Goal: Information Seeking & Learning: Learn about a topic

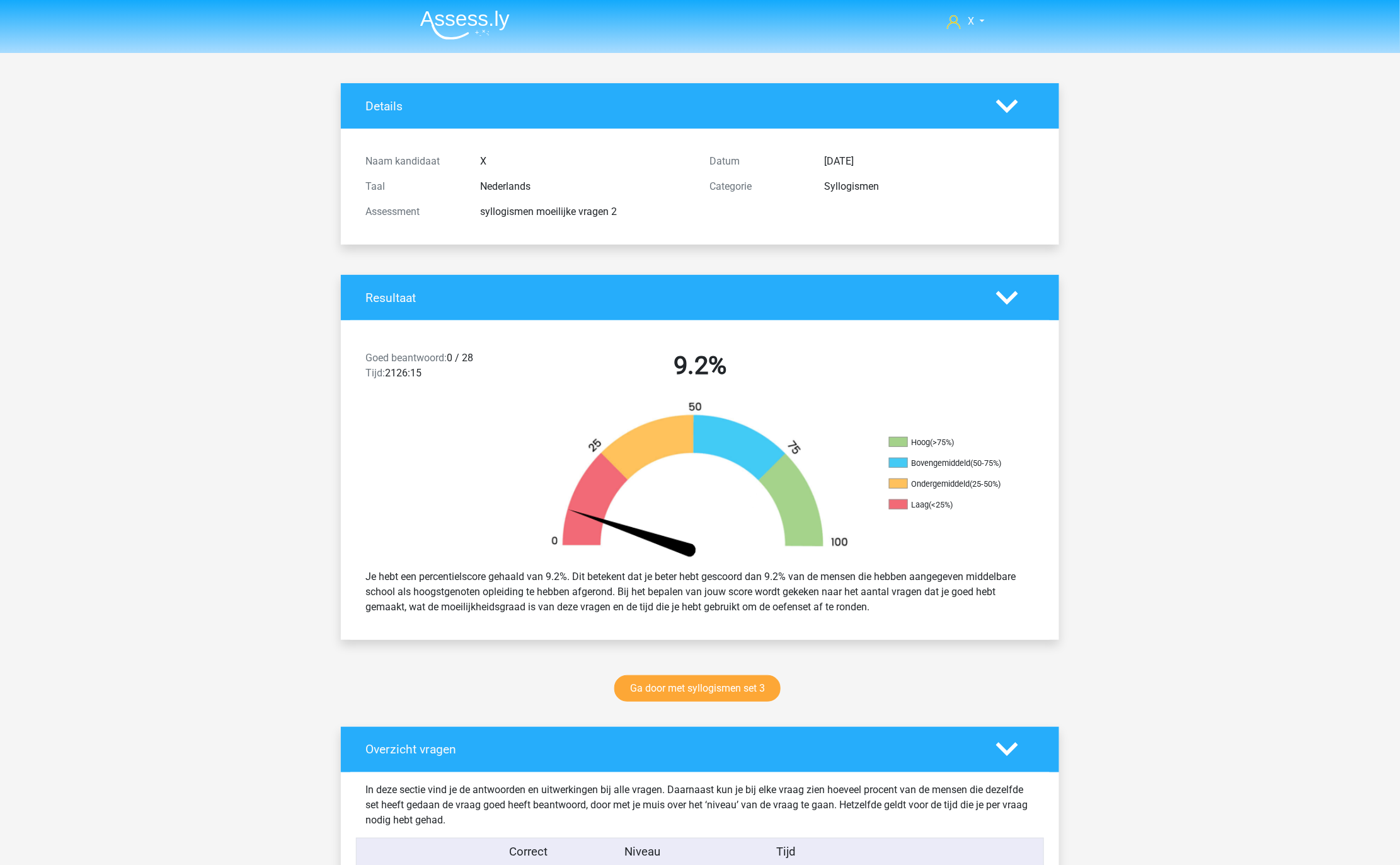
click at [488, 21] on img at bounding box center [465, 24] width 89 height 29
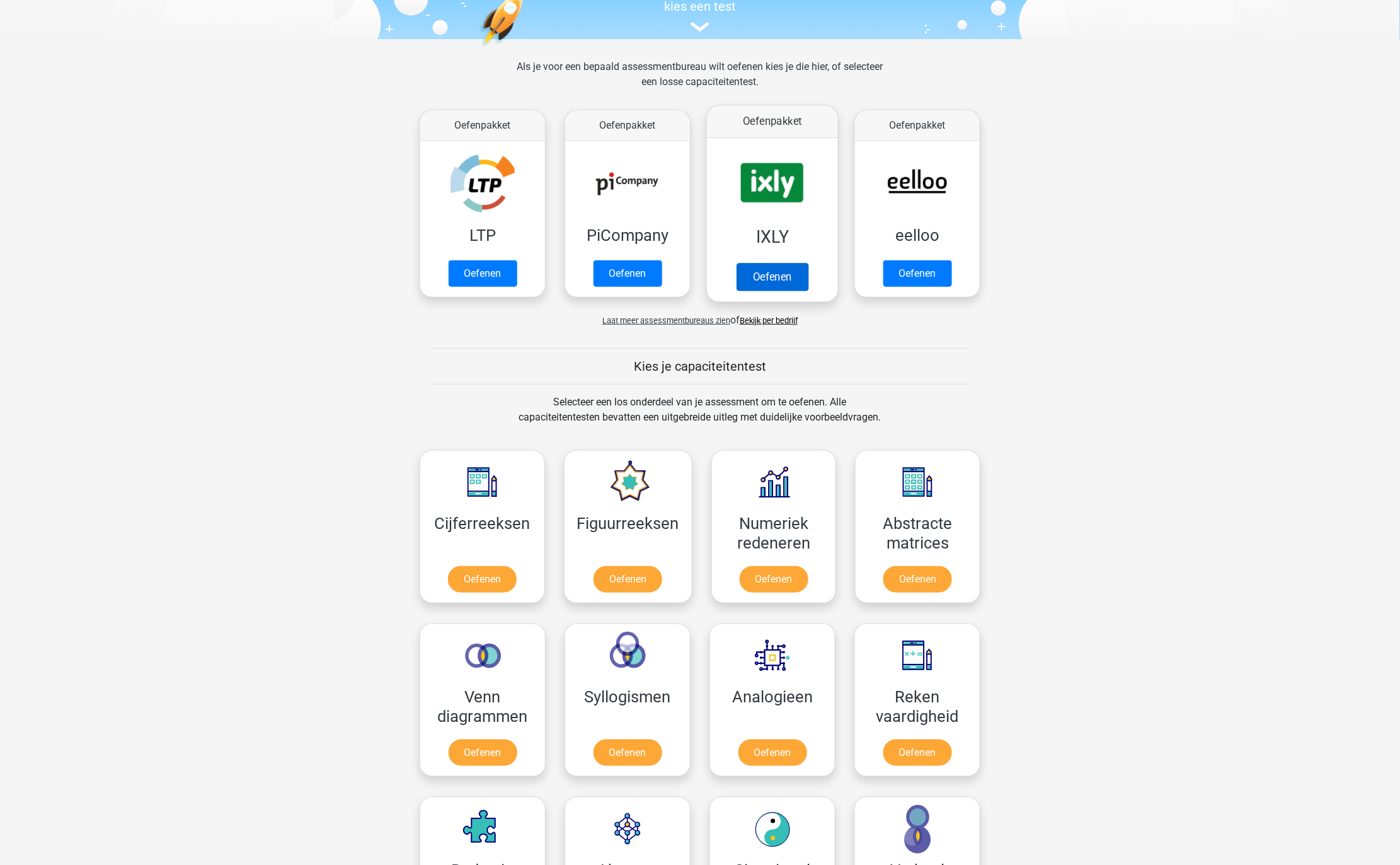
scroll to position [340, 0]
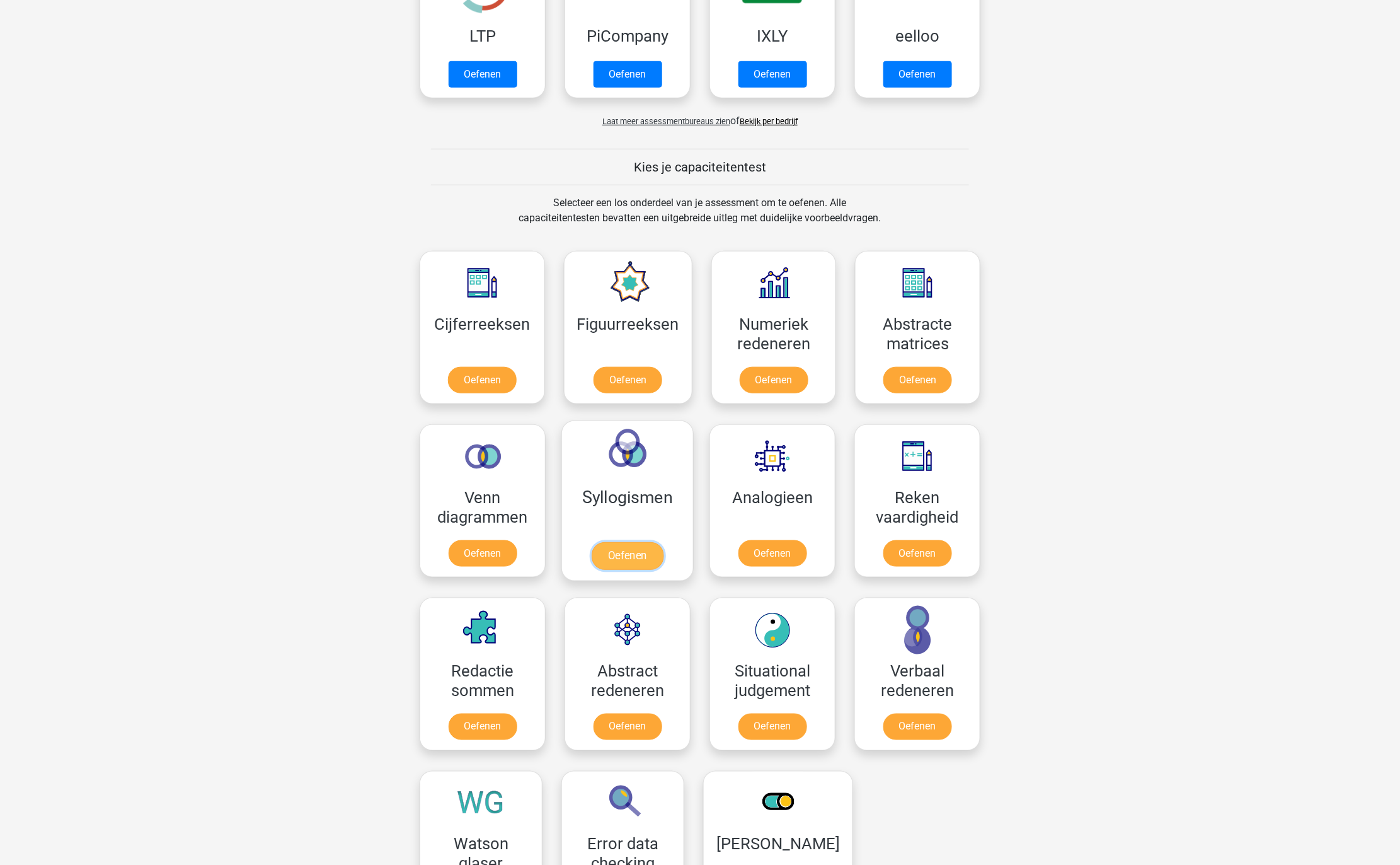
click at [646, 542] on link "Oefenen" at bounding box center [628, 556] width 71 height 28
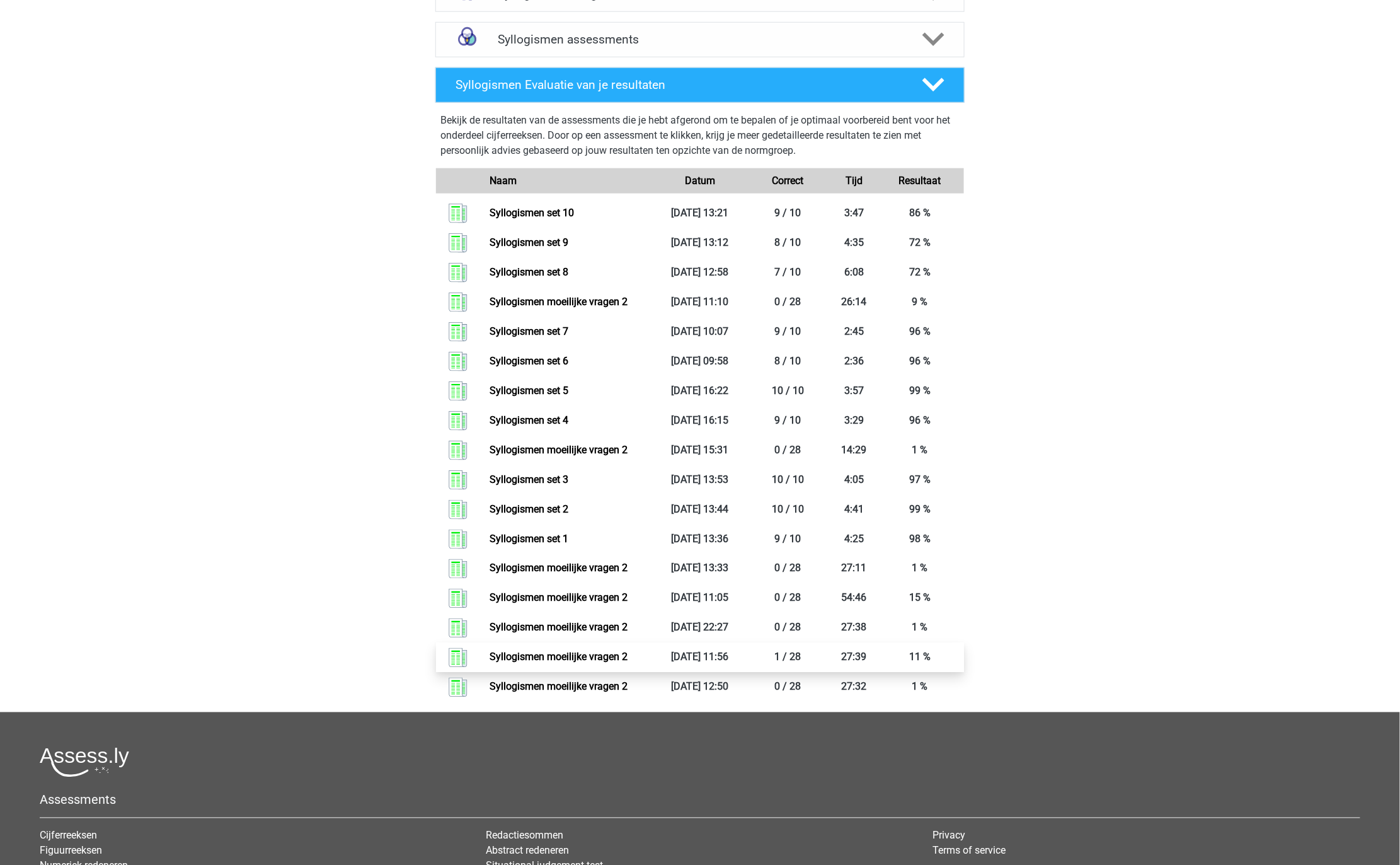
scroll to position [223, 0]
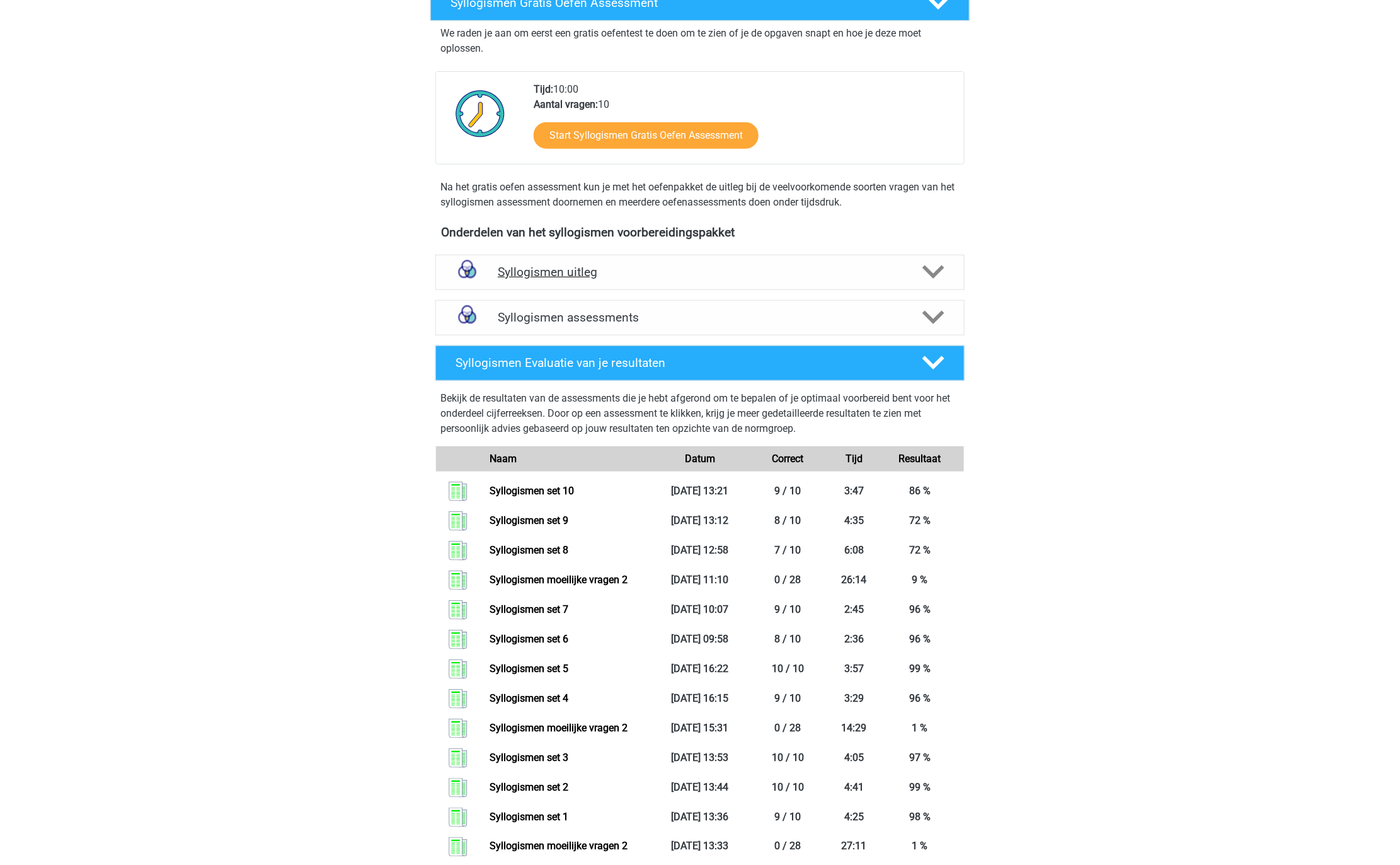
click at [728, 275] on h4 "Syllogismen uitleg" at bounding box center [700, 272] width 404 height 15
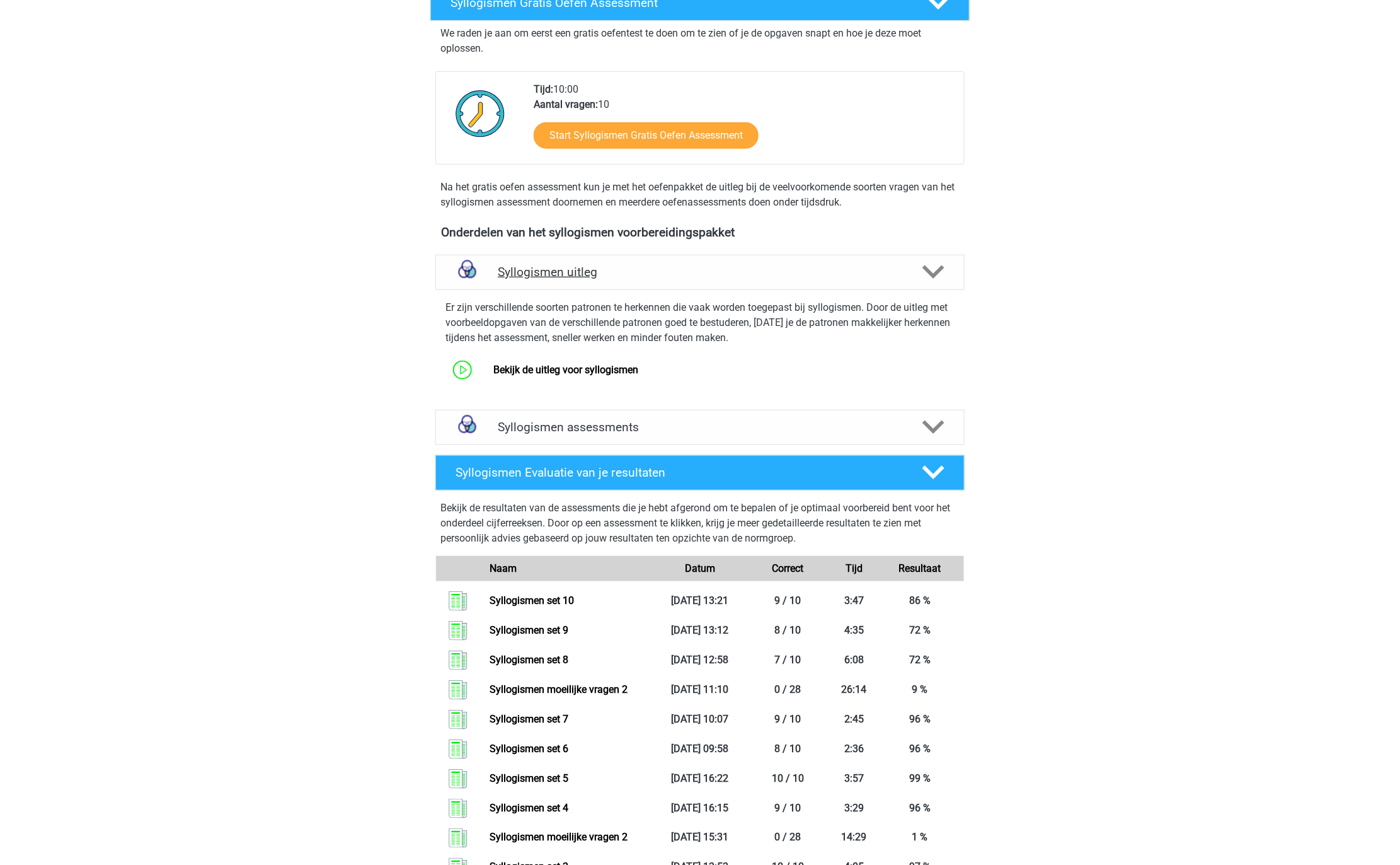
click at [728, 275] on h4 "Syllogismen uitleg" at bounding box center [700, 272] width 404 height 15
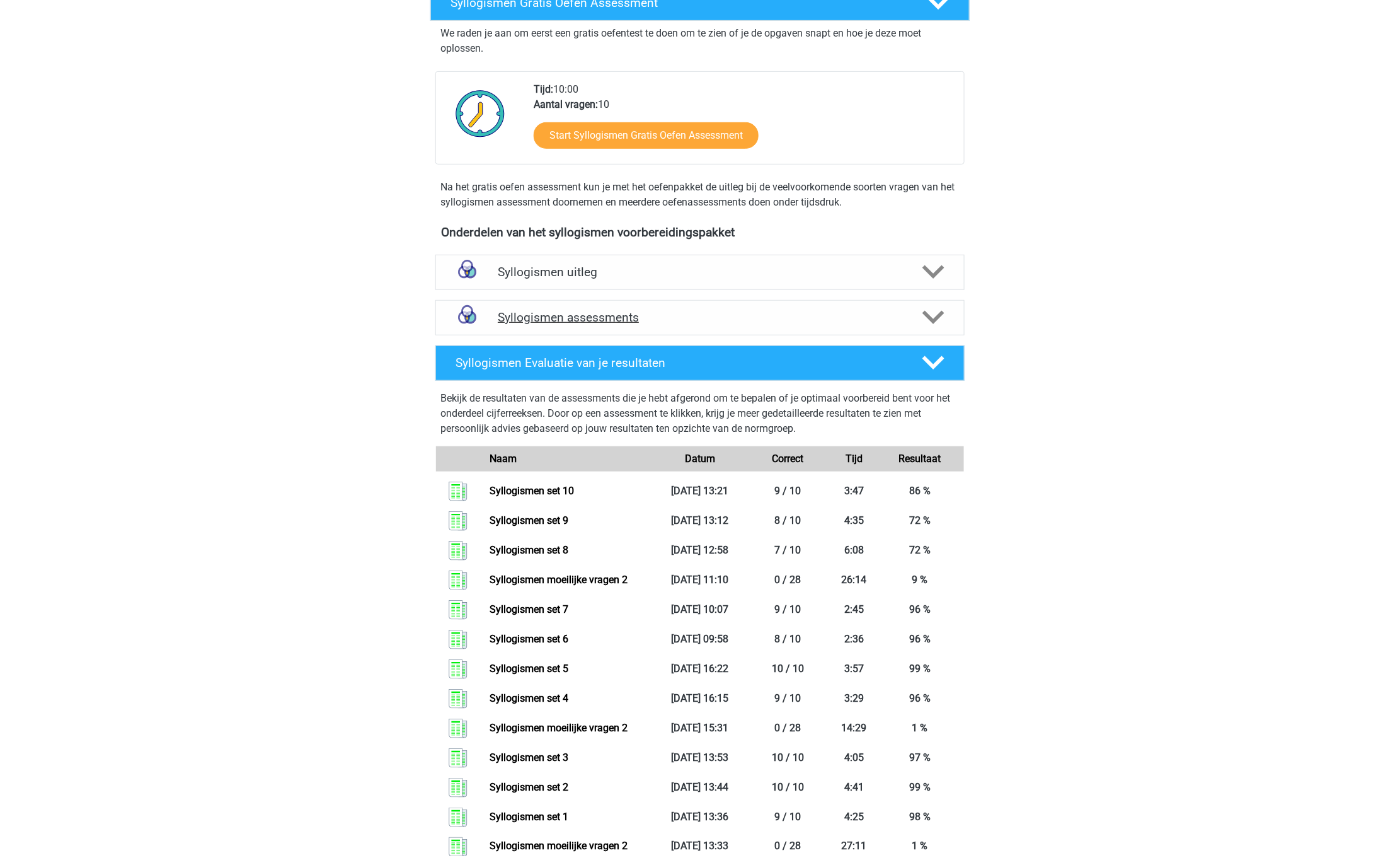
click at [671, 330] on div "Syllogismen assessments" at bounding box center [700, 317] width 529 height 35
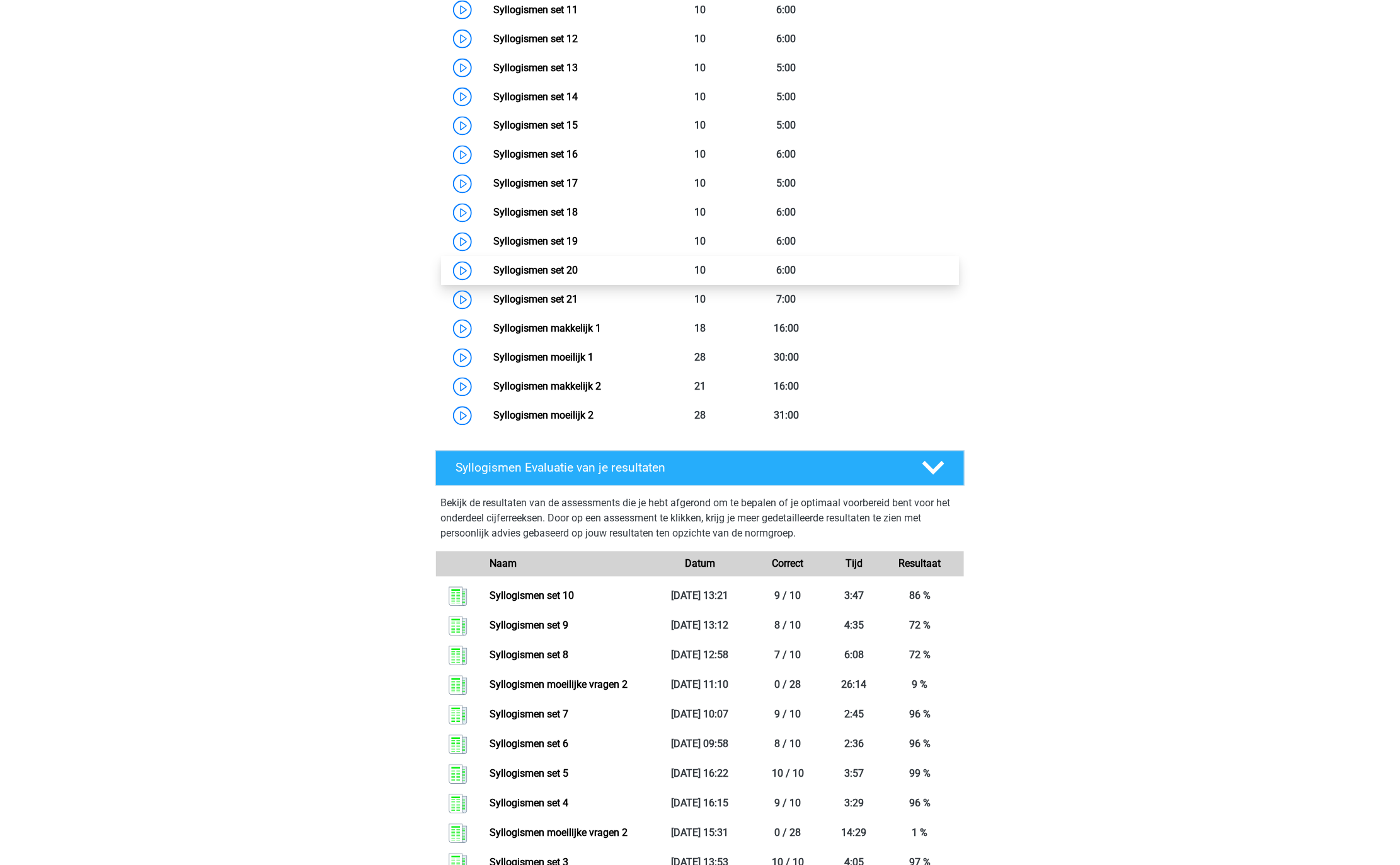
scroll to position [837, 0]
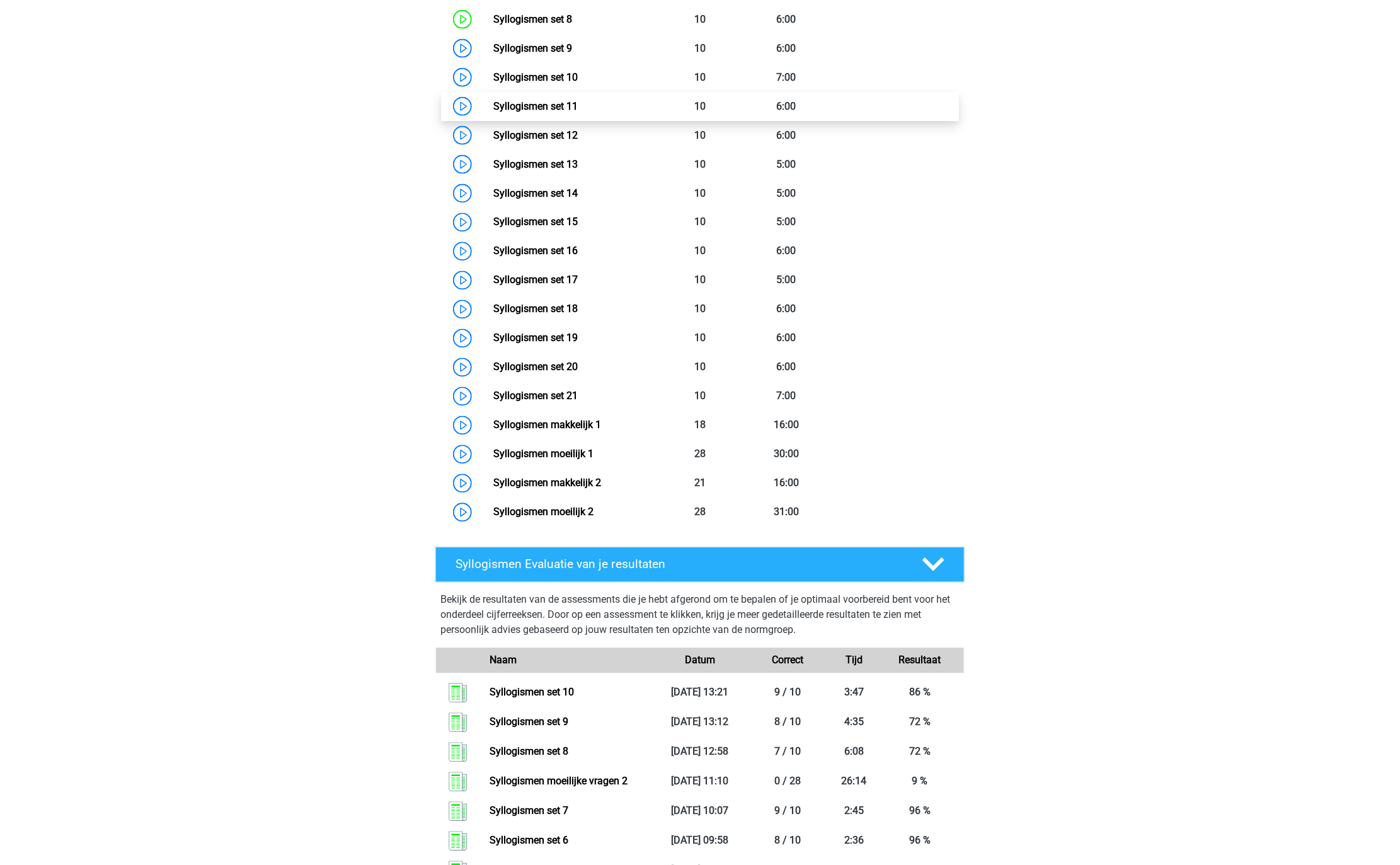
click at [578, 112] on link "Syllogismen set 11" at bounding box center [536, 106] width 84 height 12
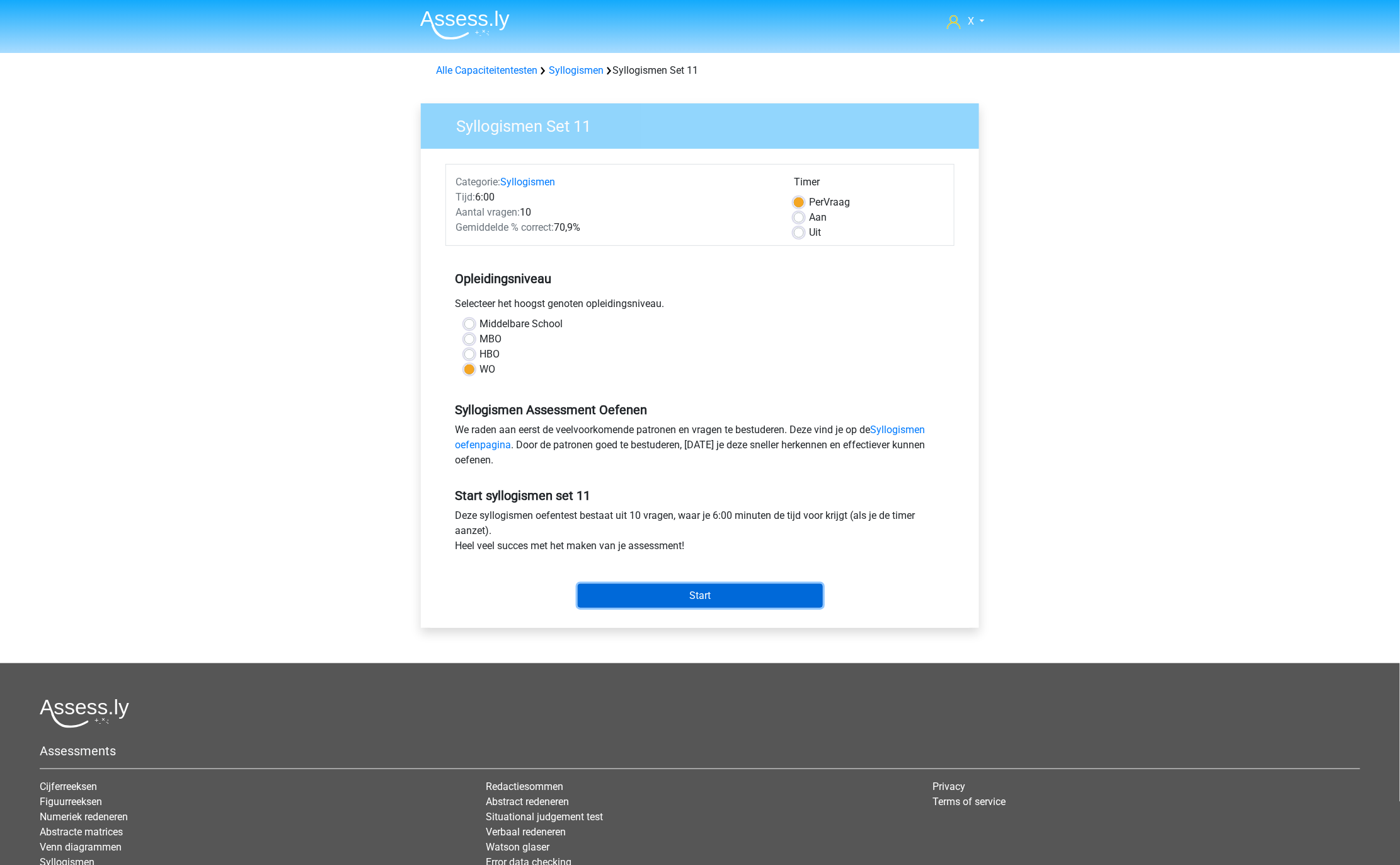
click at [728, 594] on input "Start" at bounding box center [701, 595] width 245 height 24
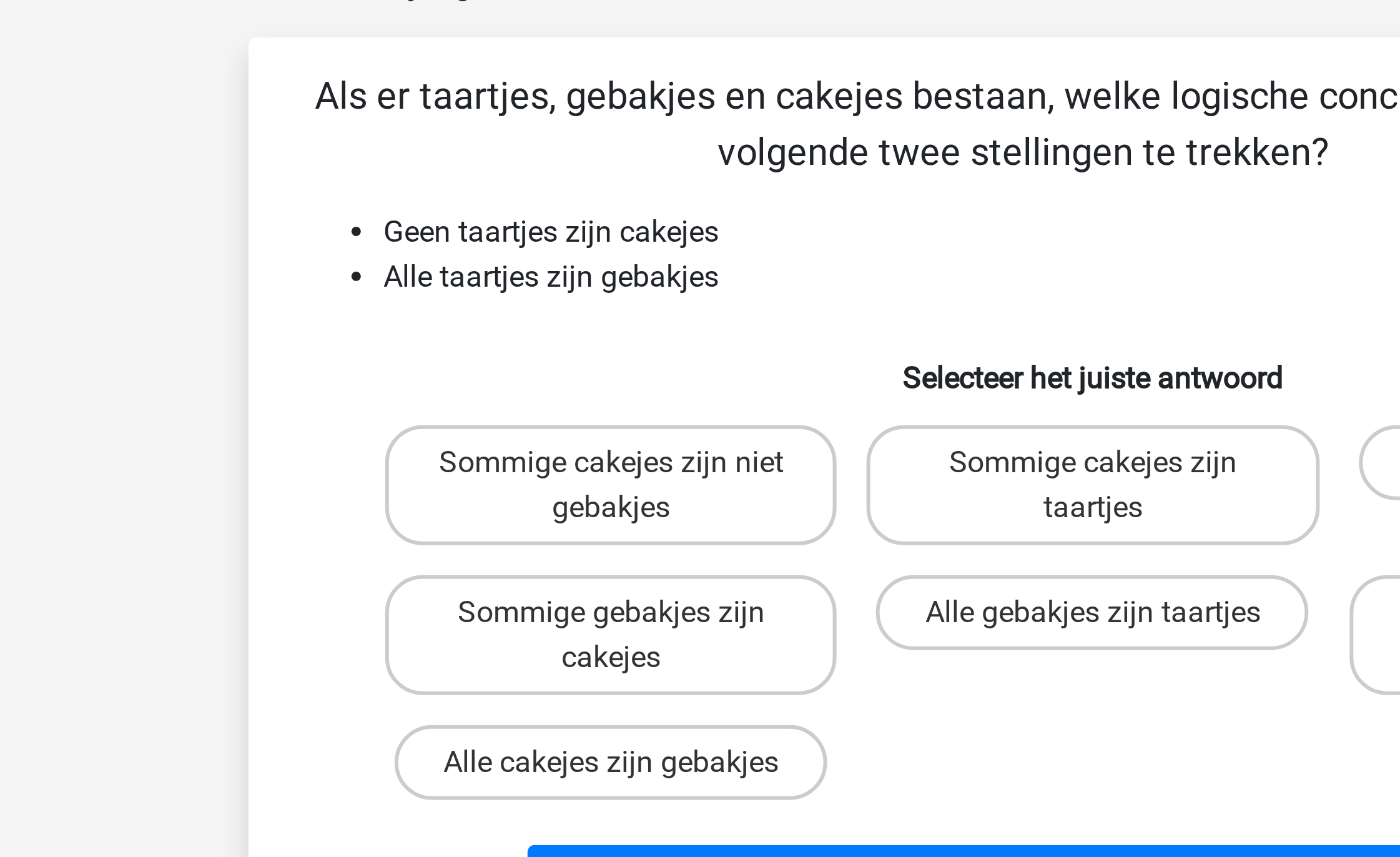
click at [567, 167] on li "Alle taartjes zijn gebakjes" at bounding box center [712, 167] width 498 height 15
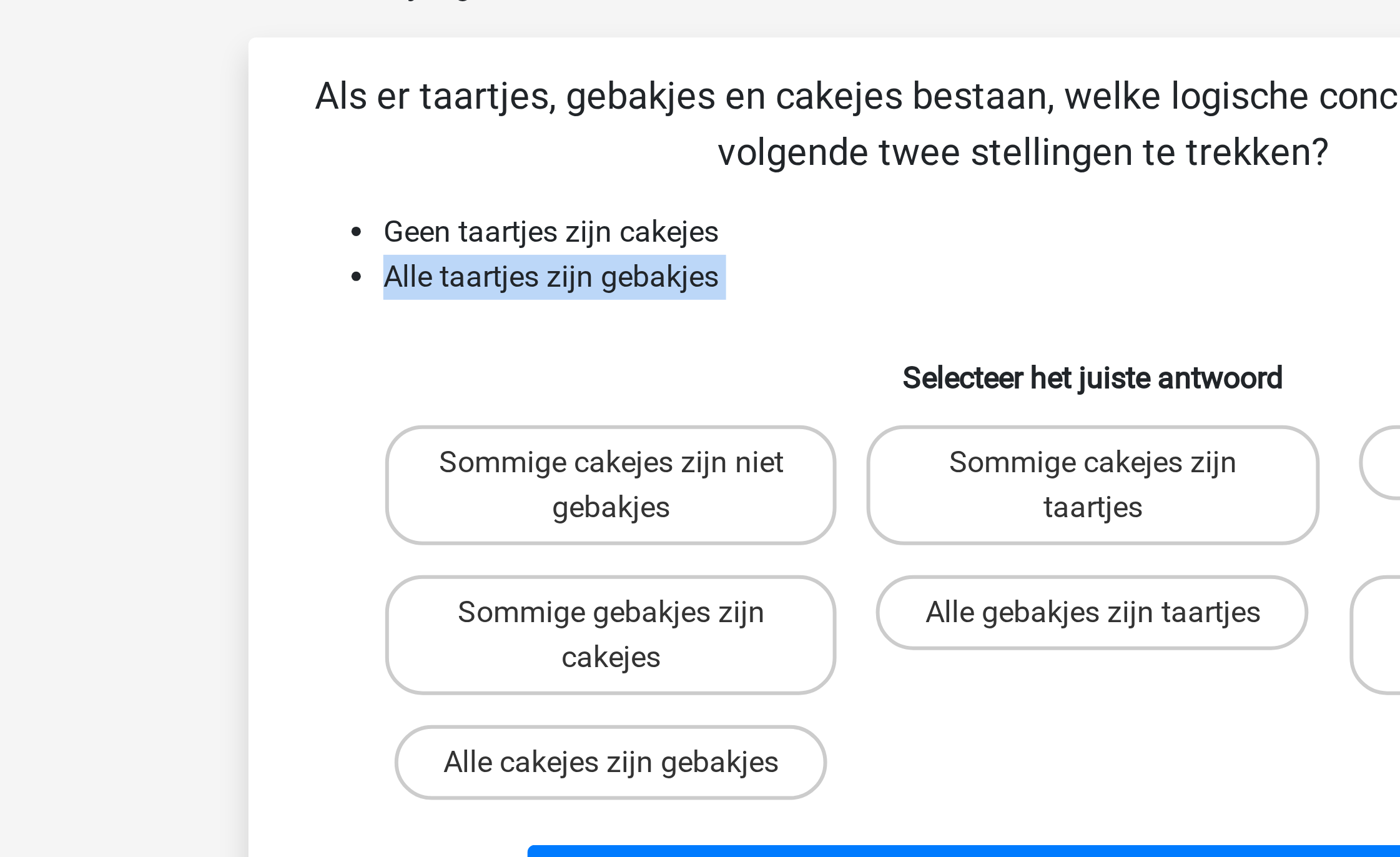
click at [567, 167] on li "Alle taartjes zijn gebakjes" at bounding box center [712, 167] width 498 height 15
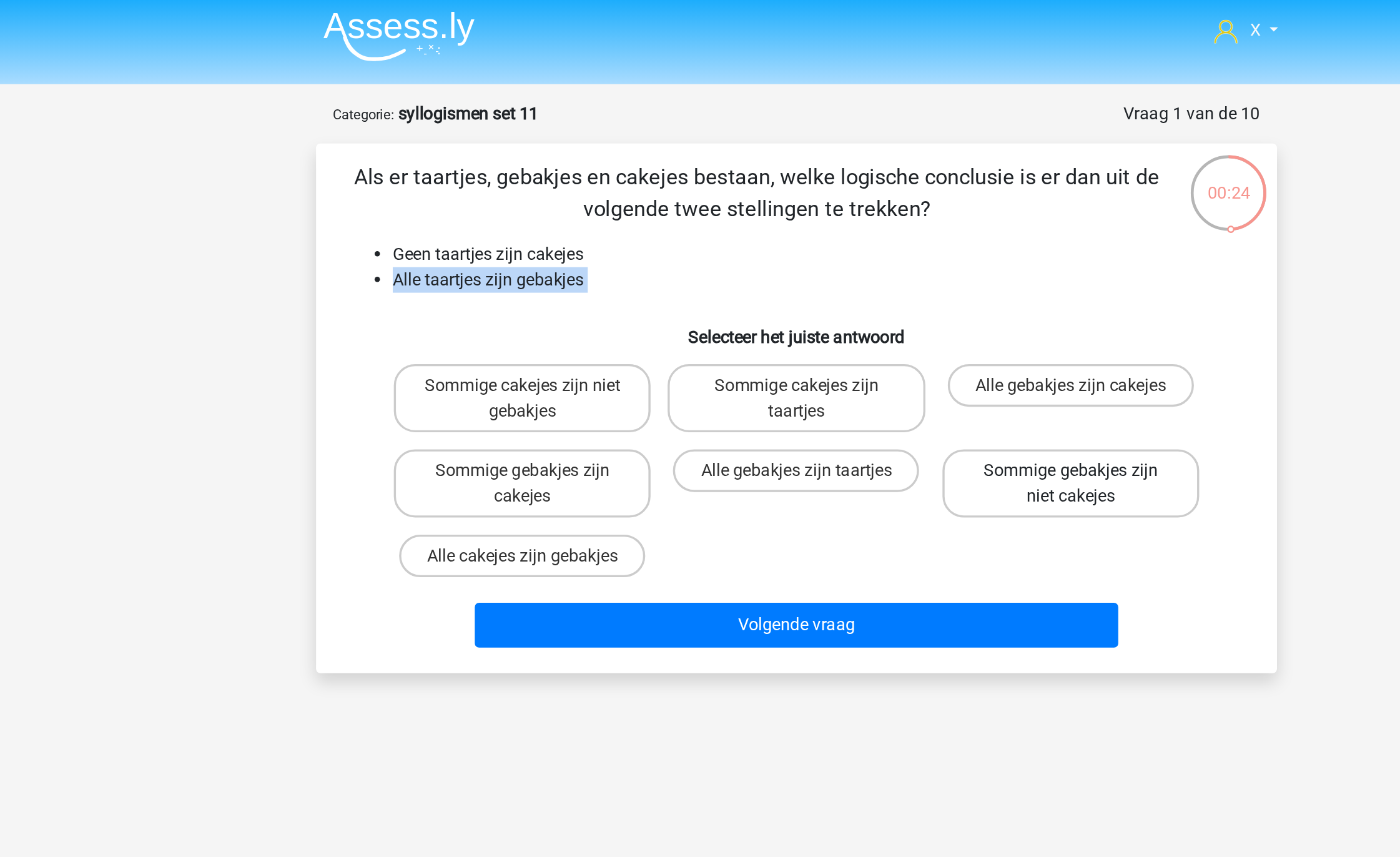
click at [849, 300] on label "Sommige gebakjes zijn niet cakejes" at bounding box center [860, 286] width 150 height 40
click at [860, 287] on input "Sommige gebakjes zijn niet cakejes" at bounding box center [864, 283] width 8 height 8
radio input "true"
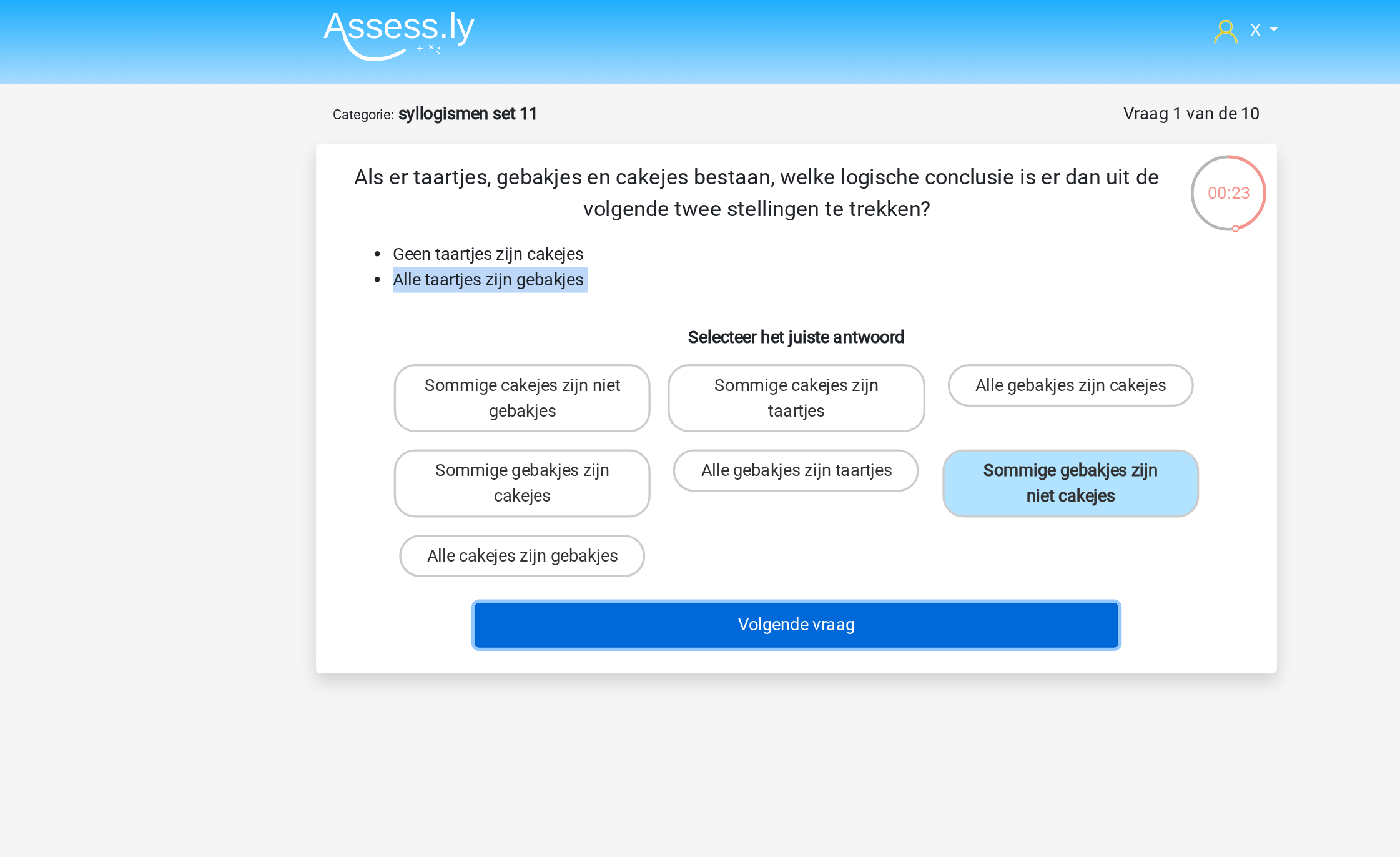
click at [780, 358] on button "Volgende vraag" at bounding box center [701, 369] width 378 height 27
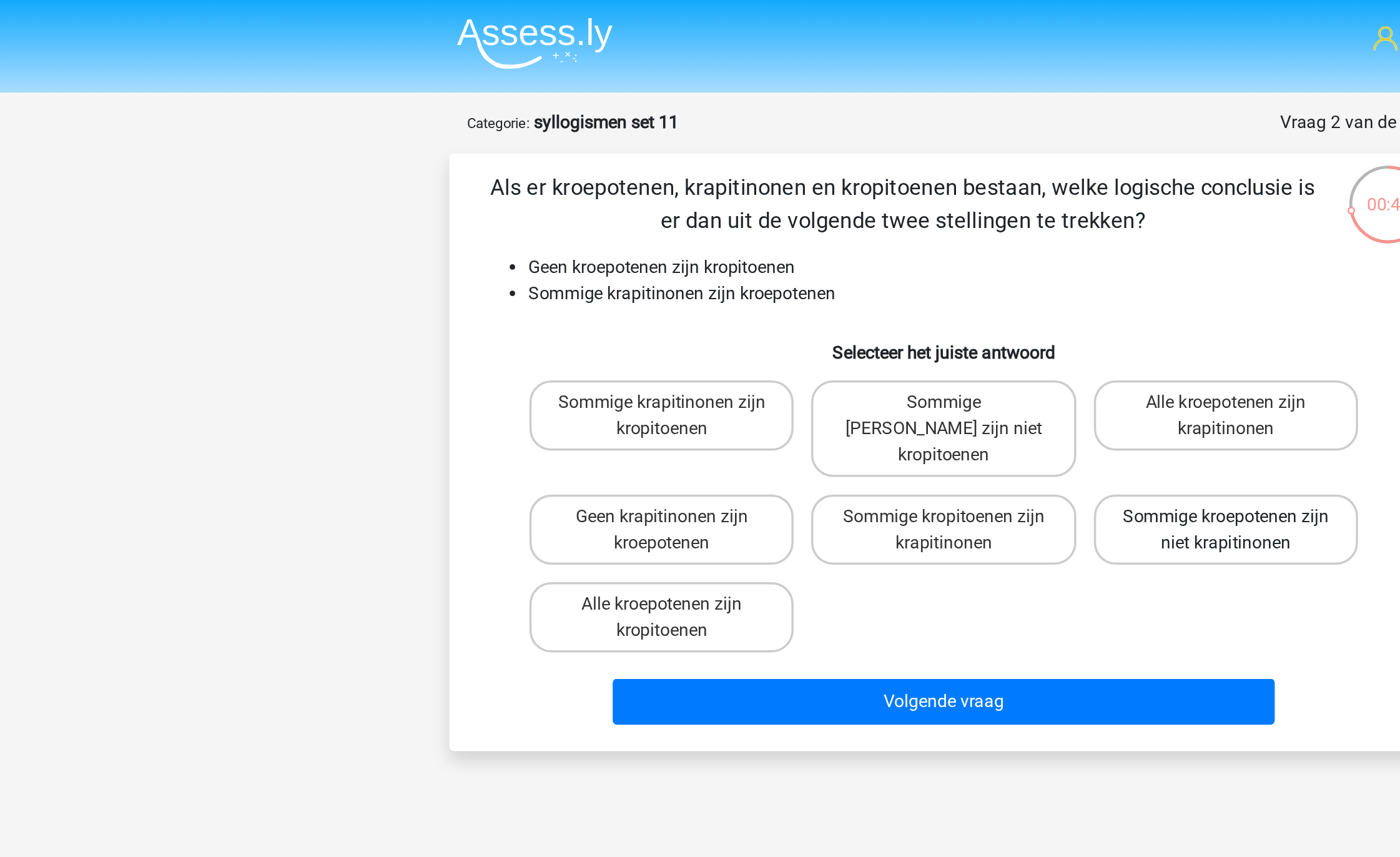
click at [841, 282] on label "Sommige kroepotenen zijn niet krapitinonen" at bounding box center [860, 302] width 150 height 40
click at [860, 295] on input "Sommige kroepotenen zijn niet krapitinonen" at bounding box center [864, 299] width 8 height 8
radio input "true"
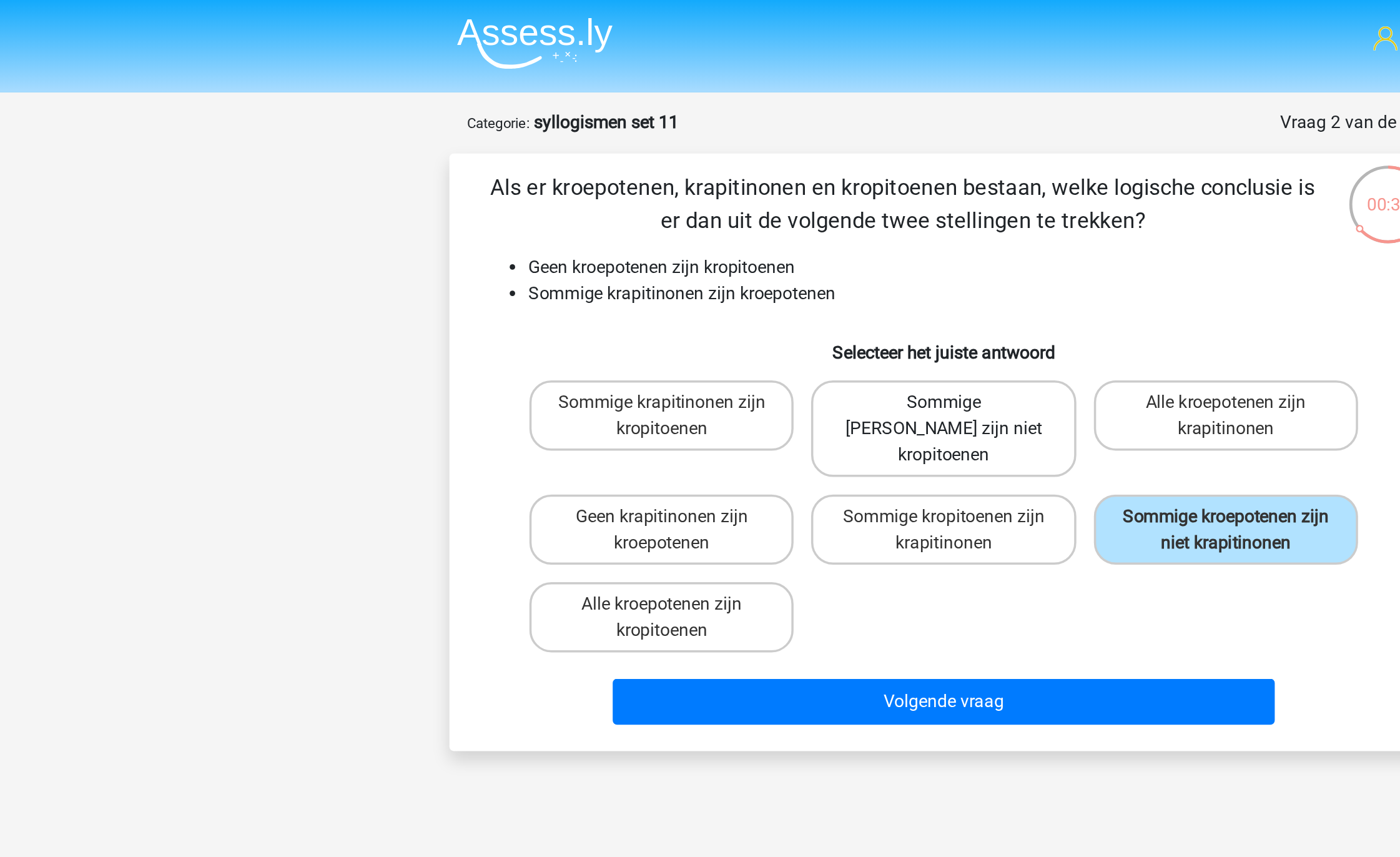
click at [735, 236] on label "Sommige krapitinonen zijn niet kropitoenen" at bounding box center [699, 244] width 150 height 55
click at [708, 236] on input "Sommige krapitinonen zijn niet kropitoenen" at bounding box center [704, 233] width 8 height 8
radio input "true"
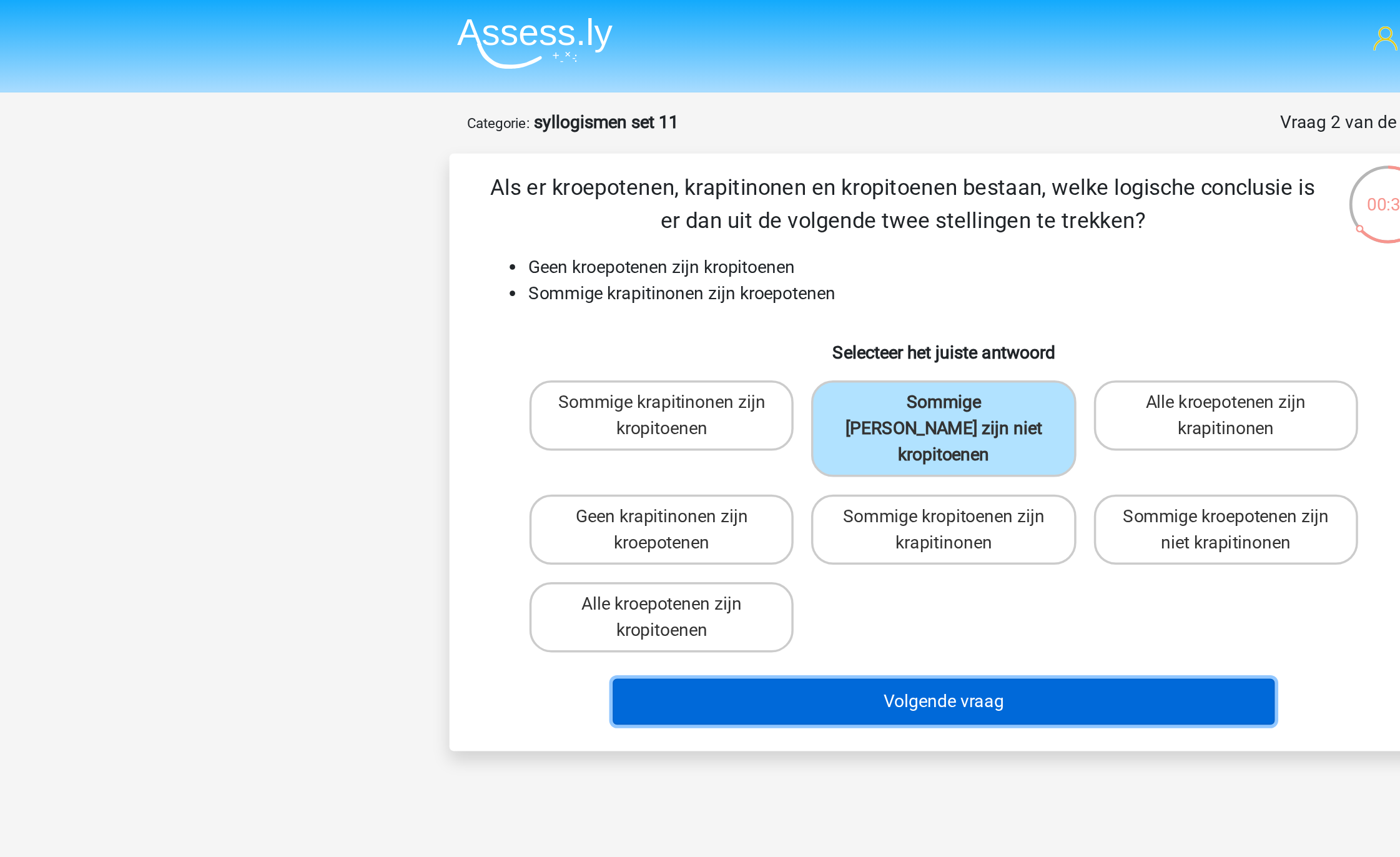
click at [681, 386] on button "Volgende vraag" at bounding box center [701, 399] width 378 height 27
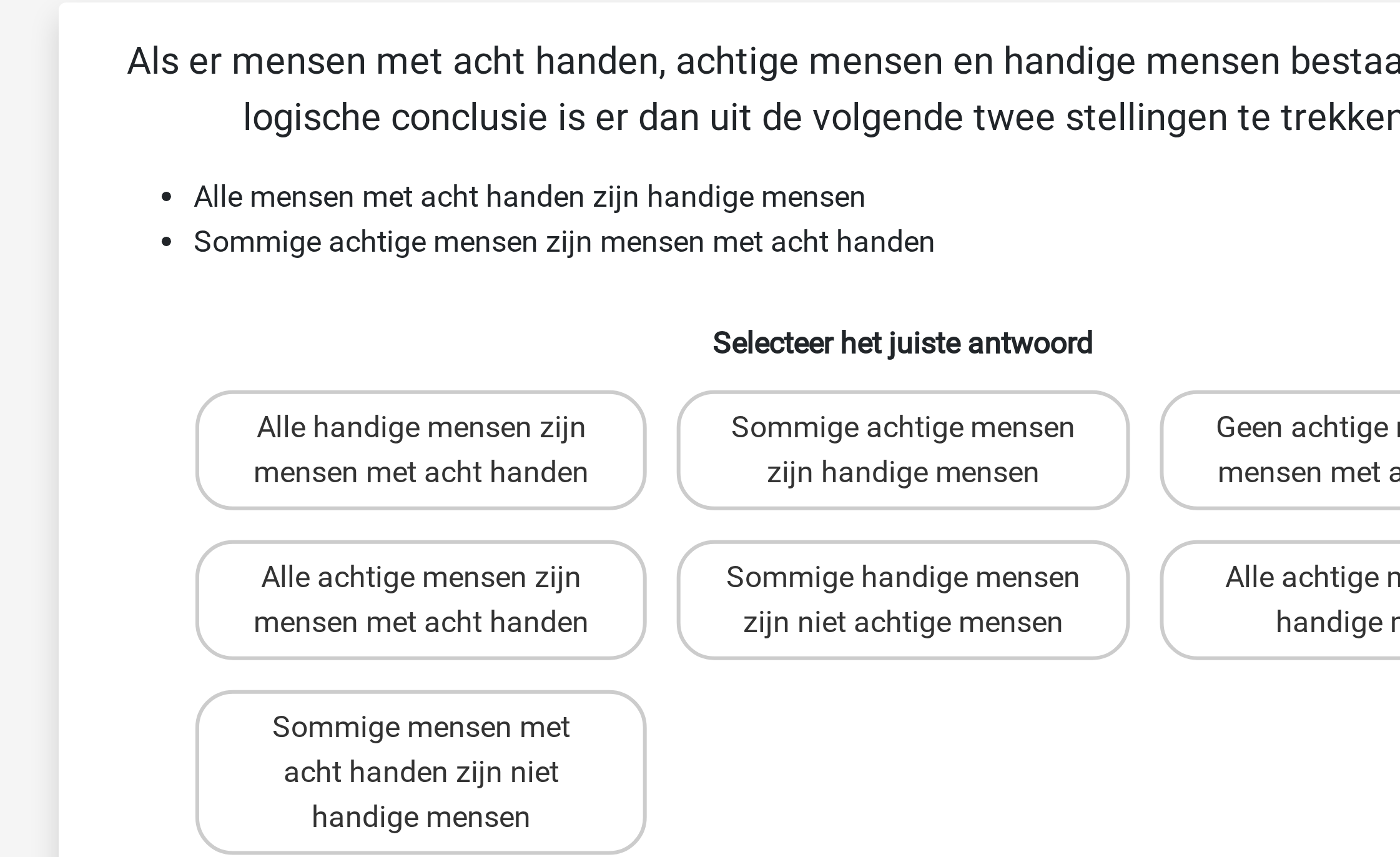
click at [545, 168] on li "Sommige achtige mensen zijn mensen met acht handen" at bounding box center [712, 167] width 498 height 15
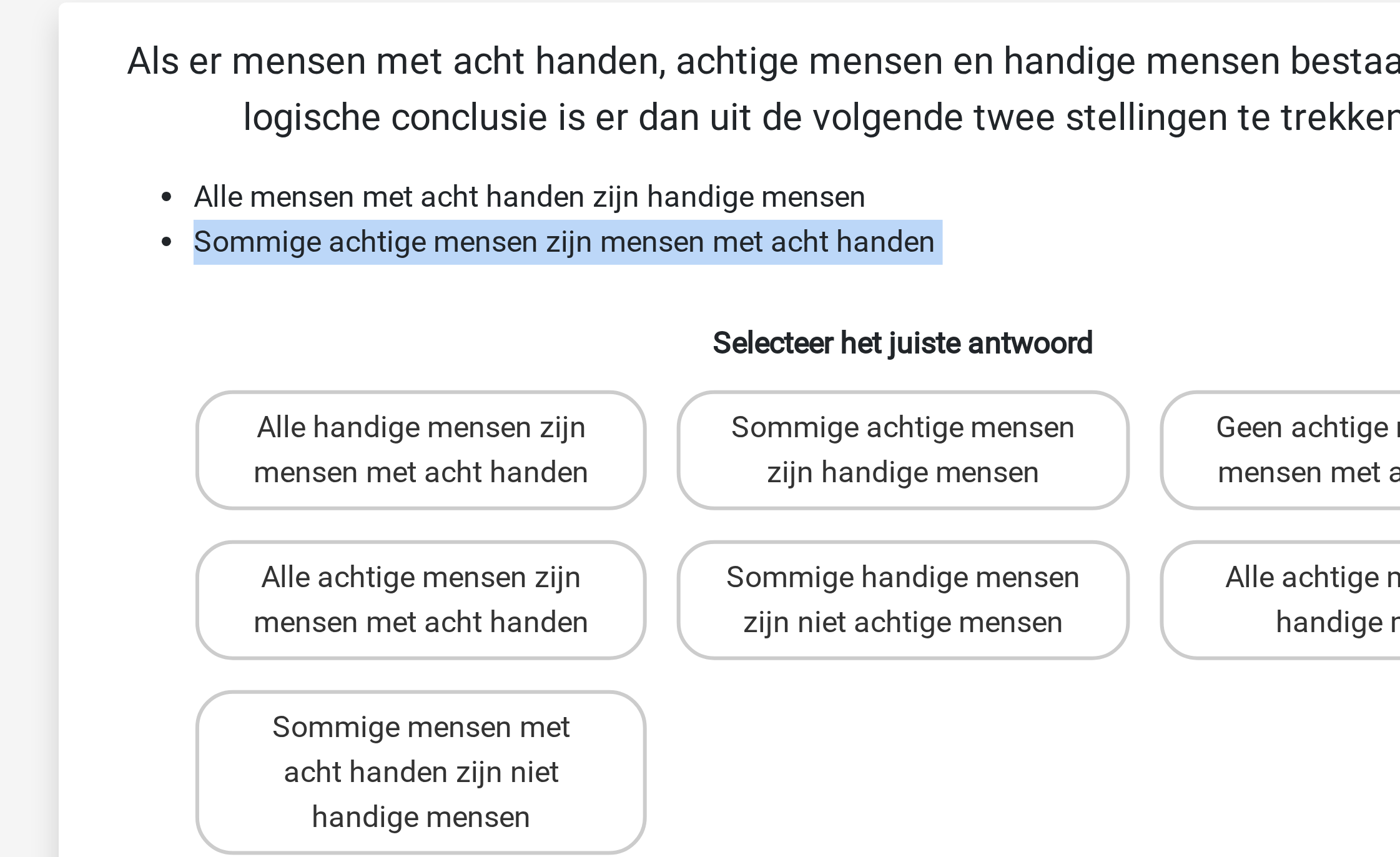
click at [546, 168] on li "Sommige achtige mensen zijn mensen met acht handen" at bounding box center [712, 167] width 498 height 15
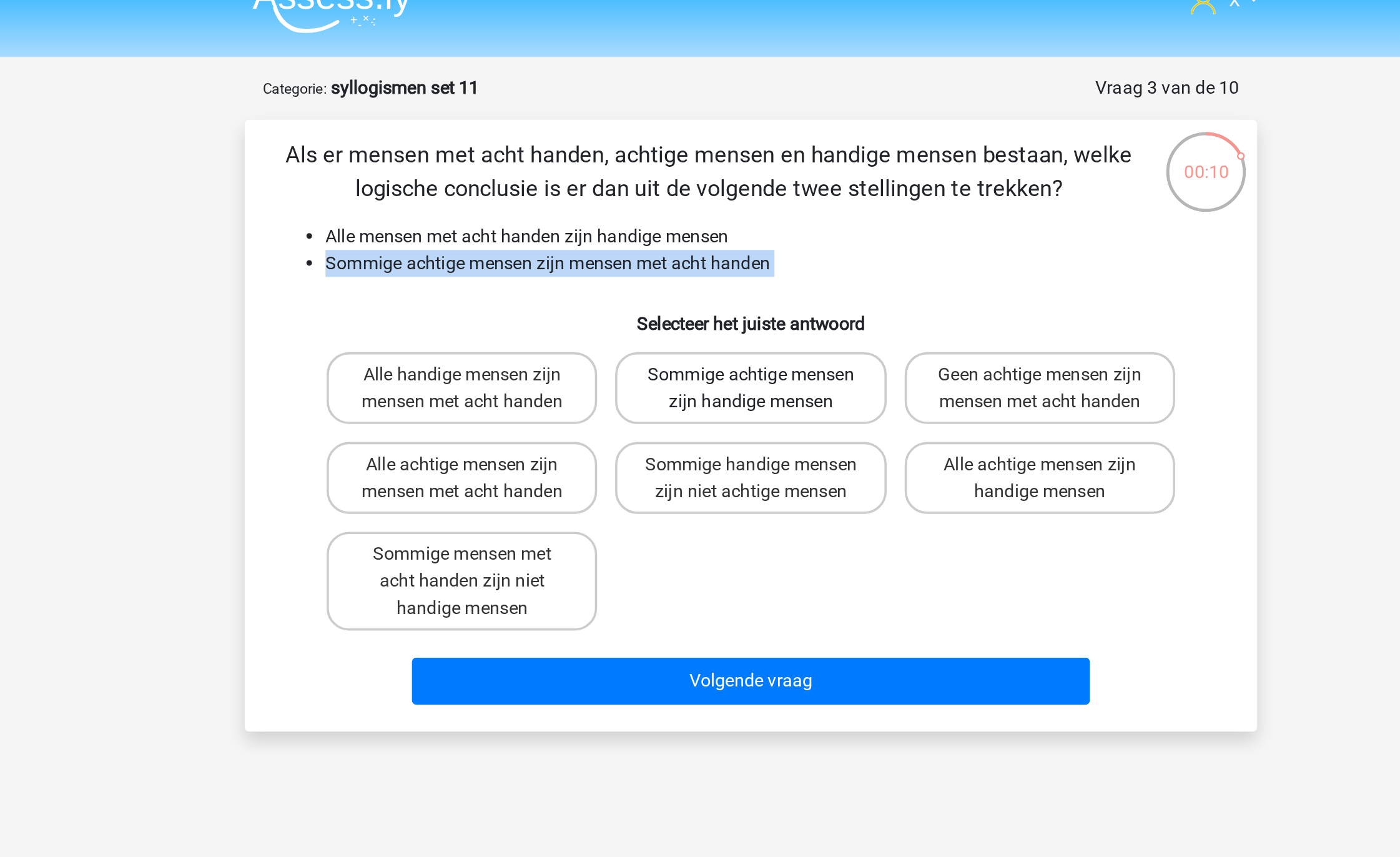
click at [698, 232] on label "Sommige achtige mensen zijn handige mensen" at bounding box center [699, 237] width 150 height 40
click at [700, 232] on input "Sommige achtige mensen zijn handige mensen" at bounding box center [704, 233] width 8 height 8
radio input "true"
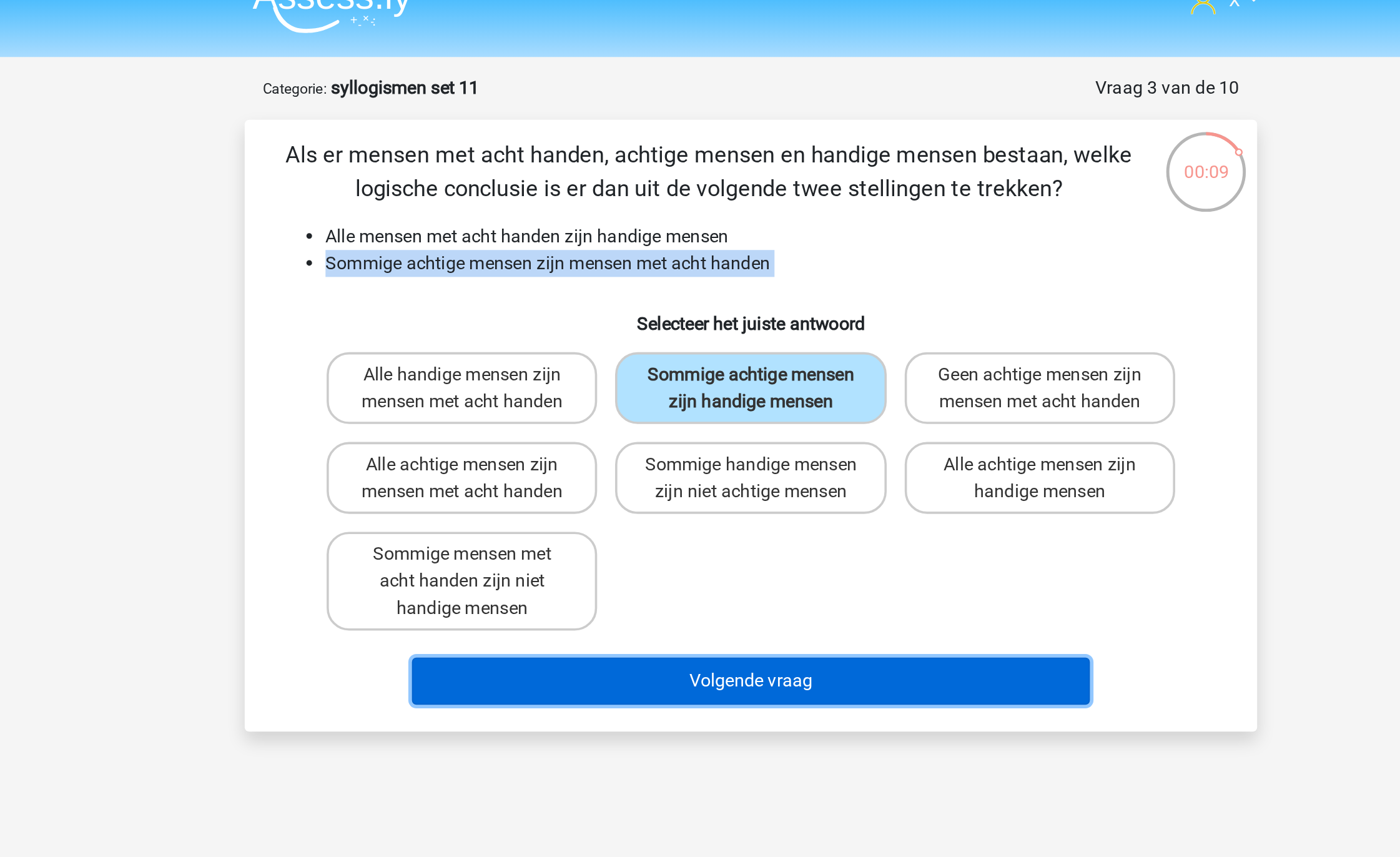
click at [694, 386] on button "Volgende vraag" at bounding box center [701, 399] width 378 height 27
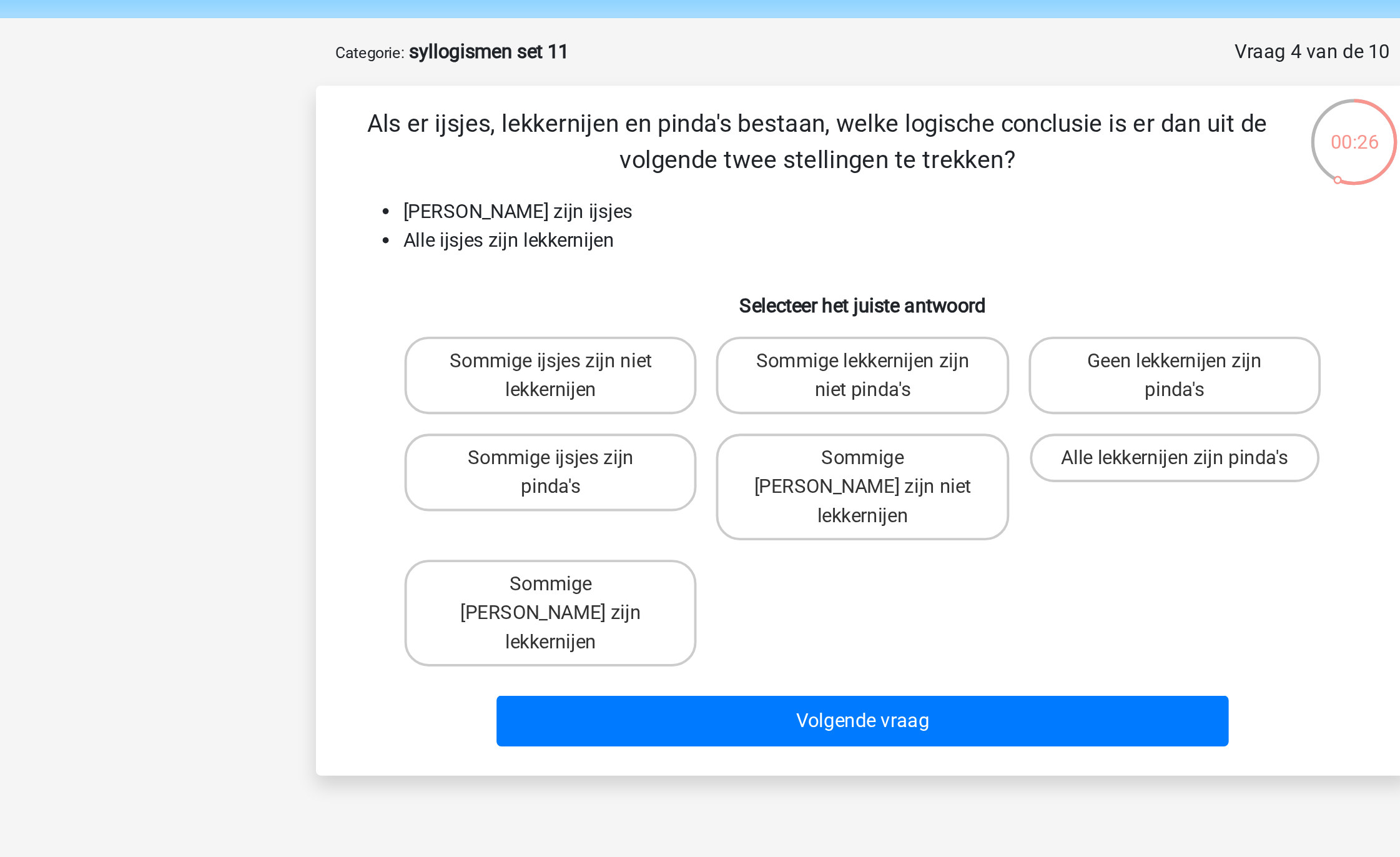
click at [567, 171] on li "Alle ijsjes zijn lekkernijen" at bounding box center [712, 167] width 498 height 15
click at [712, 234] on label "Sommige lekkernijen zijn niet pinda's" at bounding box center [699, 237] width 150 height 40
click at [708, 234] on input "Sommige lekkernijen zijn niet pinda's" at bounding box center [704, 233] width 8 height 8
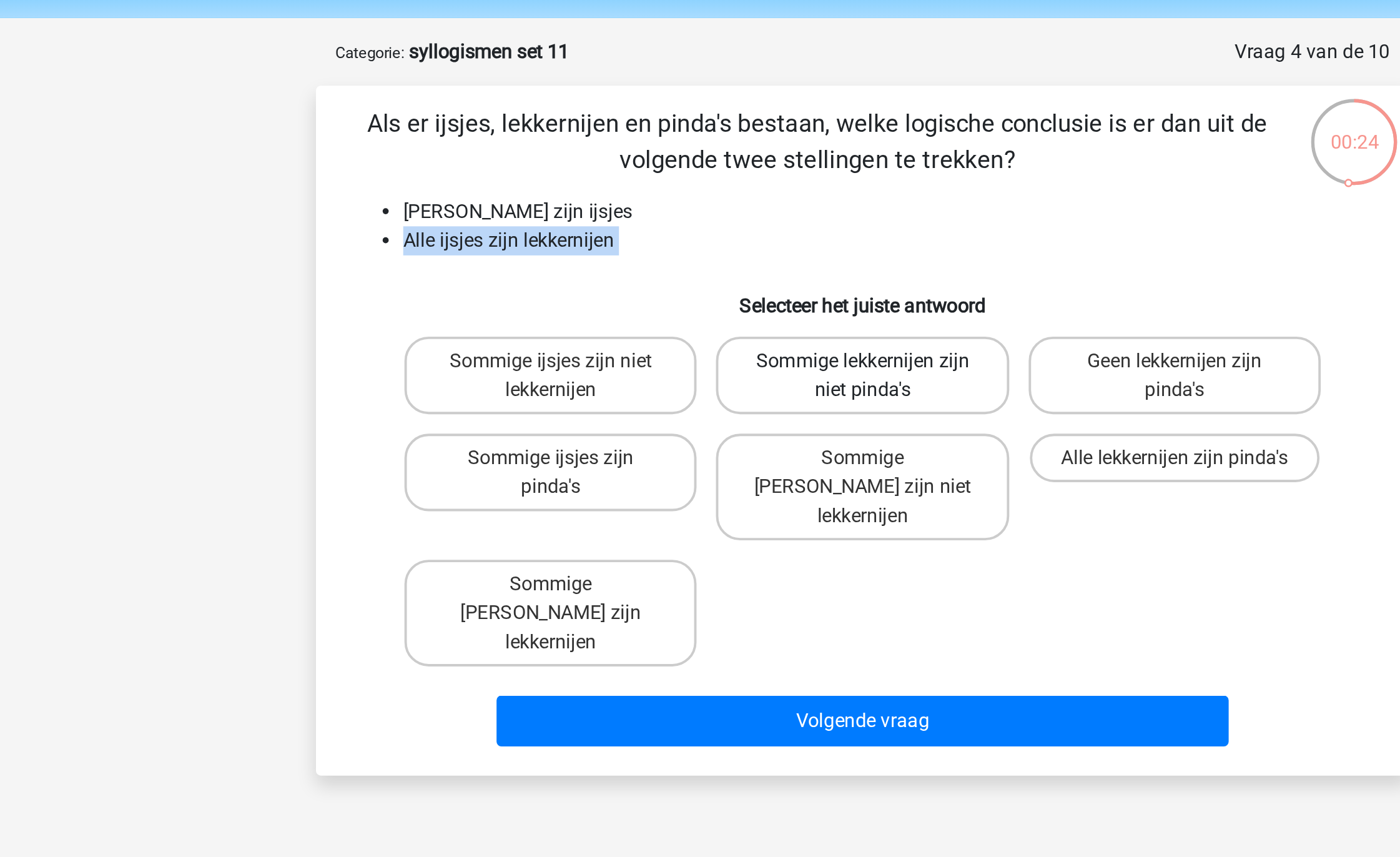
radio input "true"
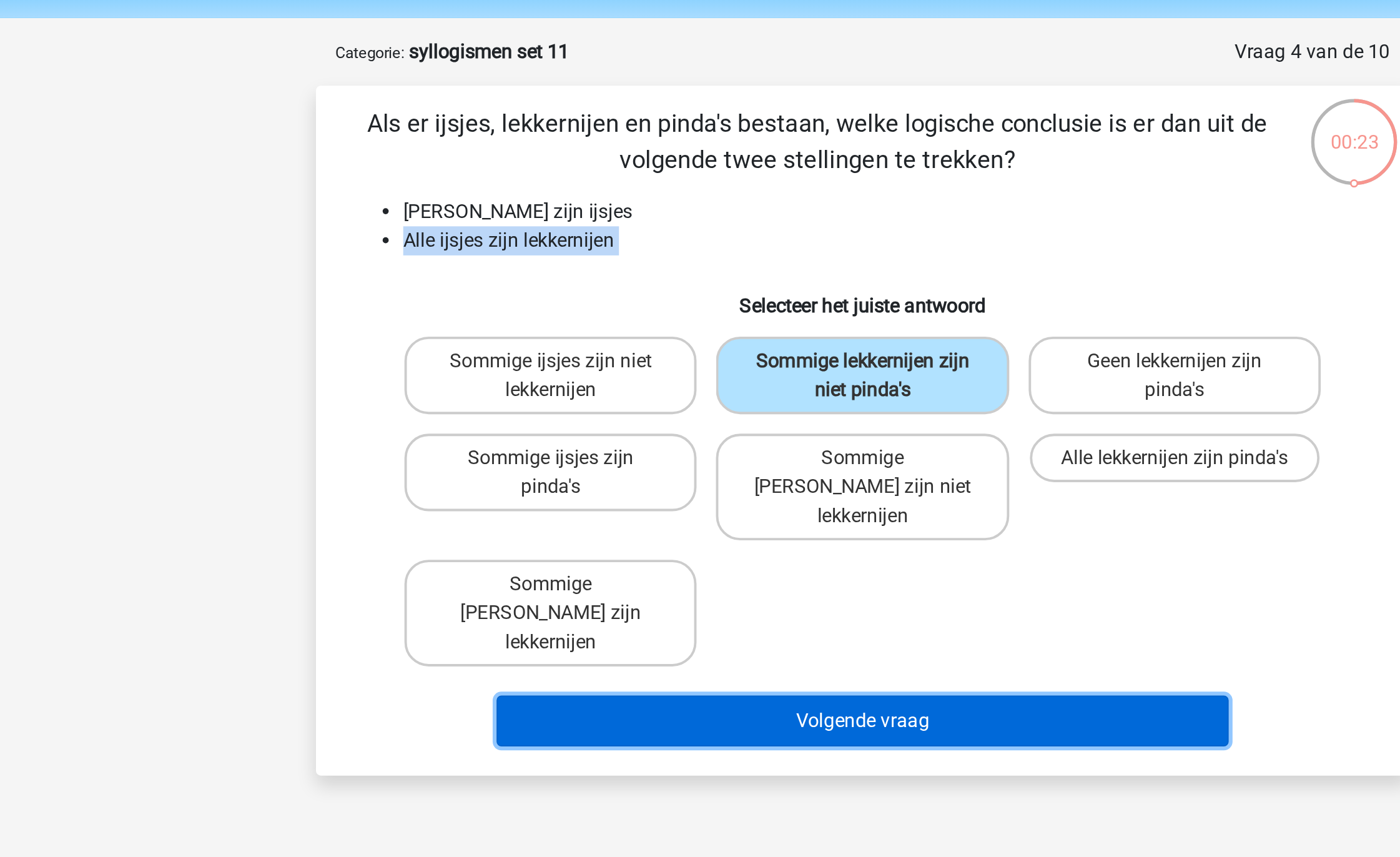
click at [687, 402] on button "Volgende vraag" at bounding box center [701, 414] width 378 height 27
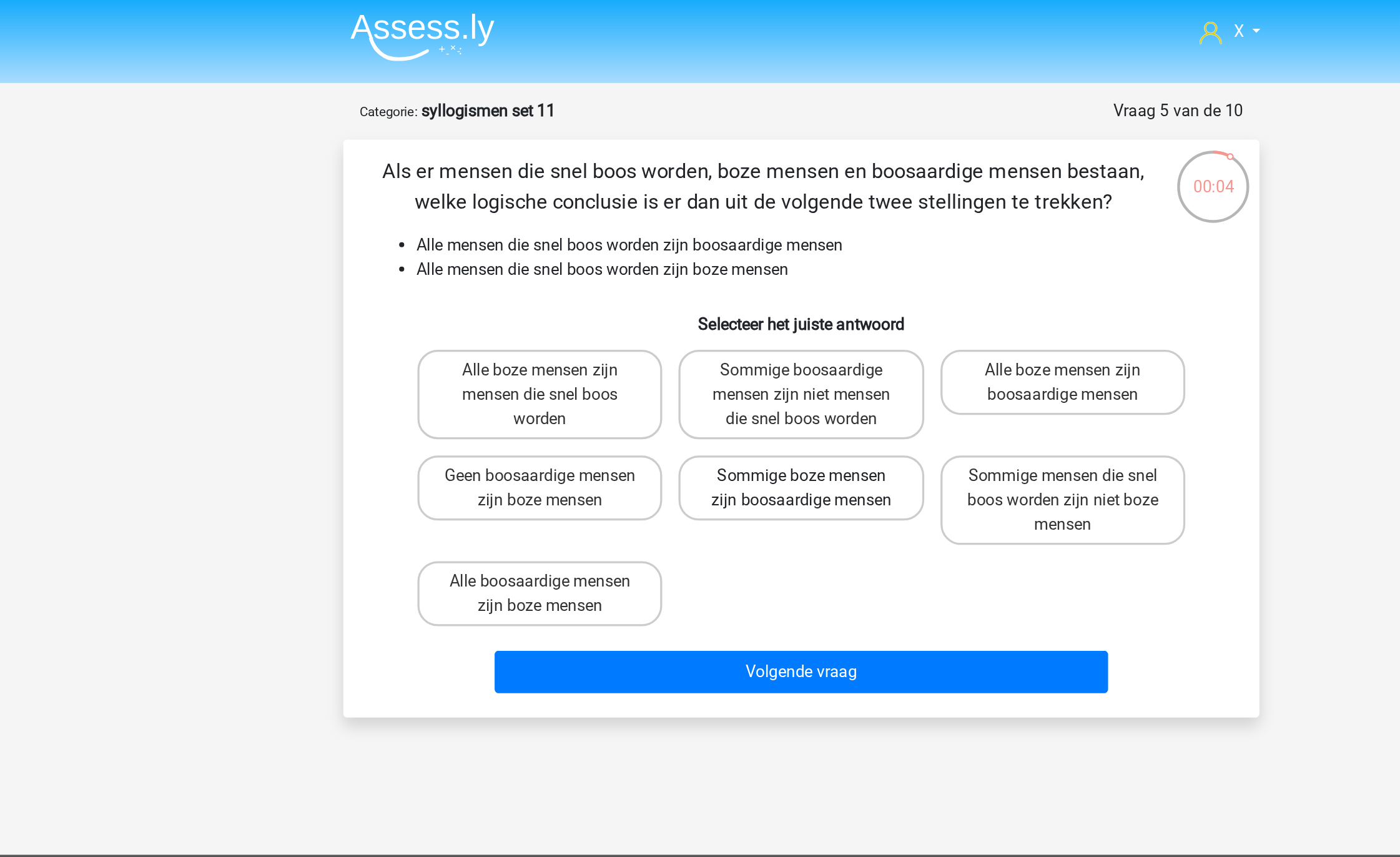
click at [711, 302] on label "Sommige boze mensen zijn boosaardige mensen" at bounding box center [699, 302] width 150 height 40
click at [708, 302] on input "Sommige boze mensen zijn boosaardige mensen" at bounding box center [704, 299] width 8 height 8
radio input "true"
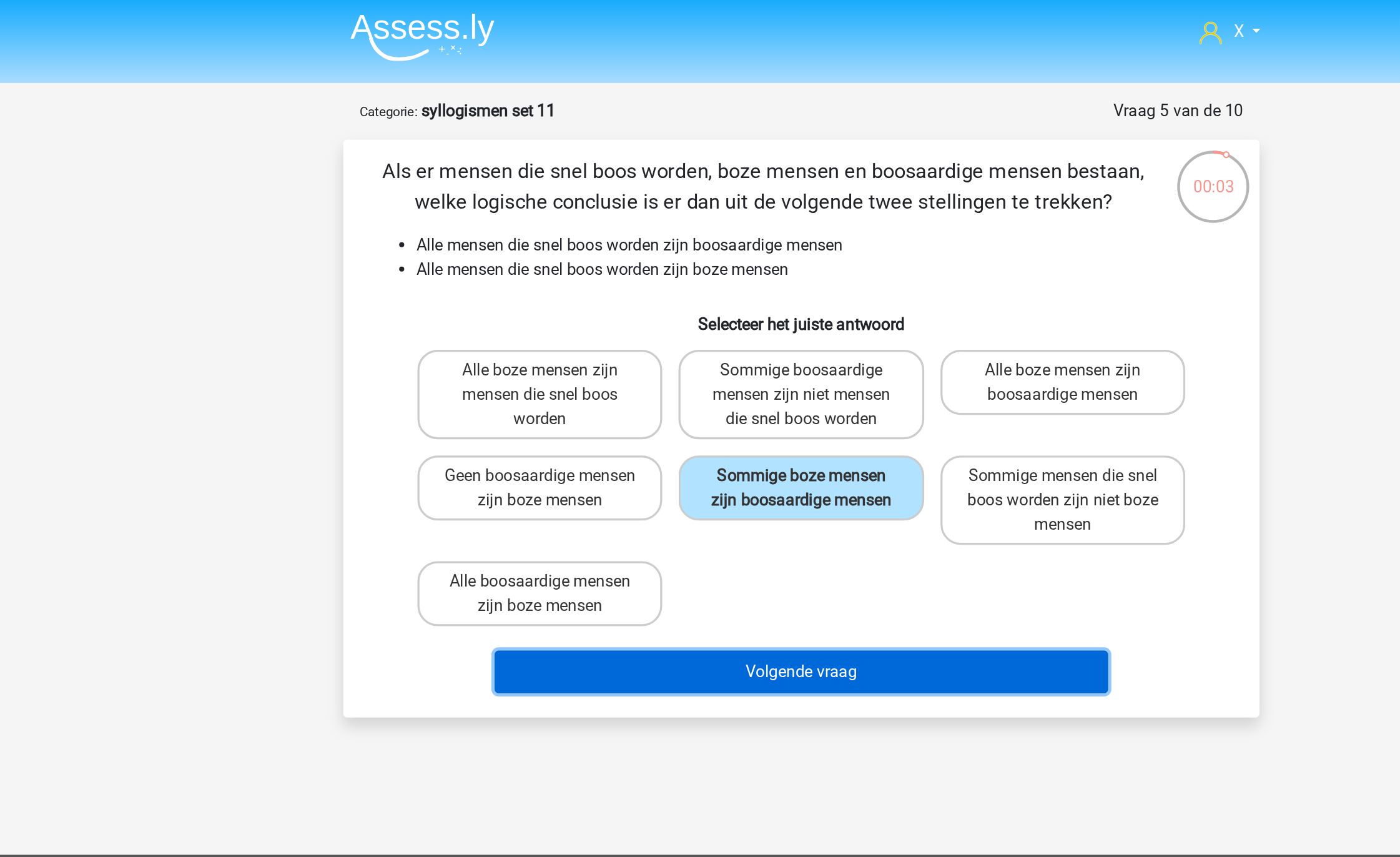
click at [710, 412] on button "Volgende vraag" at bounding box center [701, 414] width 378 height 27
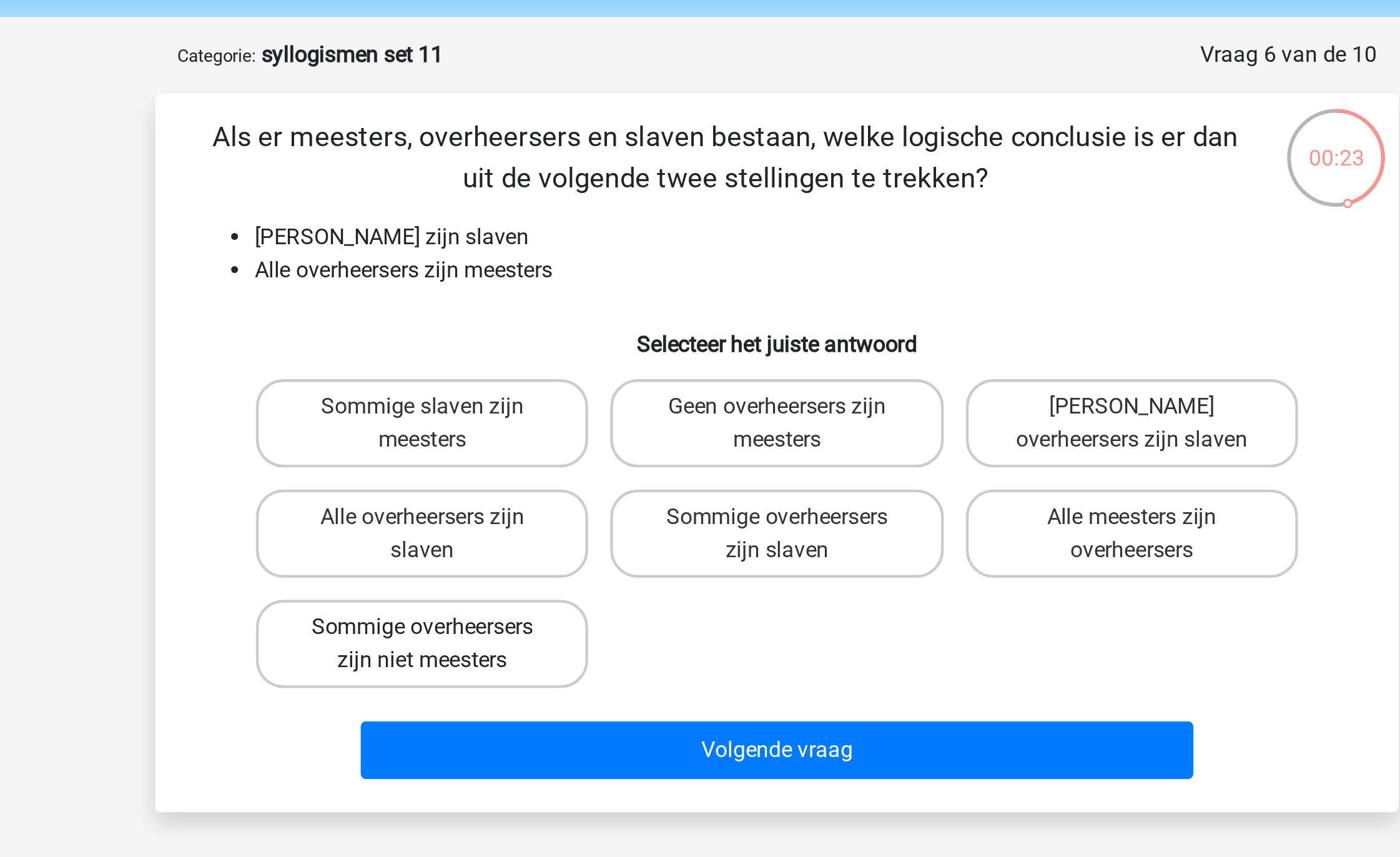
click at [583, 331] on label "Sommige overheersers zijn niet meesters" at bounding box center [539, 336] width 150 height 40
click at [548, 331] on input "Sommige overheersers zijn niet meesters" at bounding box center [544, 333] width 8 height 8
radio input "true"
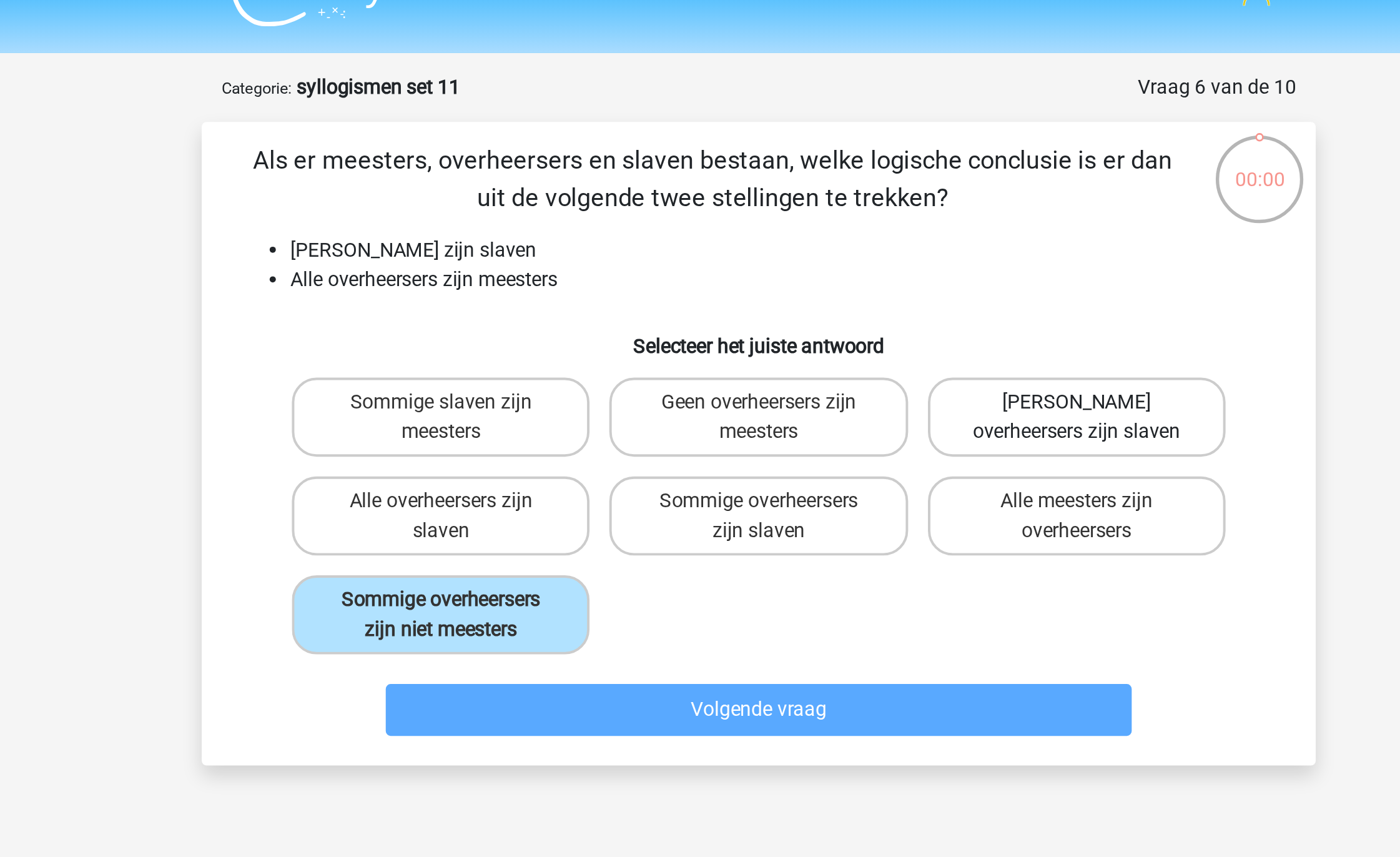
click at [823, 235] on label "Geen overheersers zijn slaven" at bounding box center [860, 237] width 150 height 40
click at [860, 235] on input "Geen overheersers zijn slaven" at bounding box center [864, 233] width 8 height 8
radio input "true"
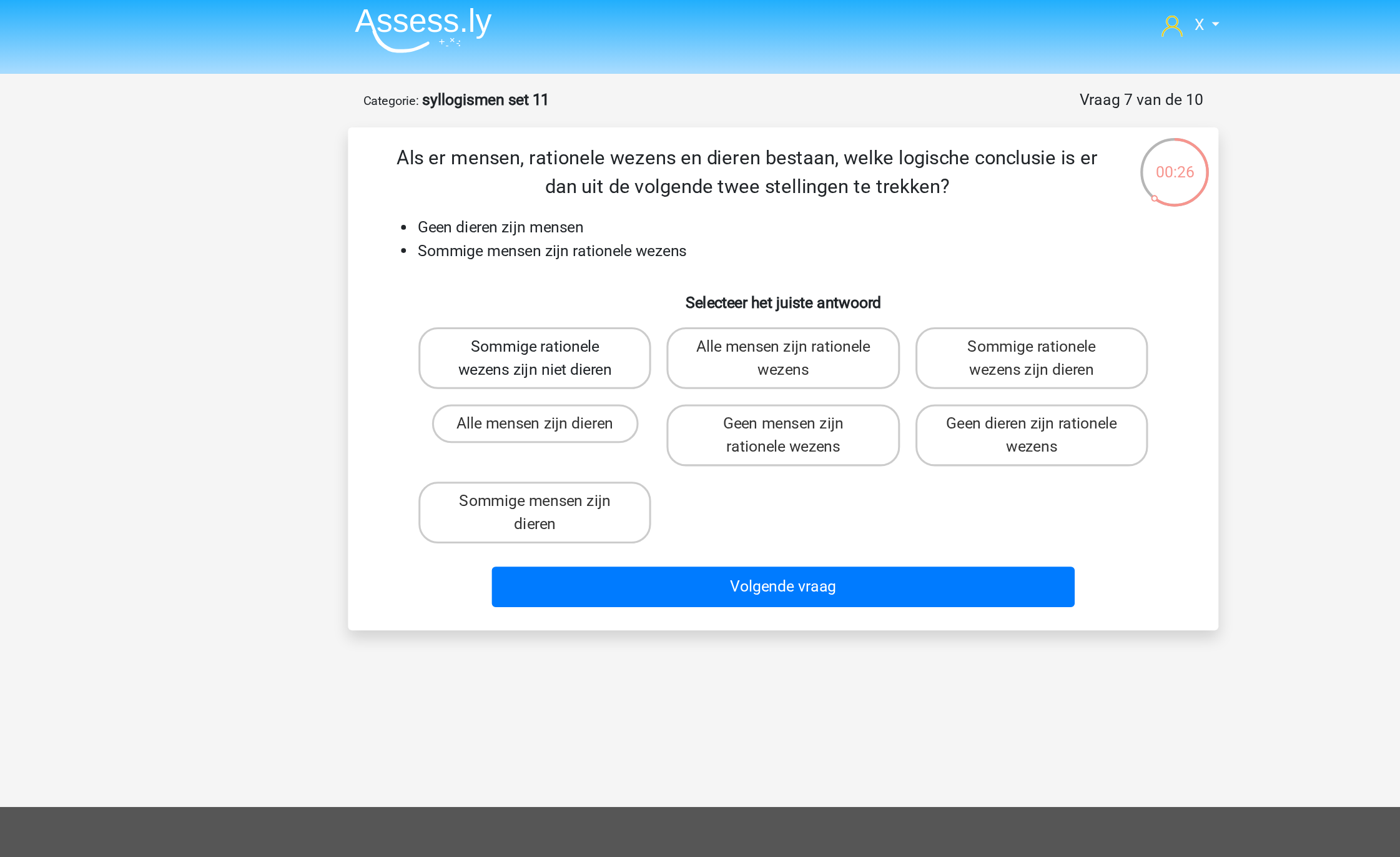
click at [565, 235] on label "Sommige rationele wezens zijn niet dieren" at bounding box center [539, 237] width 150 height 40
click at [548, 235] on input "Sommige rationele wezens zijn niet dieren" at bounding box center [544, 233] width 8 height 8
radio input "true"
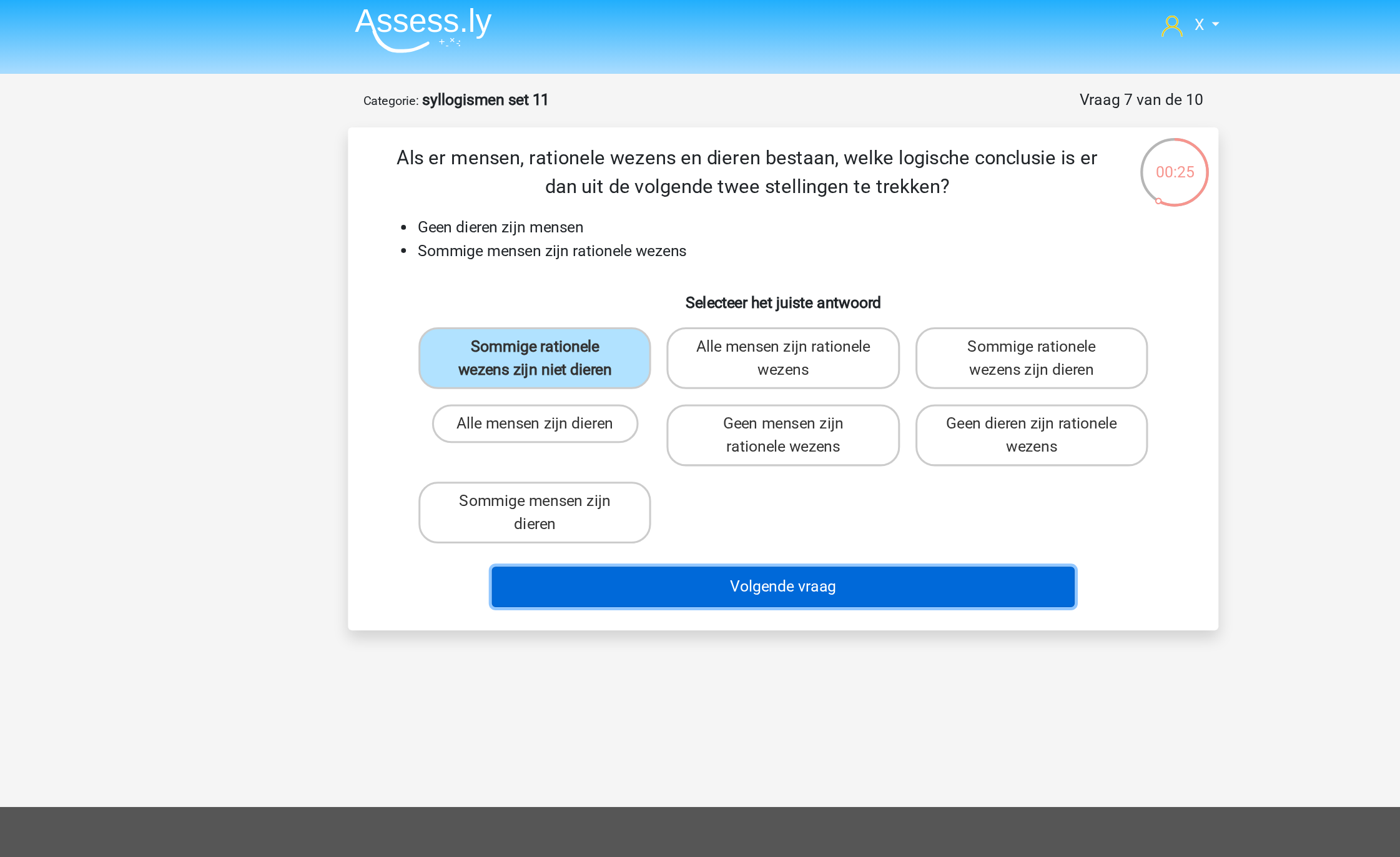
click at [642, 392] on button "Volgende vraag" at bounding box center [701, 385] width 378 height 27
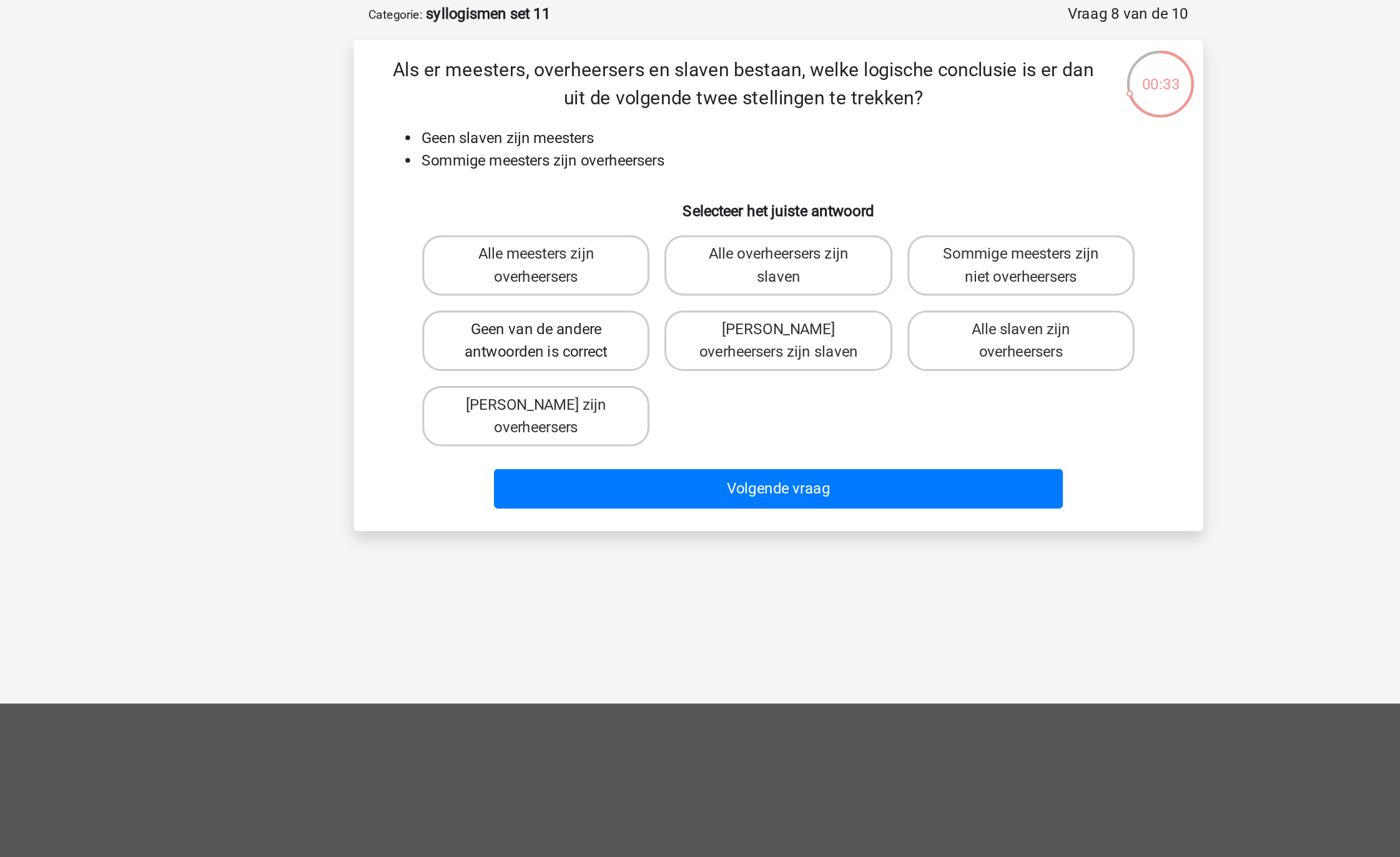
click at [579, 284] on label "Geen van de andere antwoorden is correct" at bounding box center [539, 286] width 150 height 40
click at [548, 284] on input "Geen van de andere antwoorden is correct" at bounding box center [544, 283] width 8 height 8
radio input "true"
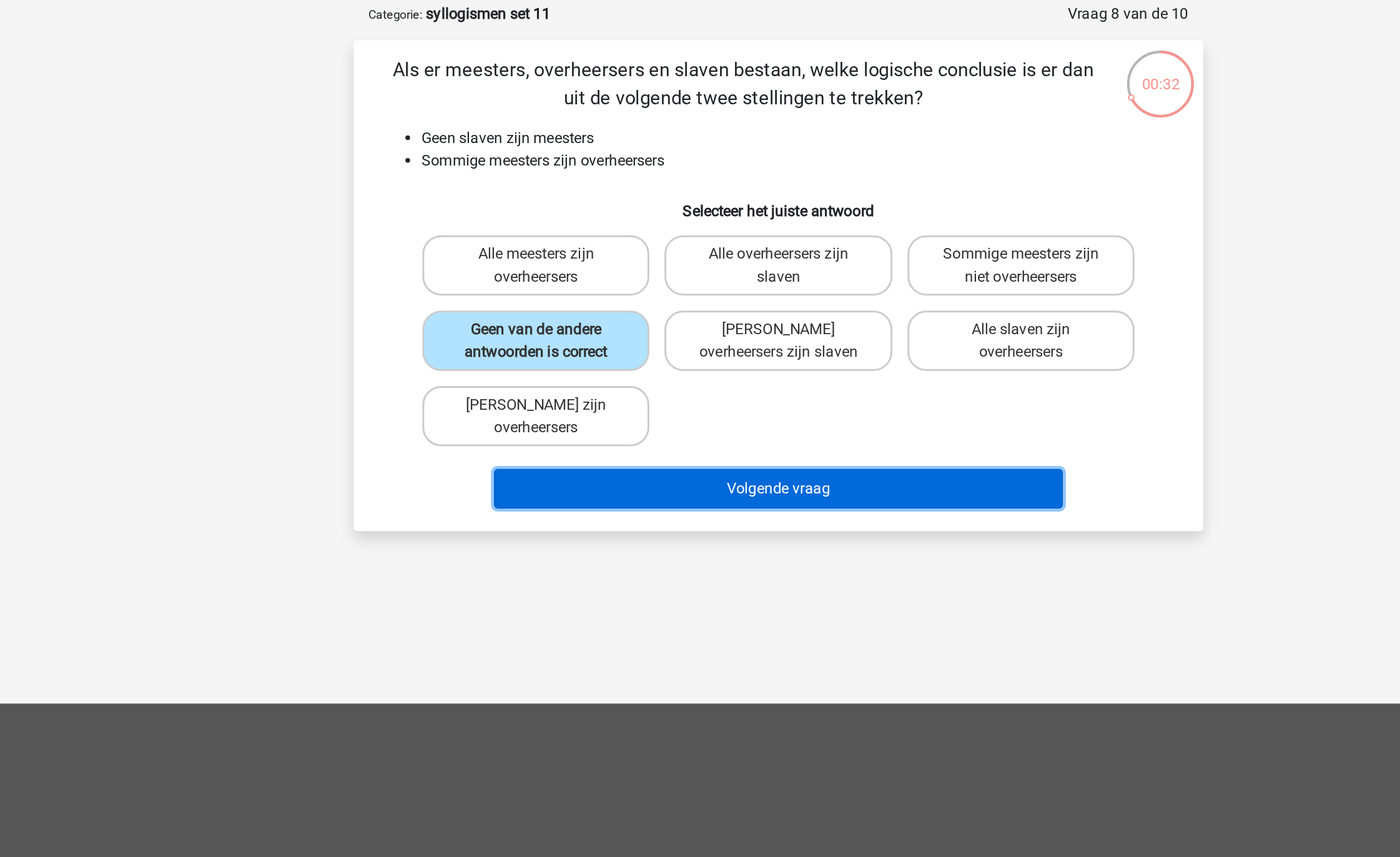
click at [660, 378] on button "Volgende vraag" at bounding box center [701, 385] width 378 height 27
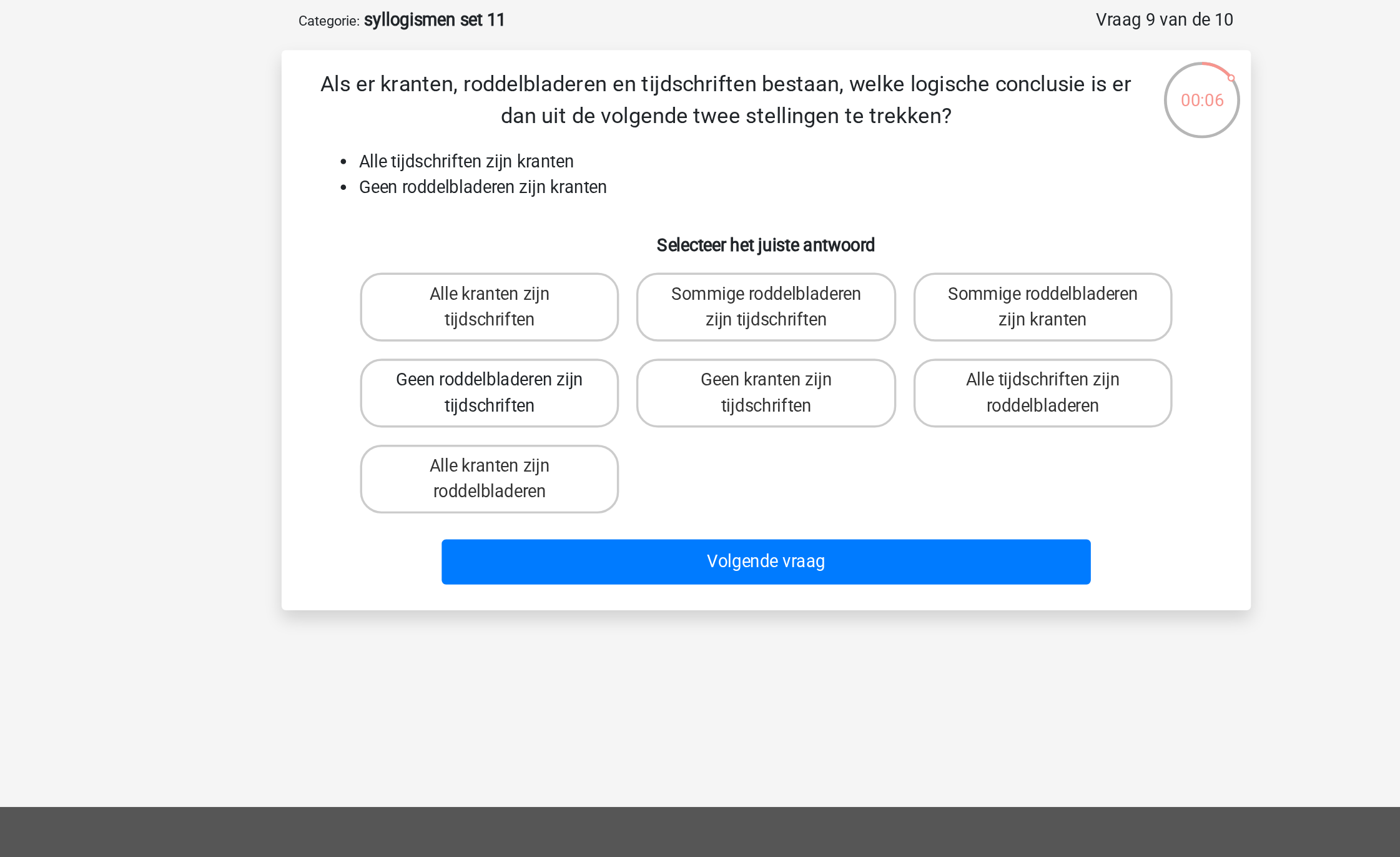
click at [562, 288] on label "Geen roddelbladeren zijn tijdschriften" at bounding box center [539, 286] width 150 height 40
click at [548, 287] on input "Geen roddelbladeren zijn tijdschriften" at bounding box center [544, 283] width 8 height 8
radio input "true"
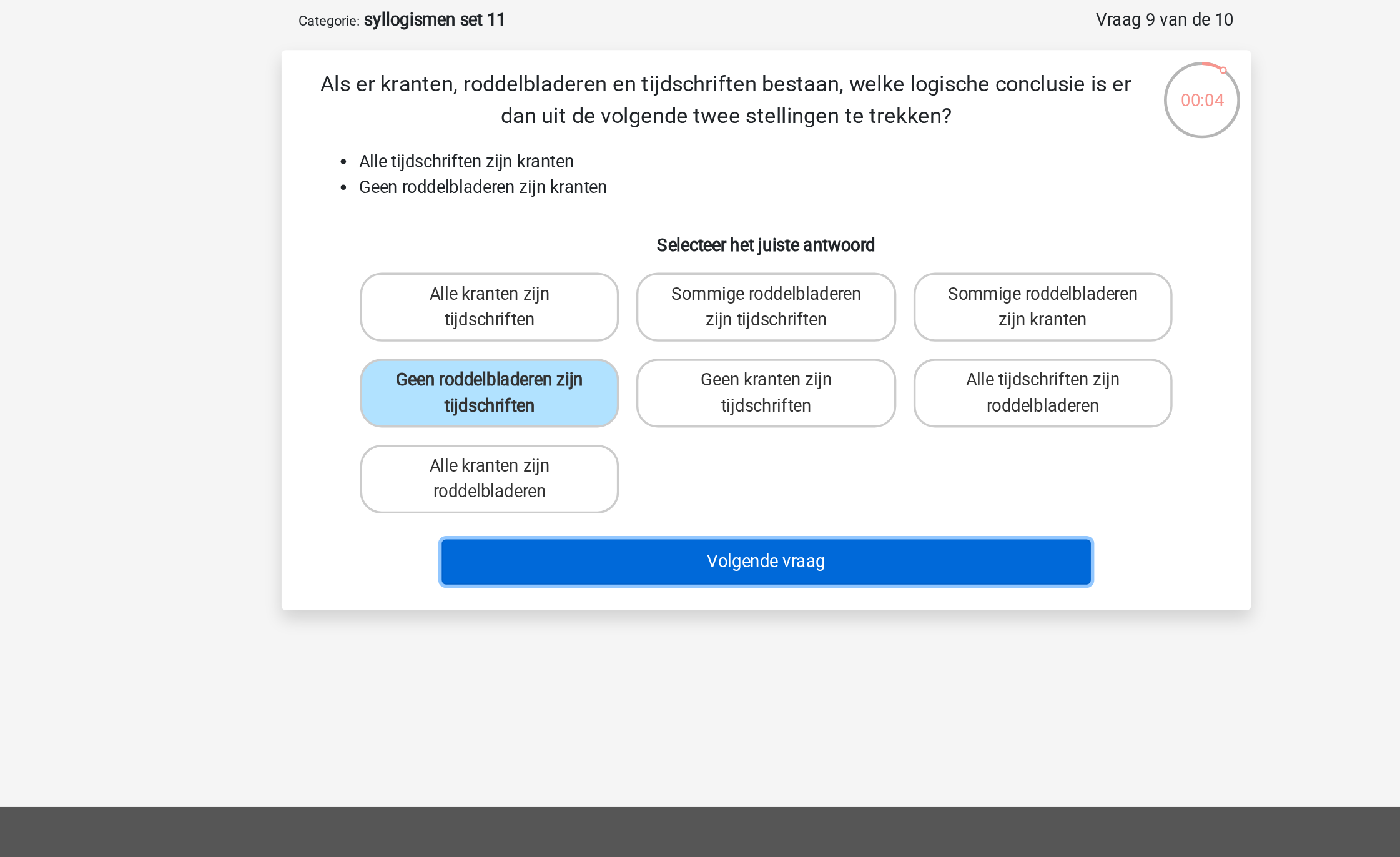
click at [668, 378] on button "Volgende vraag" at bounding box center [701, 385] width 378 height 27
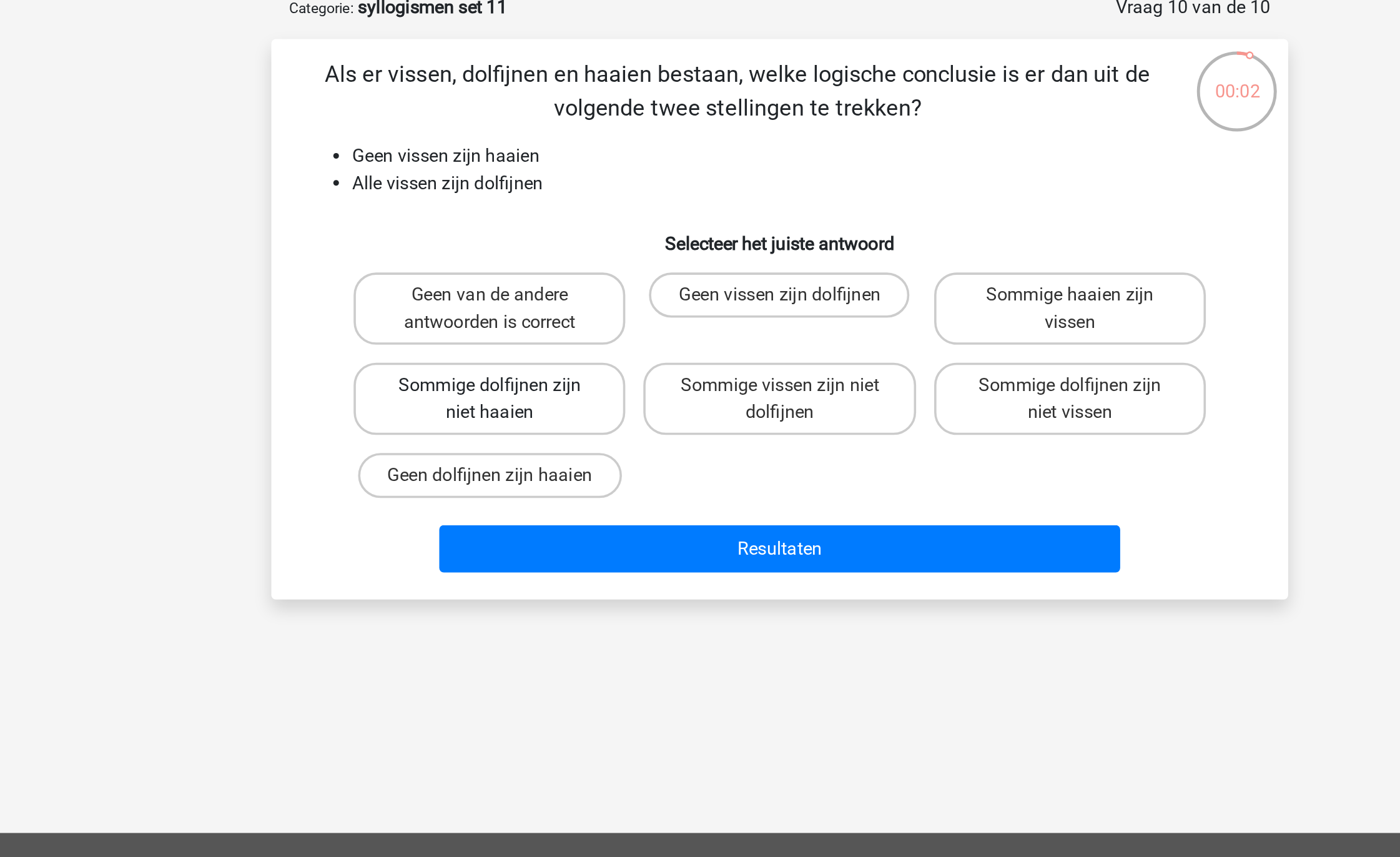
click at [594, 281] on label "Sommige dolfijnen zijn niet haaien" at bounding box center [539, 286] width 150 height 40
click at [548, 281] on input "Sommige dolfijnen zijn niet haaien" at bounding box center [544, 283] width 8 height 8
radio input "true"
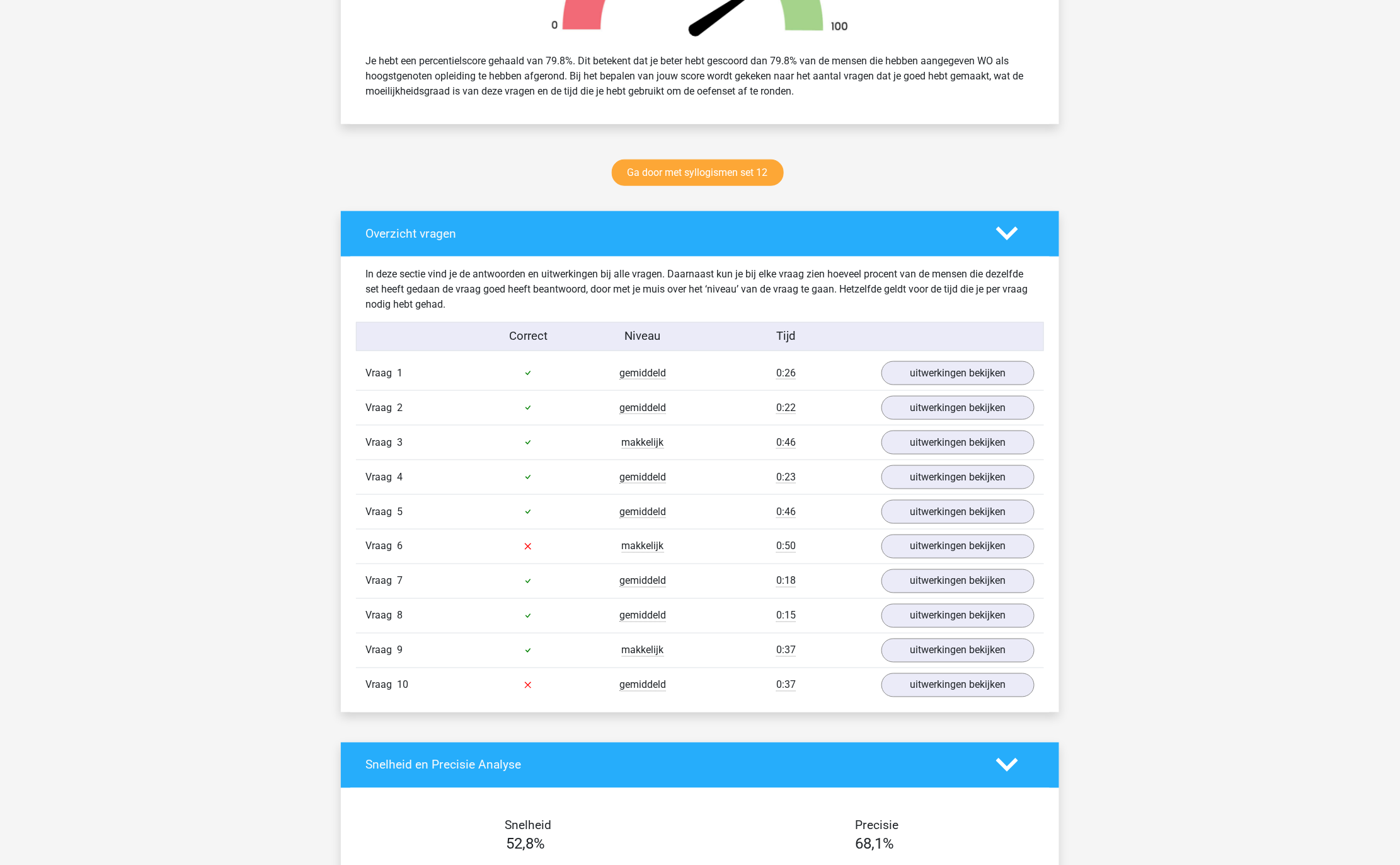
scroll to position [578, 0]
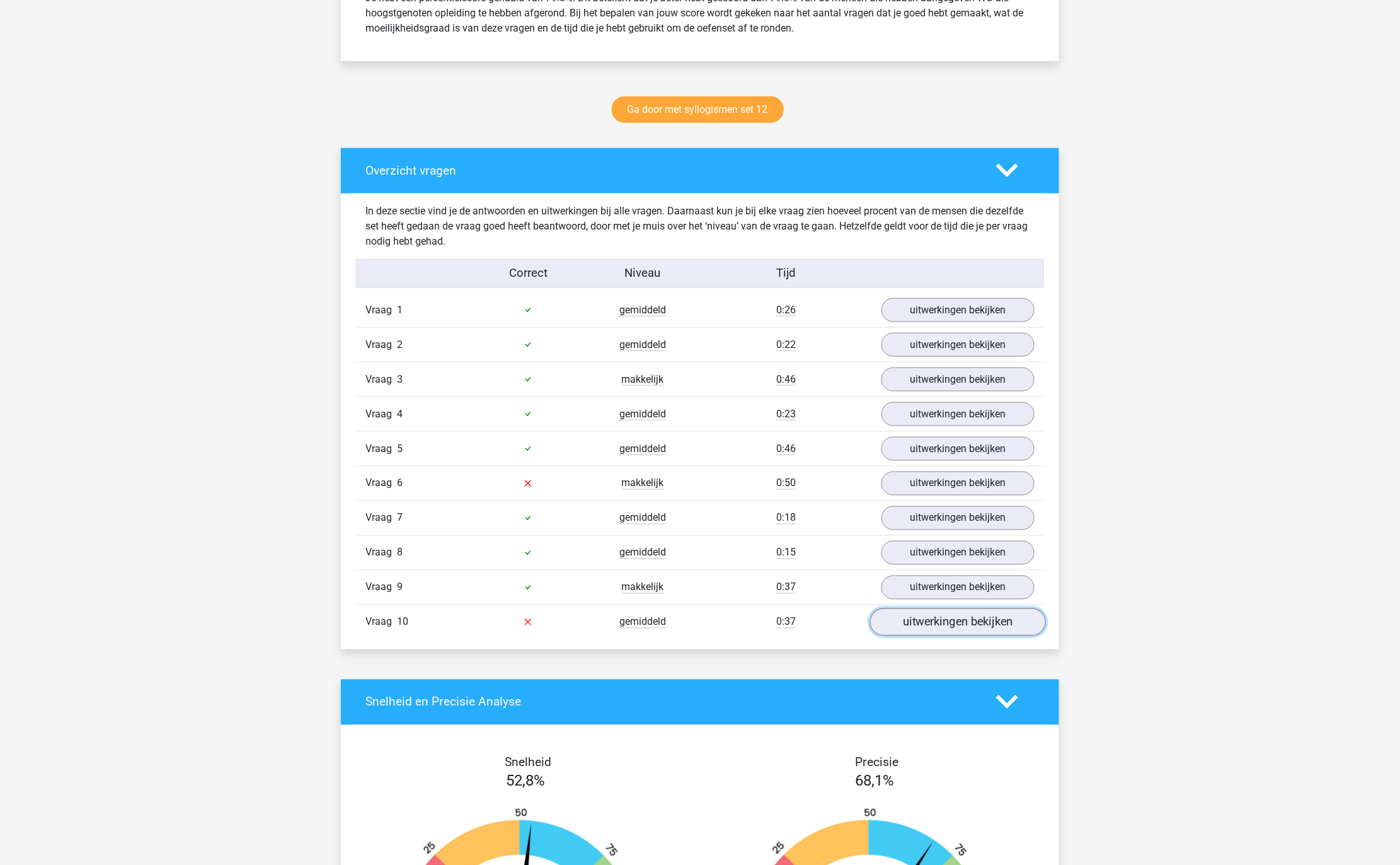
click at [940, 626] on link "uitwerkingen bekijken" at bounding box center [958, 622] width 176 height 28
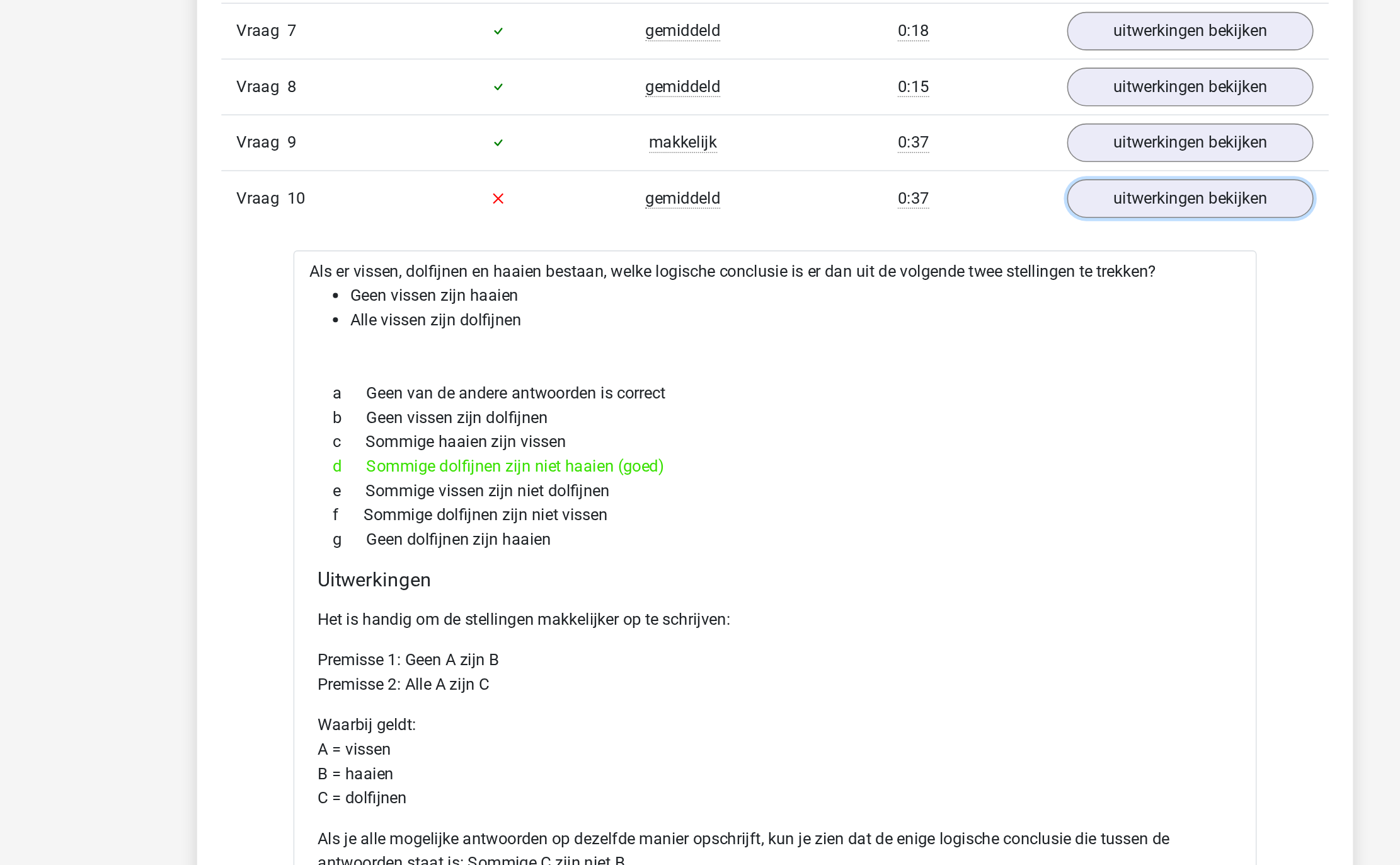
scroll to position [895, 0]
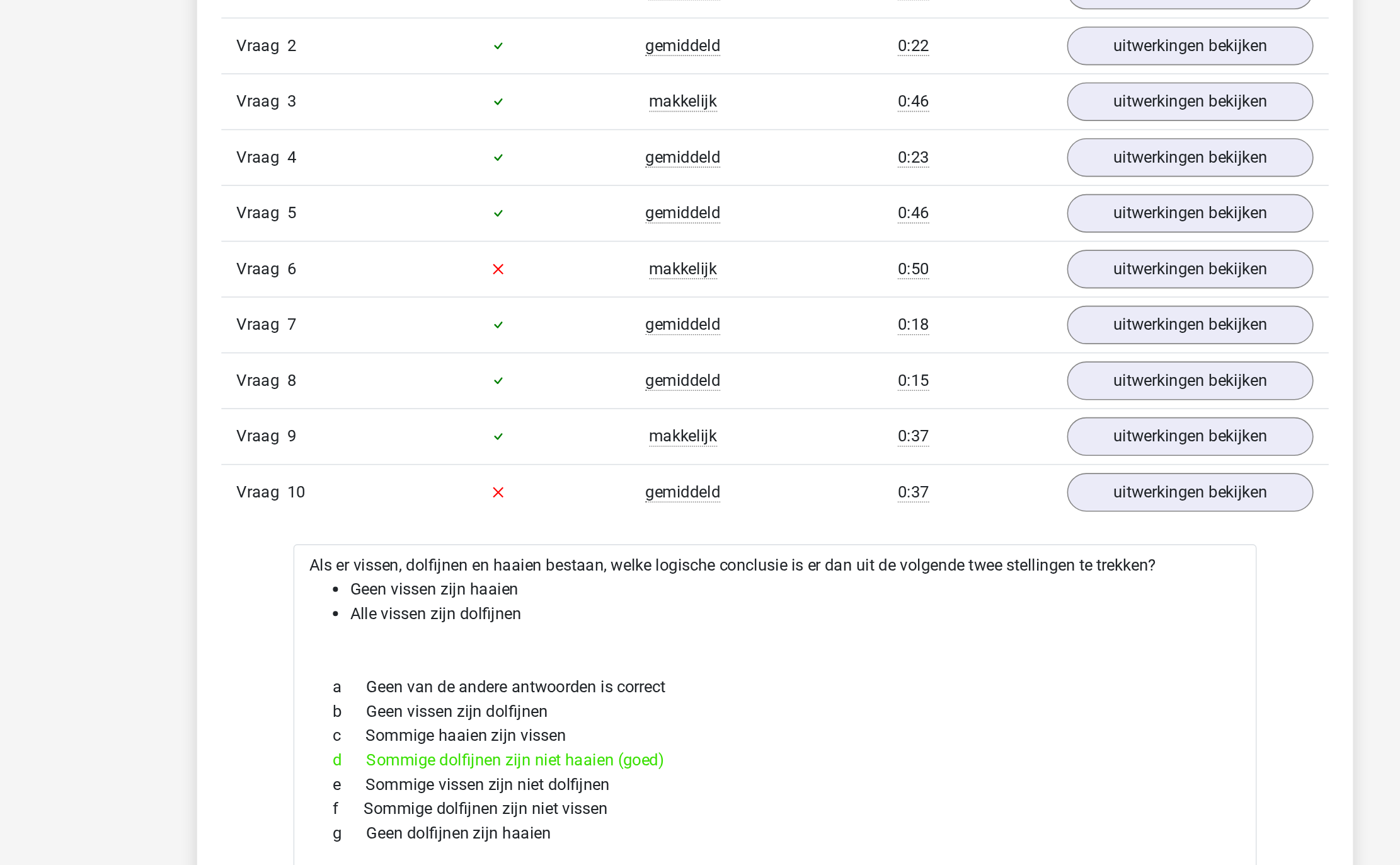
click at [880, 163] on div "uitwerkingen bekijken" at bounding box center [958, 167] width 172 height 24
click at [890, 163] on link "uitwerkingen bekijken" at bounding box center [958, 167] width 176 height 28
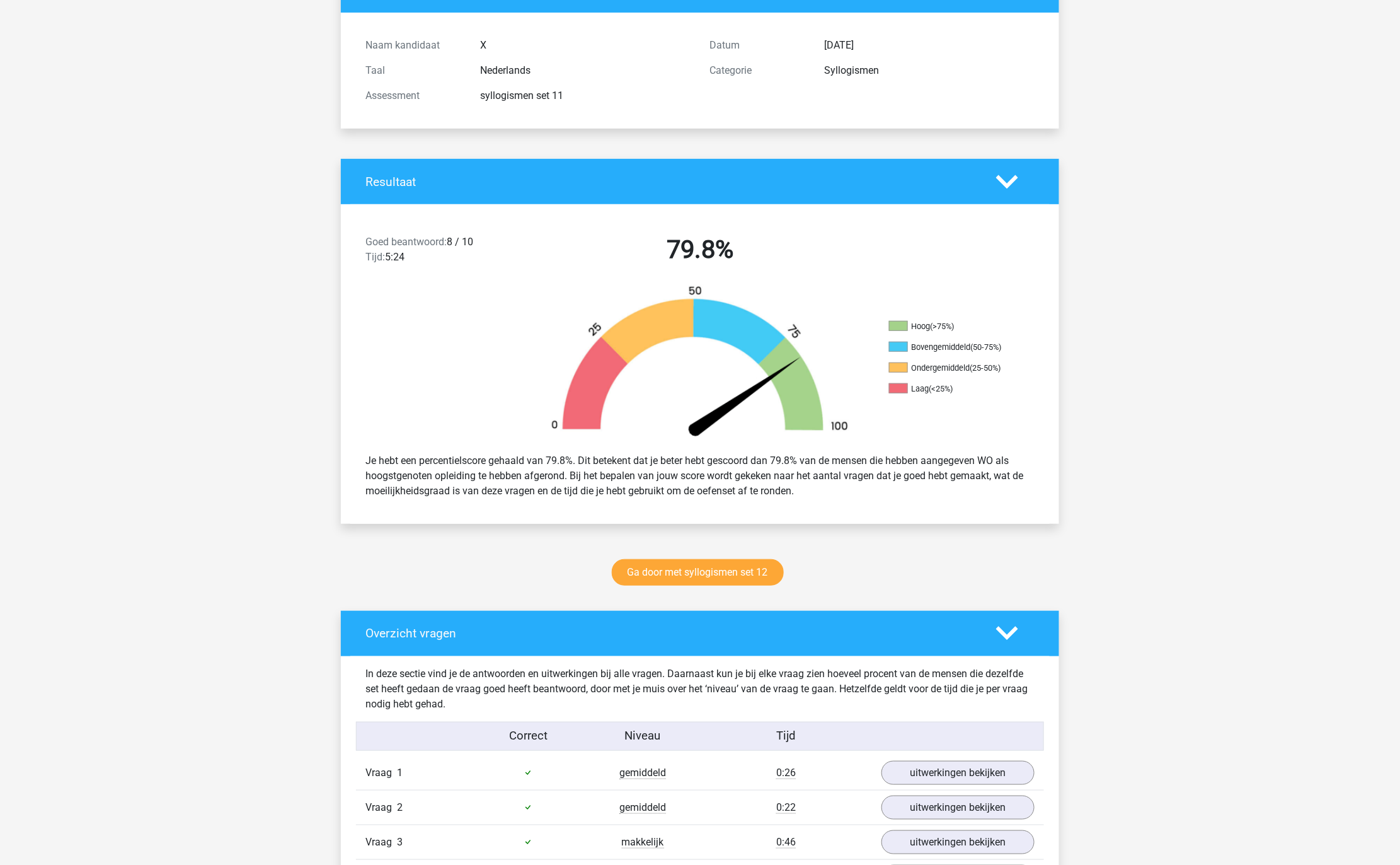
scroll to position [0, 0]
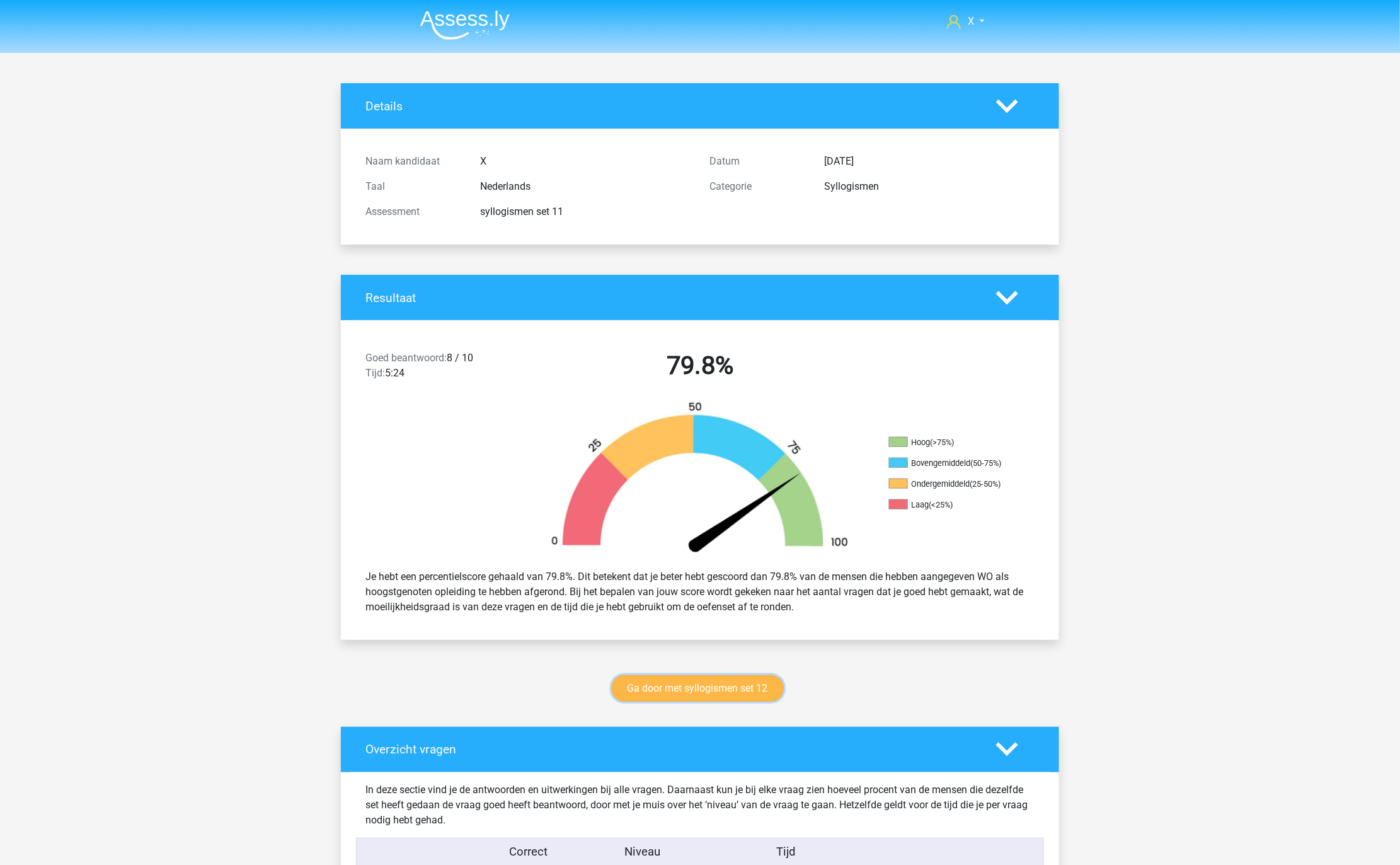
click at [682, 686] on link "Ga door met syllogismen set 12" at bounding box center [698, 688] width 172 height 27
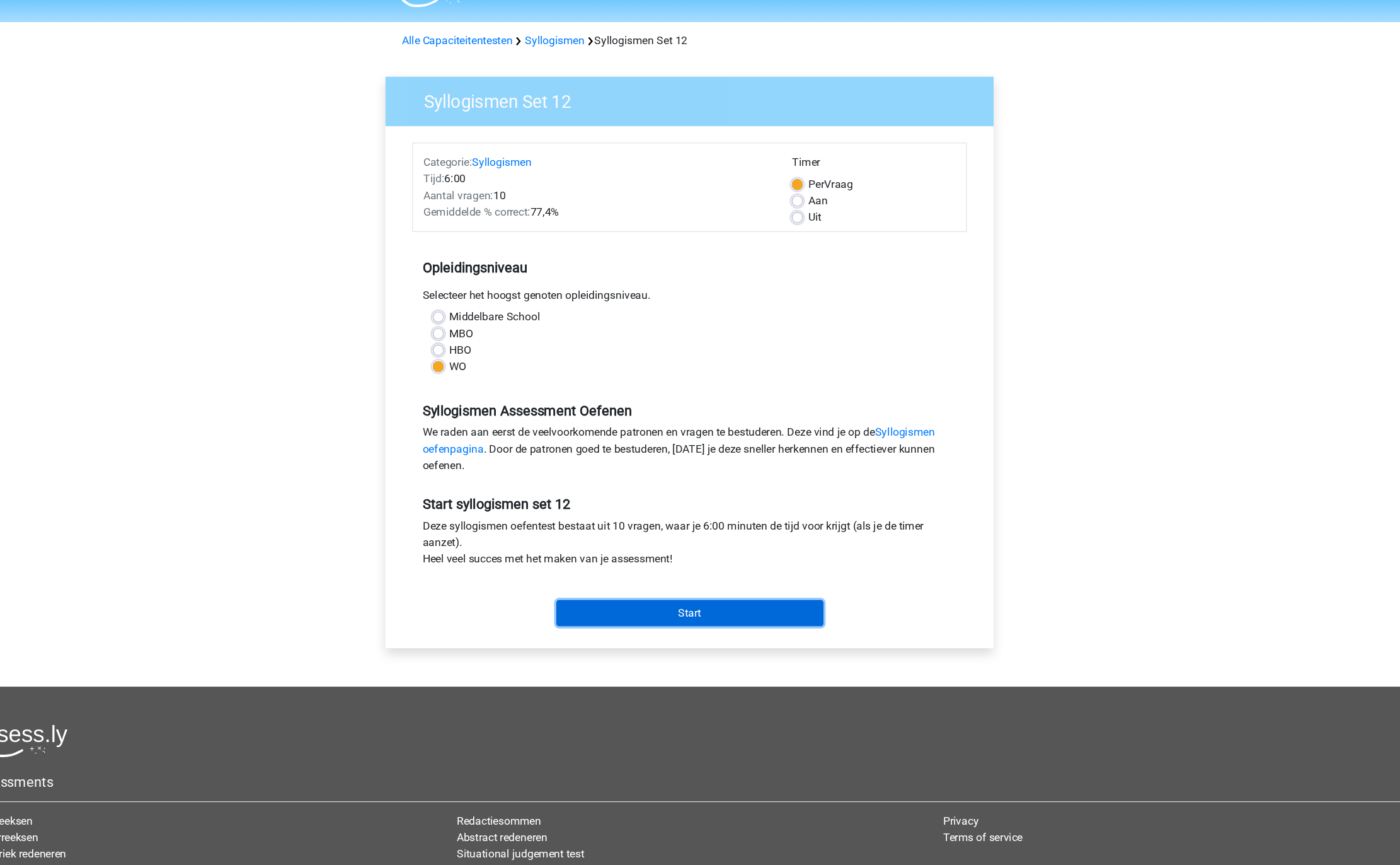
click at [710, 604] on input "Start" at bounding box center [701, 595] width 245 height 24
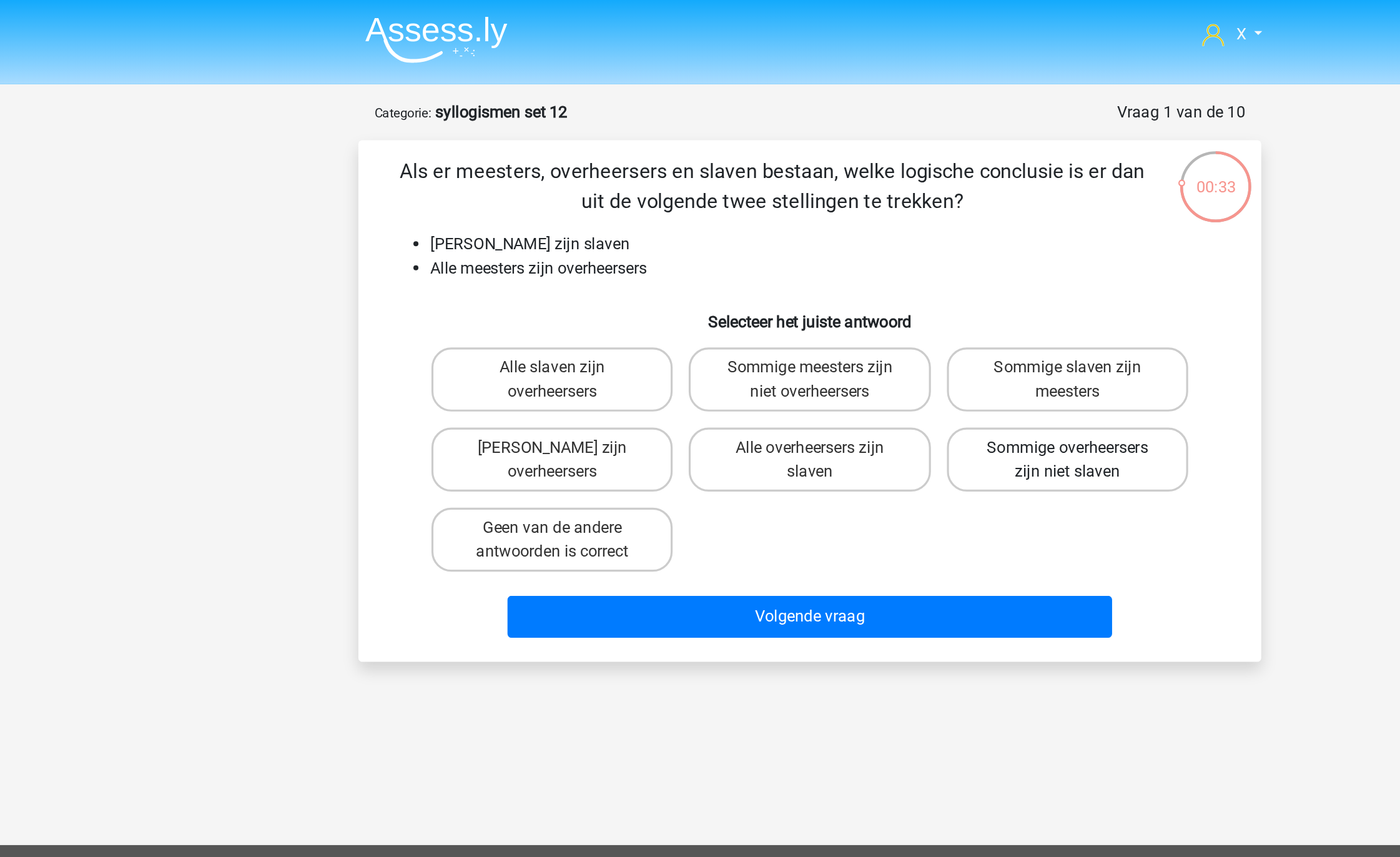
click at [846, 290] on label "Sommige overheersers zijn niet slaven" at bounding box center [860, 286] width 150 height 40
click at [860, 287] on input "Sommige overheersers zijn niet slaven" at bounding box center [864, 283] width 8 height 8
radio input "true"
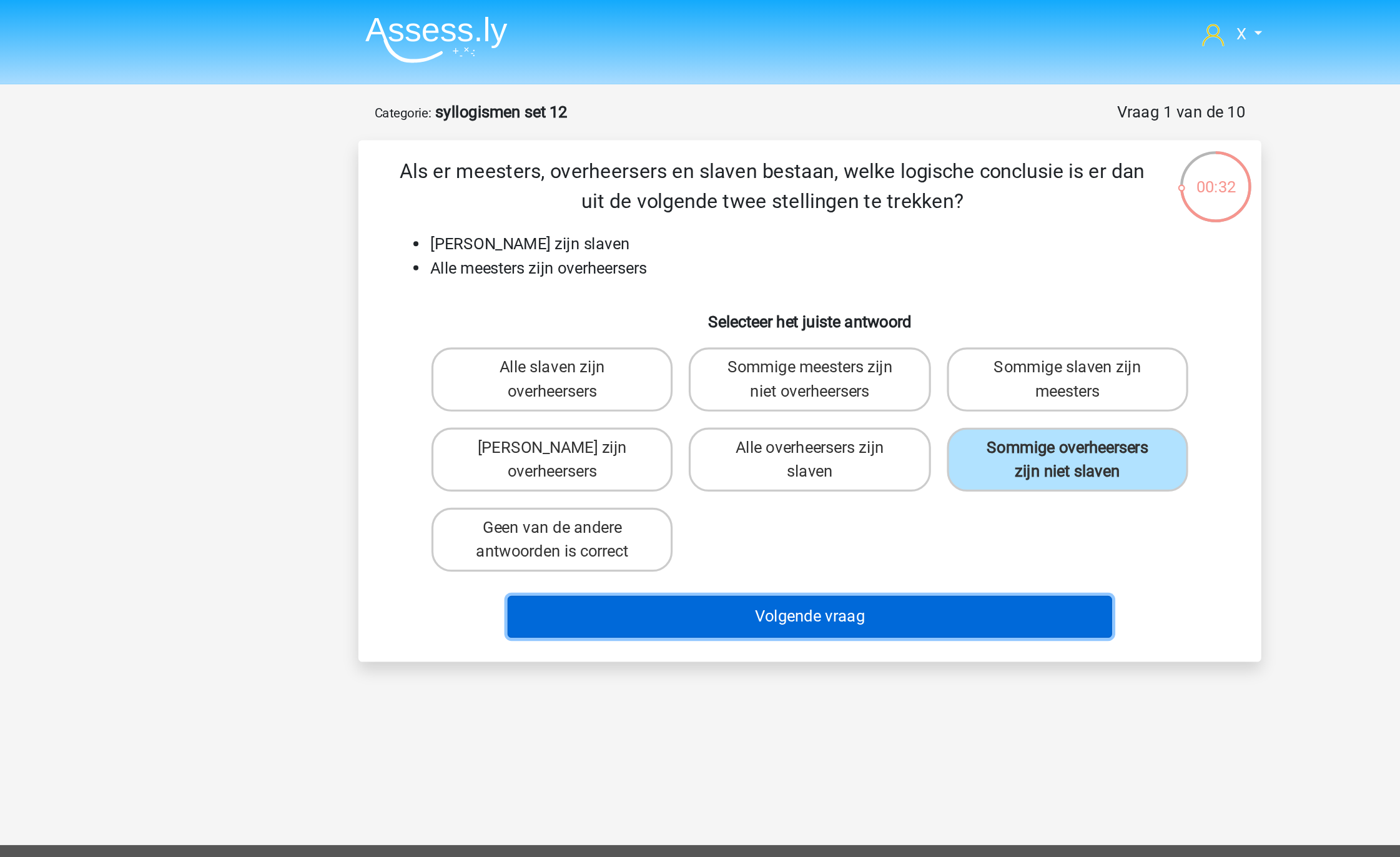
click at [739, 394] on button "Volgende vraag" at bounding box center [701, 385] width 378 height 27
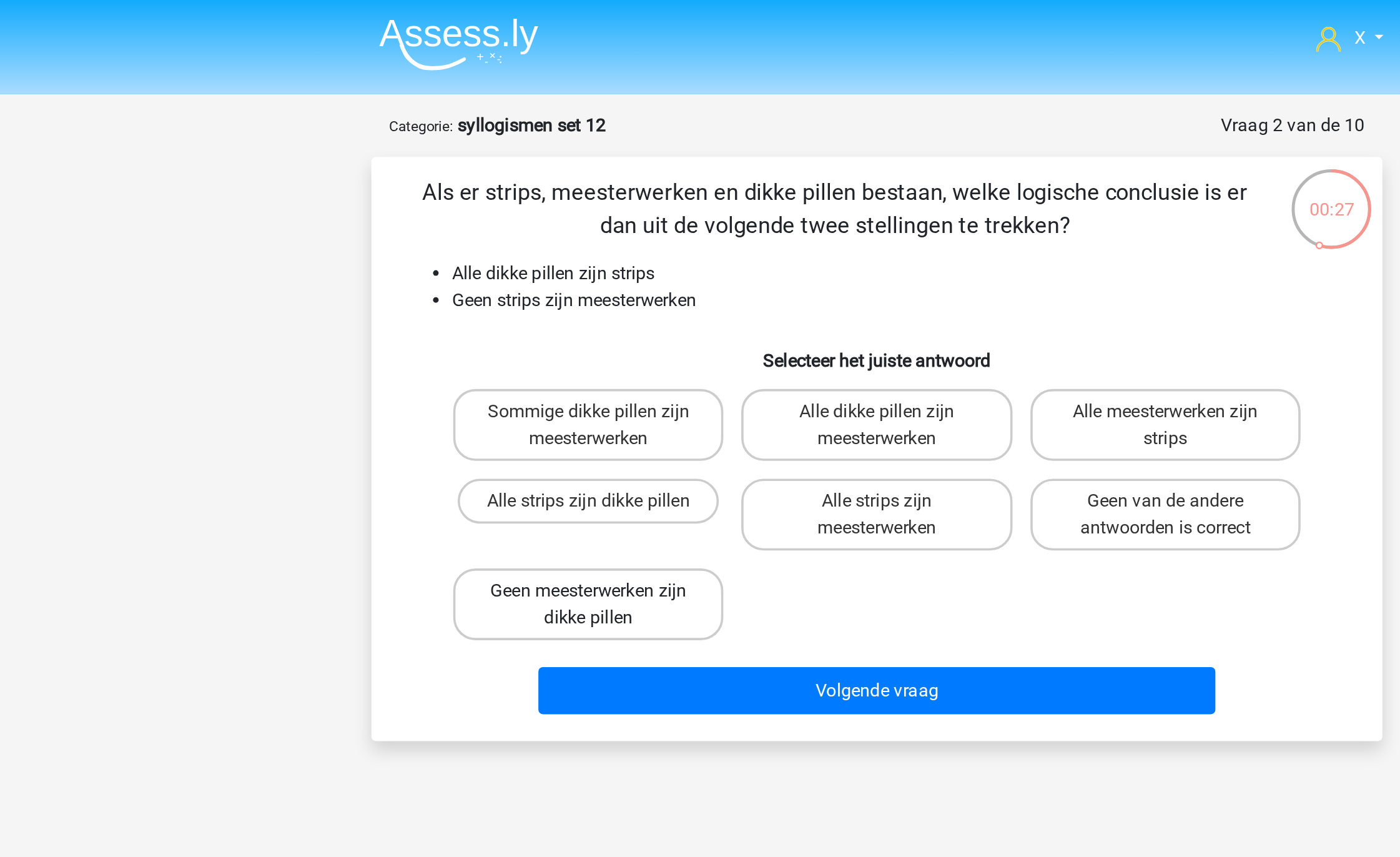
click at [583, 343] on label "Geen meesterwerken zijn dikke pillen" at bounding box center [539, 336] width 150 height 40
click at [548, 337] on input "Geen meesterwerken zijn dikke pillen" at bounding box center [544, 333] width 8 height 8
radio input "true"
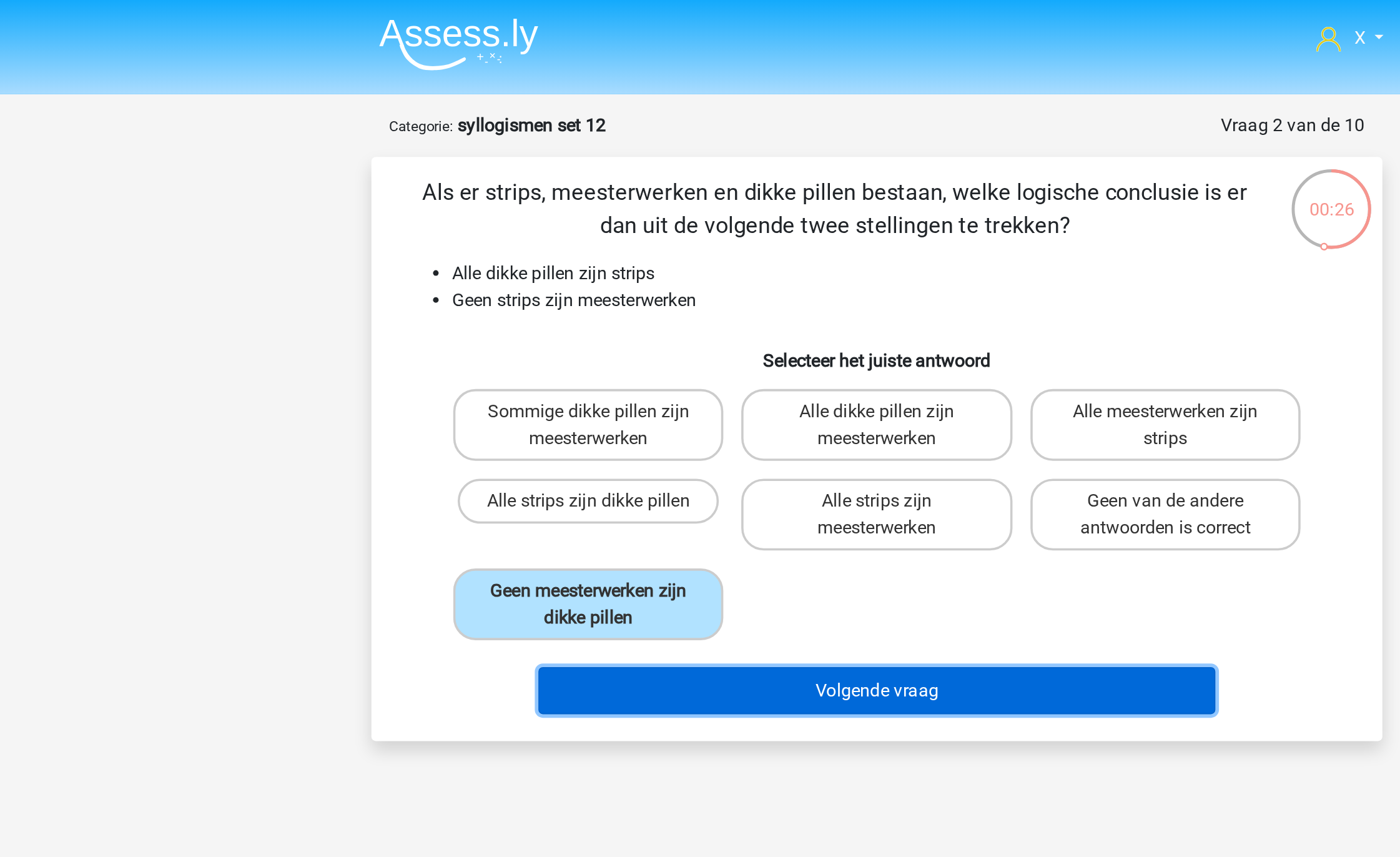
click at [632, 388] on button "Volgende vraag" at bounding box center [701, 385] width 378 height 27
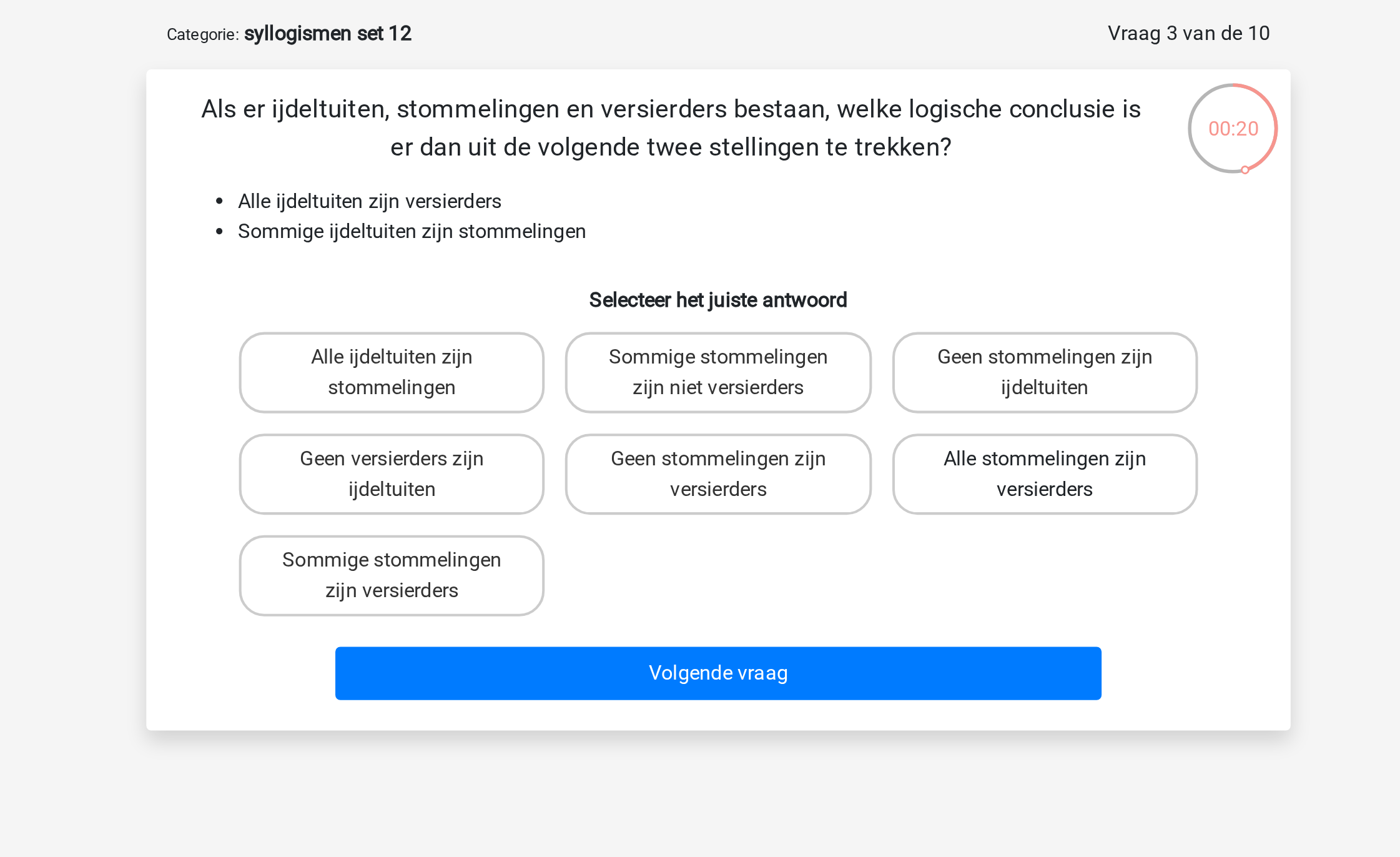
click at [852, 280] on label "Alle stommelingen zijn versierders" at bounding box center [860, 286] width 150 height 40
click at [860, 280] on input "Alle stommelingen zijn versierders" at bounding box center [864, 283] width 8 height 8
radio input "true"
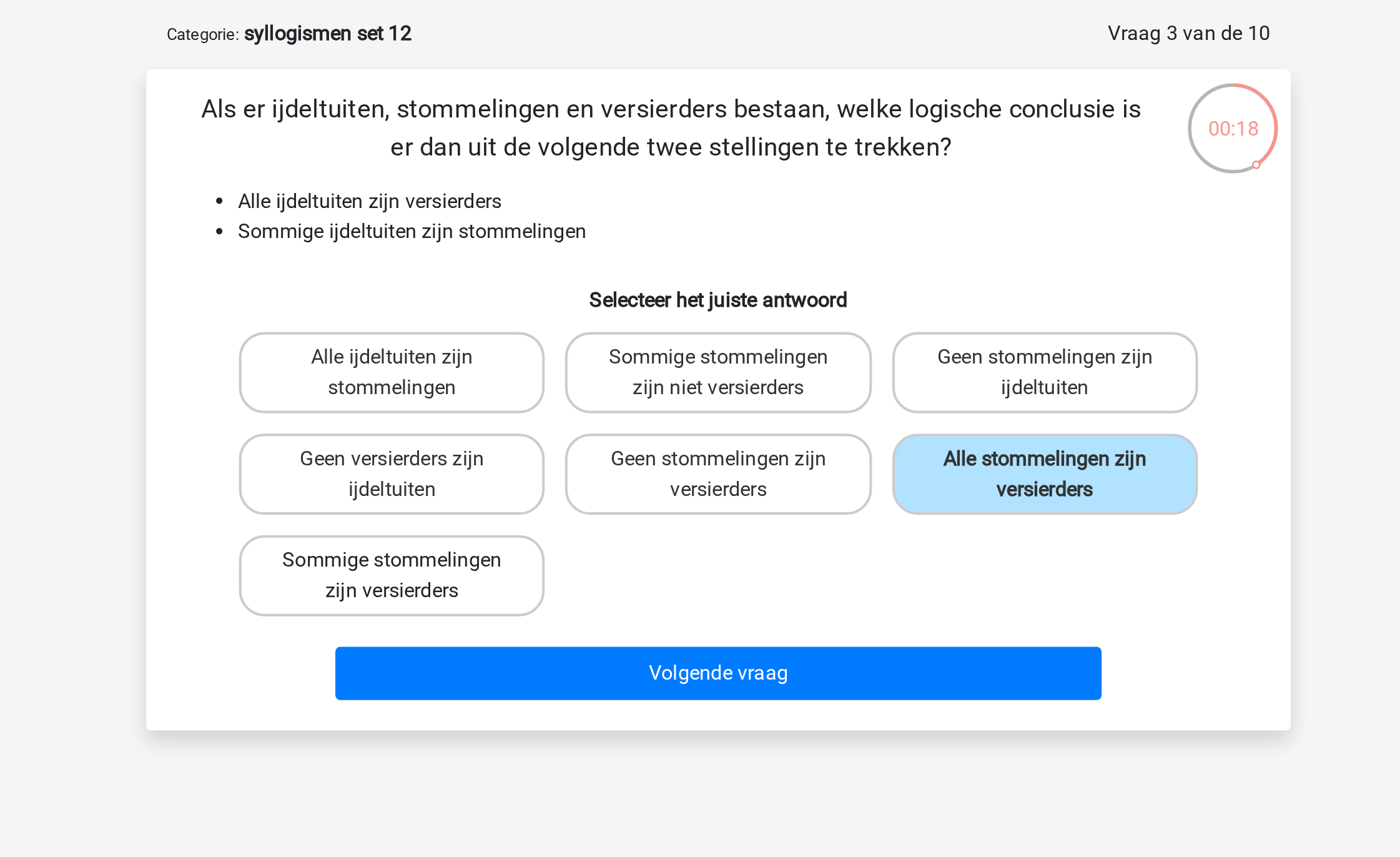
click at [603, 340] on label "Sommige stommelingen zijn versierders" at bounding box center [539, 336] width 150 height 40
click at [548, 337] on input "Sommige stommelingen zijn versierders" at bounding box center [544, 333] width 8 height 8
radio input "true"
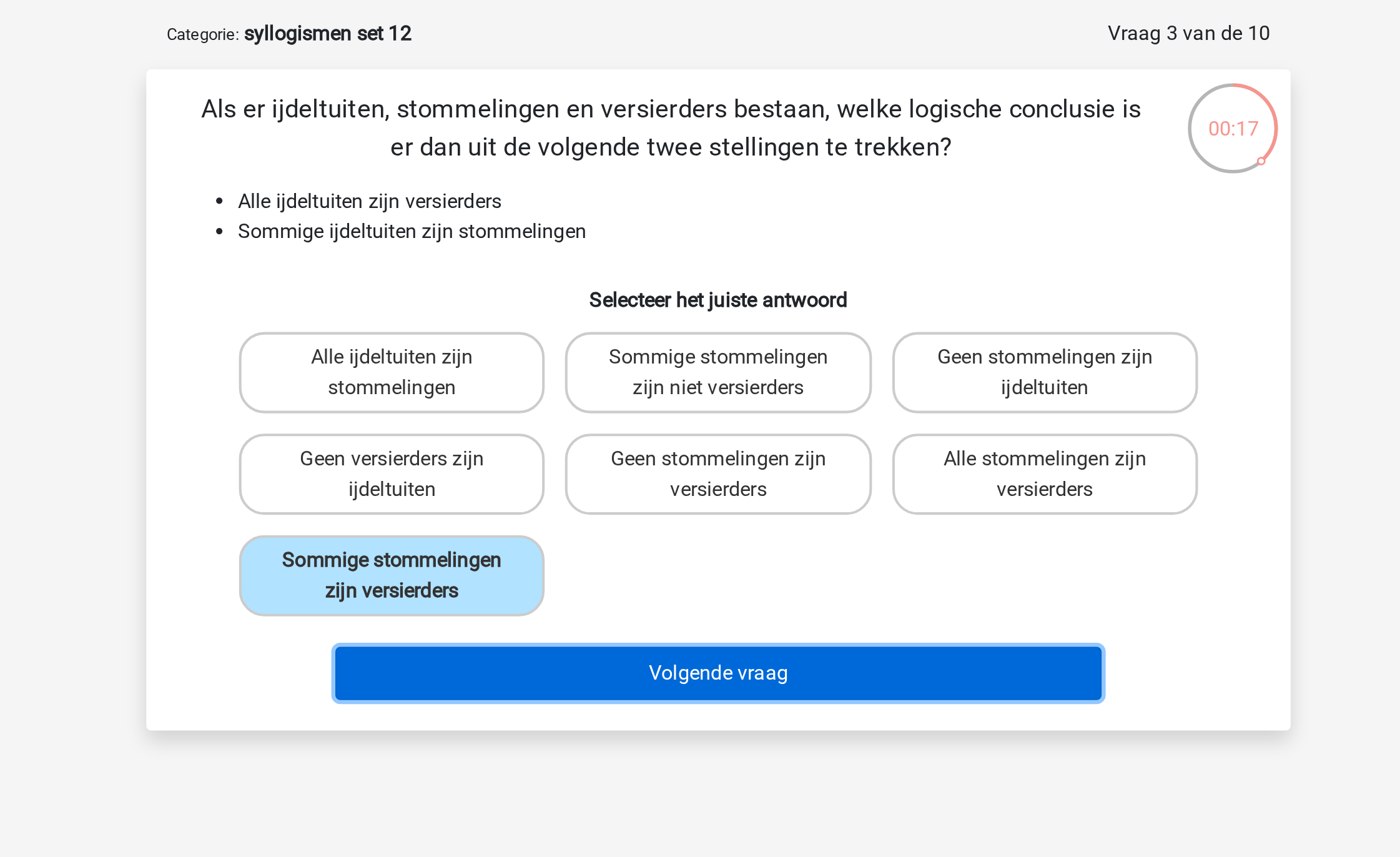
click at [672, 380] on button "Volgende vraag" at bounding box center [701, 385] width 378 height 27
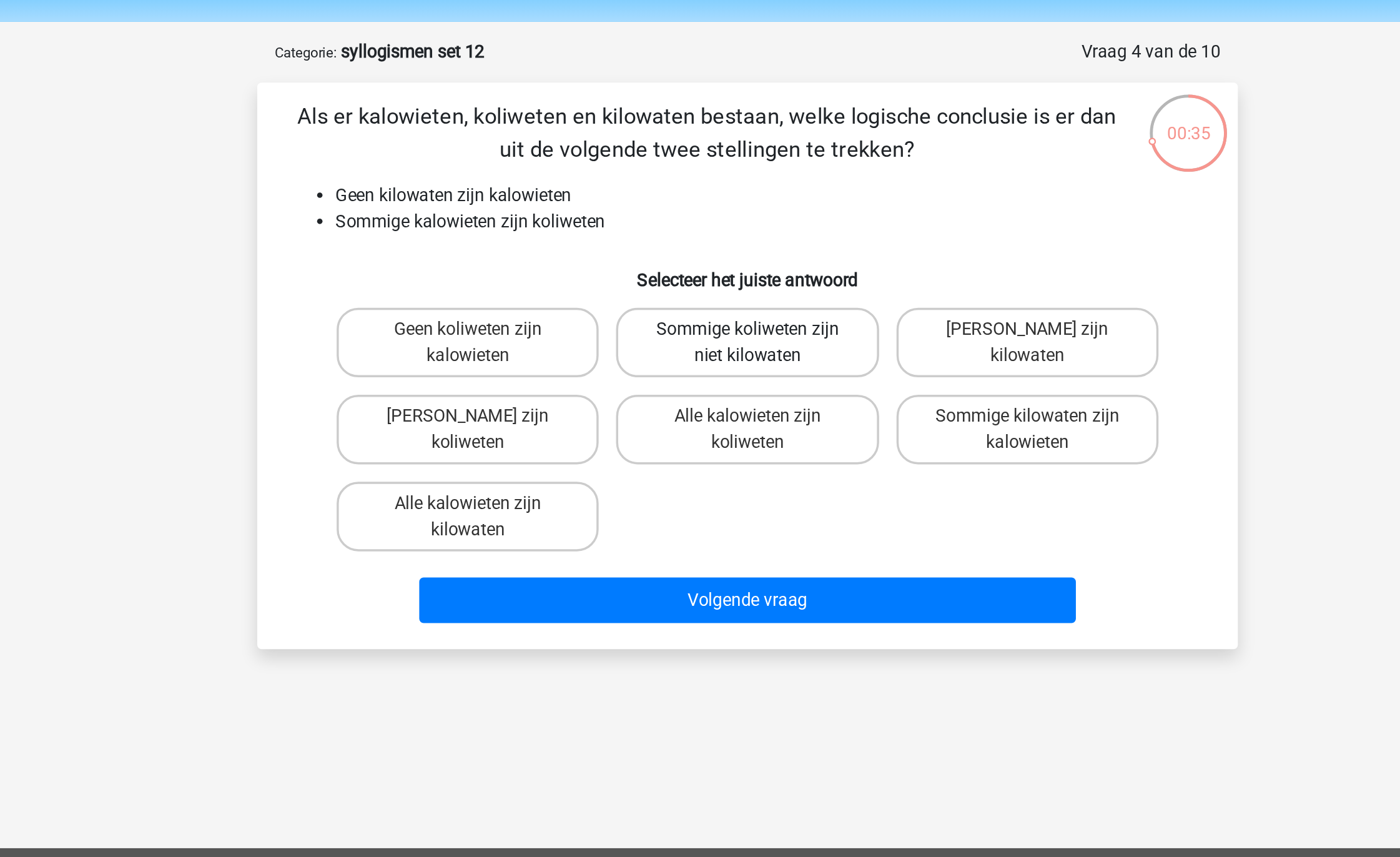
click at [706, 242] on label "Sommige koliweten zijn niet kilowaten" at bounding box center [699, 237] width 150 height 40
click at [706, 237] on input "Sommige koliweten zijn niet kilowaten" at bounding box center [704, 233] width 8 height 8
radio input "true"
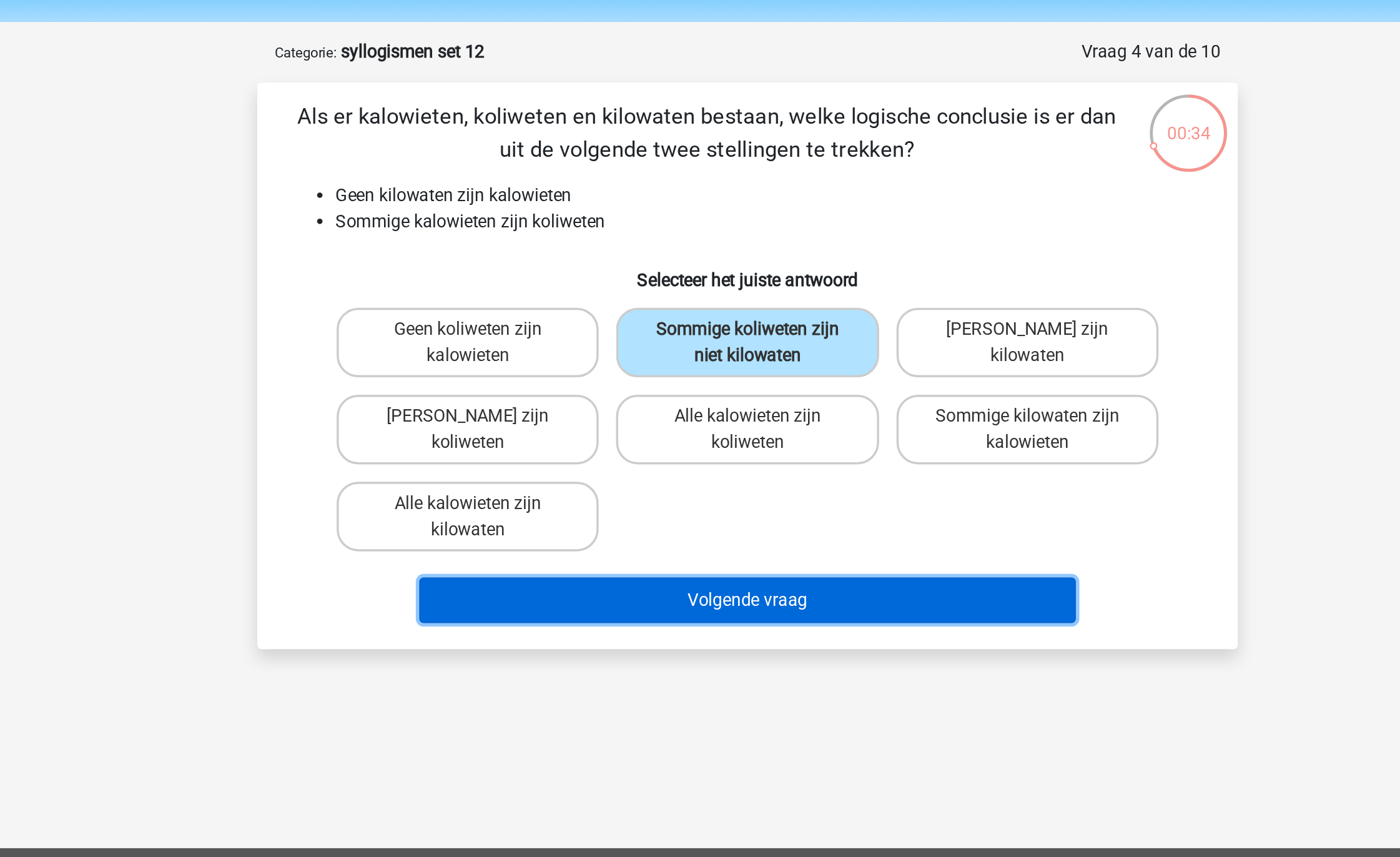
click at [716, 389] on button "Volgende vraag" at bounding box center [701, 385] width 378 height 27
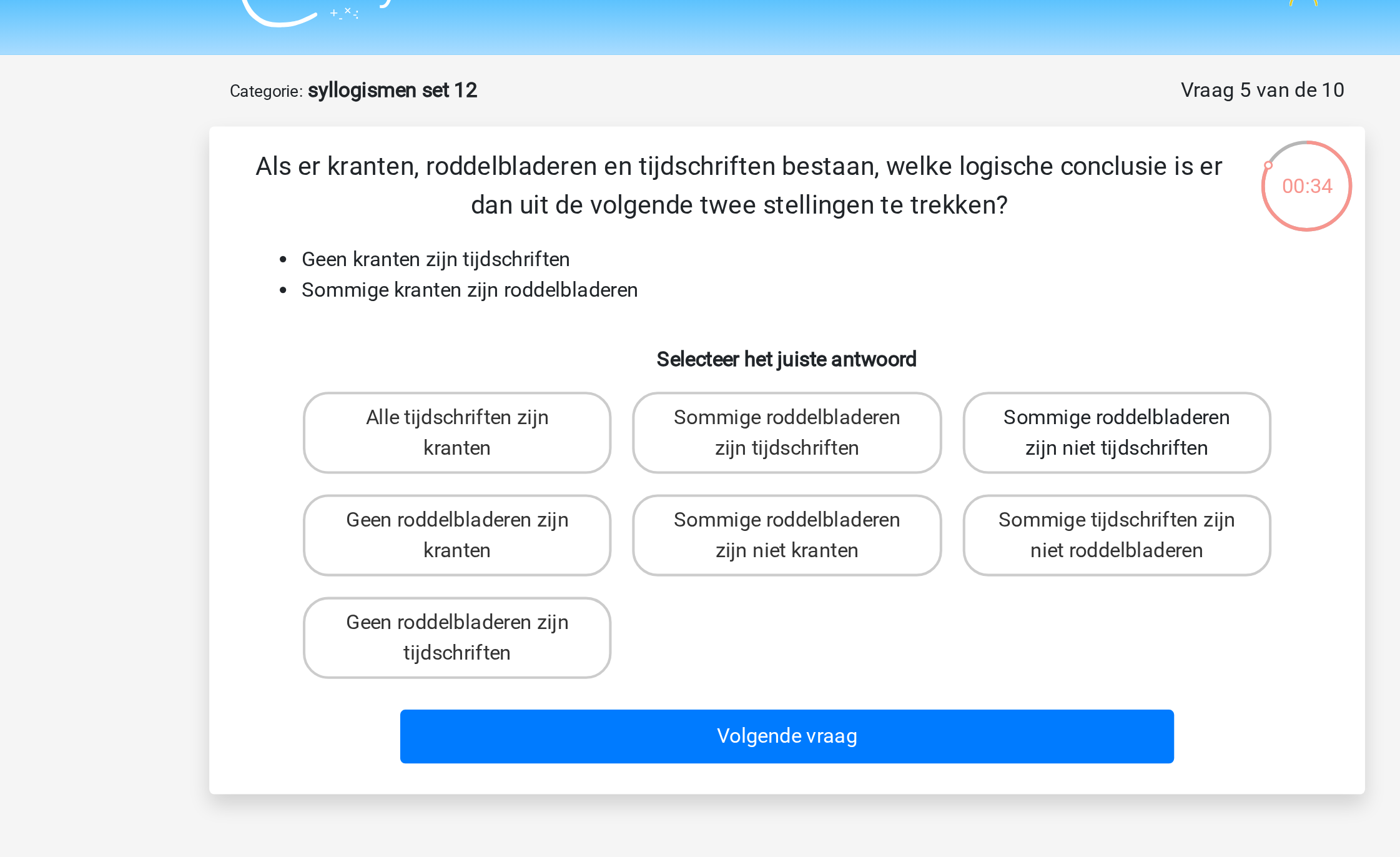
click at [851, 227] on label "Sommige roddelbladeren zijn niet tijdschriften" at bounding box center [860, 237] width 150 height 40
click at [860, 229] on input "Sommige roddelbladeren zijn niet tijdschriften" at bounding box center [864, 233] width 8 height 8
radio input "true"
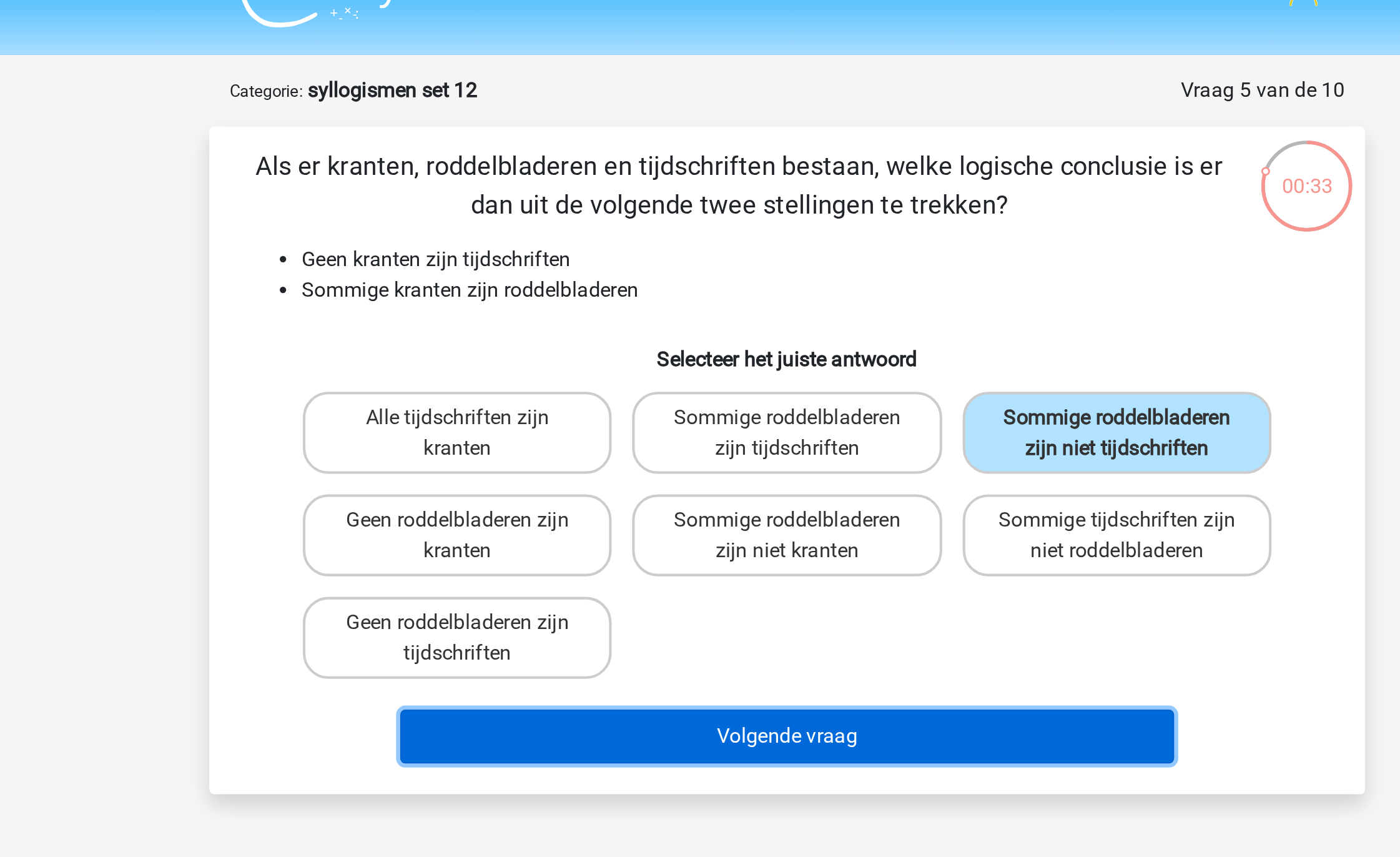
click at [749, 379] on button "Volgende vraag" at bounding box center [701, 385] width 378 height 27
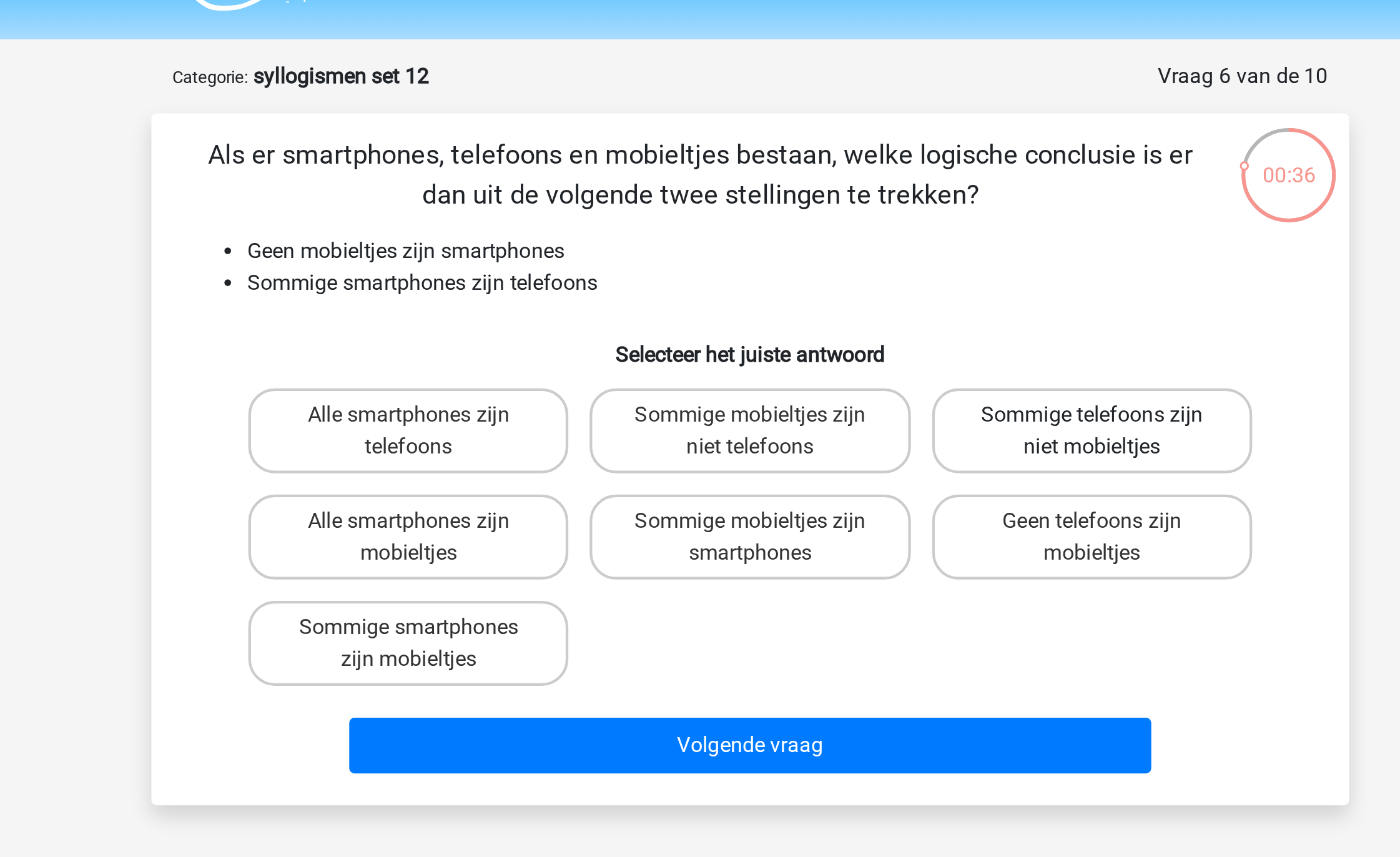
click at [875, 235] on label "Sommige telefoons zijn niet mobieltjes" at bounding box center [860, 237] width 150 height 40
click at [869, 235] on input "Sommige telefoons zijn niet mobieltjes" at bounding box center [864, 233] width 8 height 8
radio input "true"
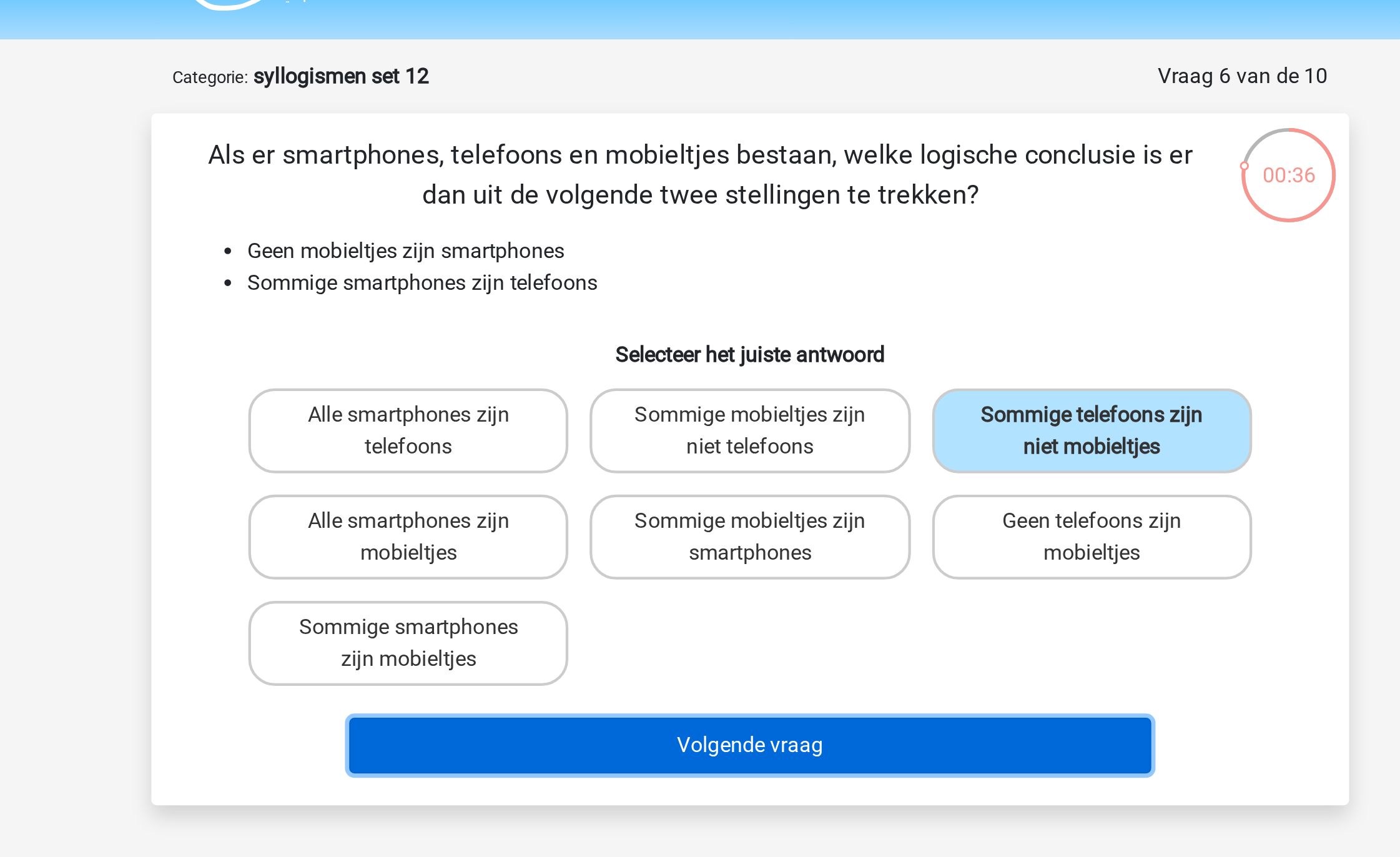
click at [743, 385] on button "Volgende vraag" at bounding box center [701, 385] width 378 height 27
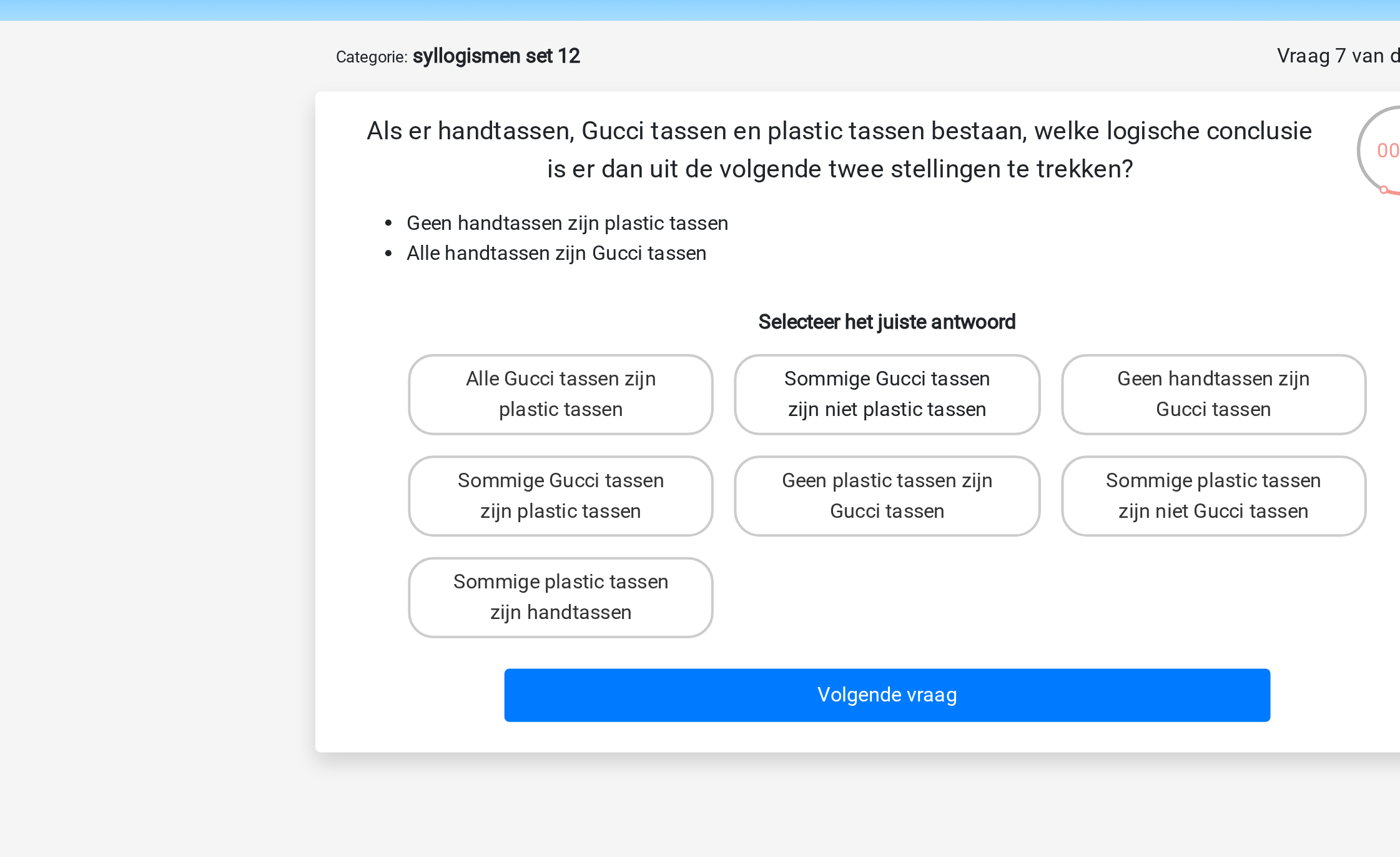
click at [701, 248] on label "Sommige Gucci tassen zijn niet plastic tassen" at bounding box center [699, 237] width 150 height 40
click at [701, 237] on input "Sommige Gucci tassen zijn niet plastic tassen" at bounding box center [704, 233] width 8 height 8
radio input "true"
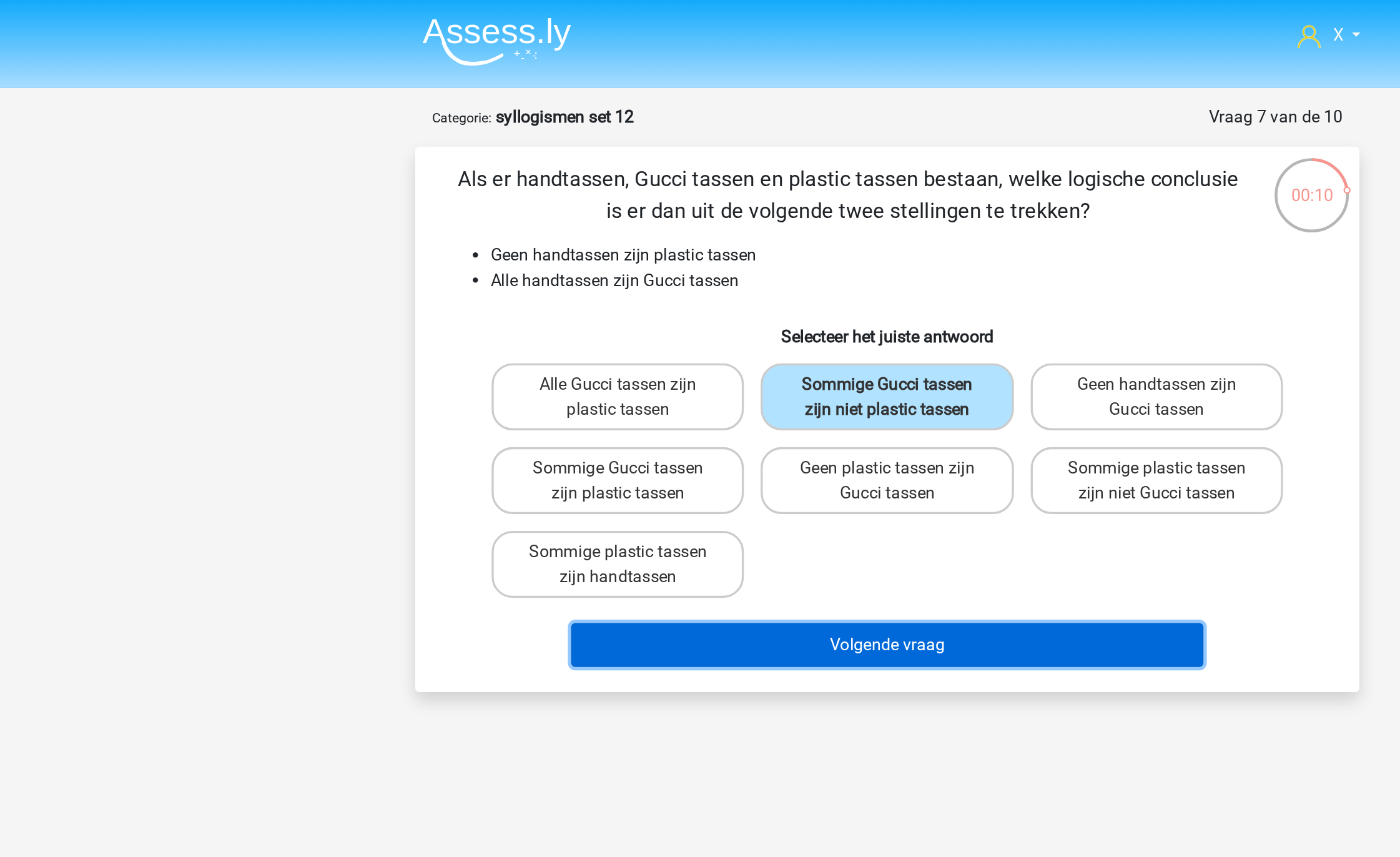
click at [756, 389] on button "Volgende vraag" at bounding box center [701, 385] width 378 height 27
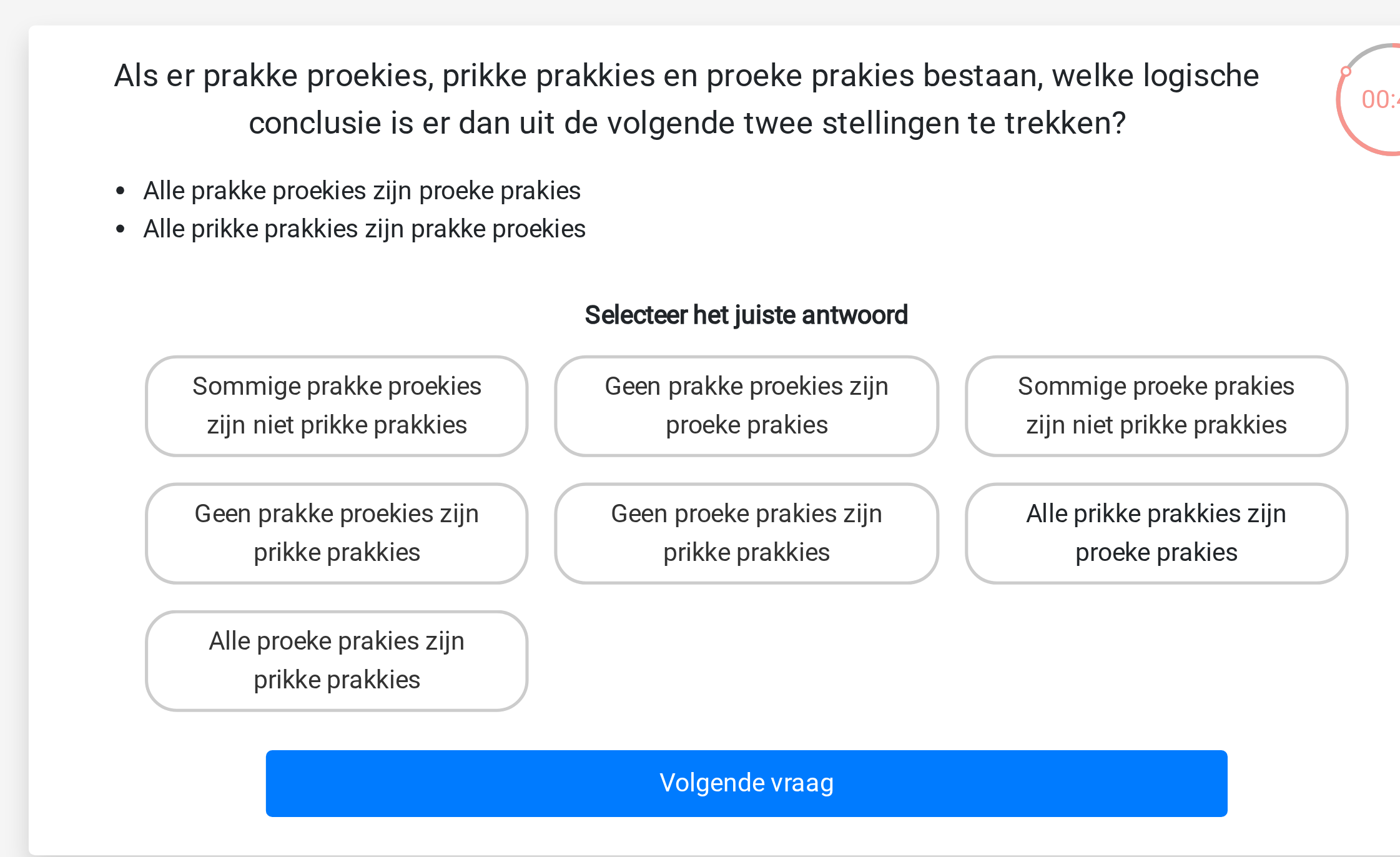
click at [835, 283] on label "Alle prikke prakkies zijn proeke prakies" at bounding box center [860, 286] width 150 height 40
click at [860, 283] on input "Alle prikke prakkies zijn proeke prakies" at bounding box center [864, 283] width 8 height 8
radio input "true"
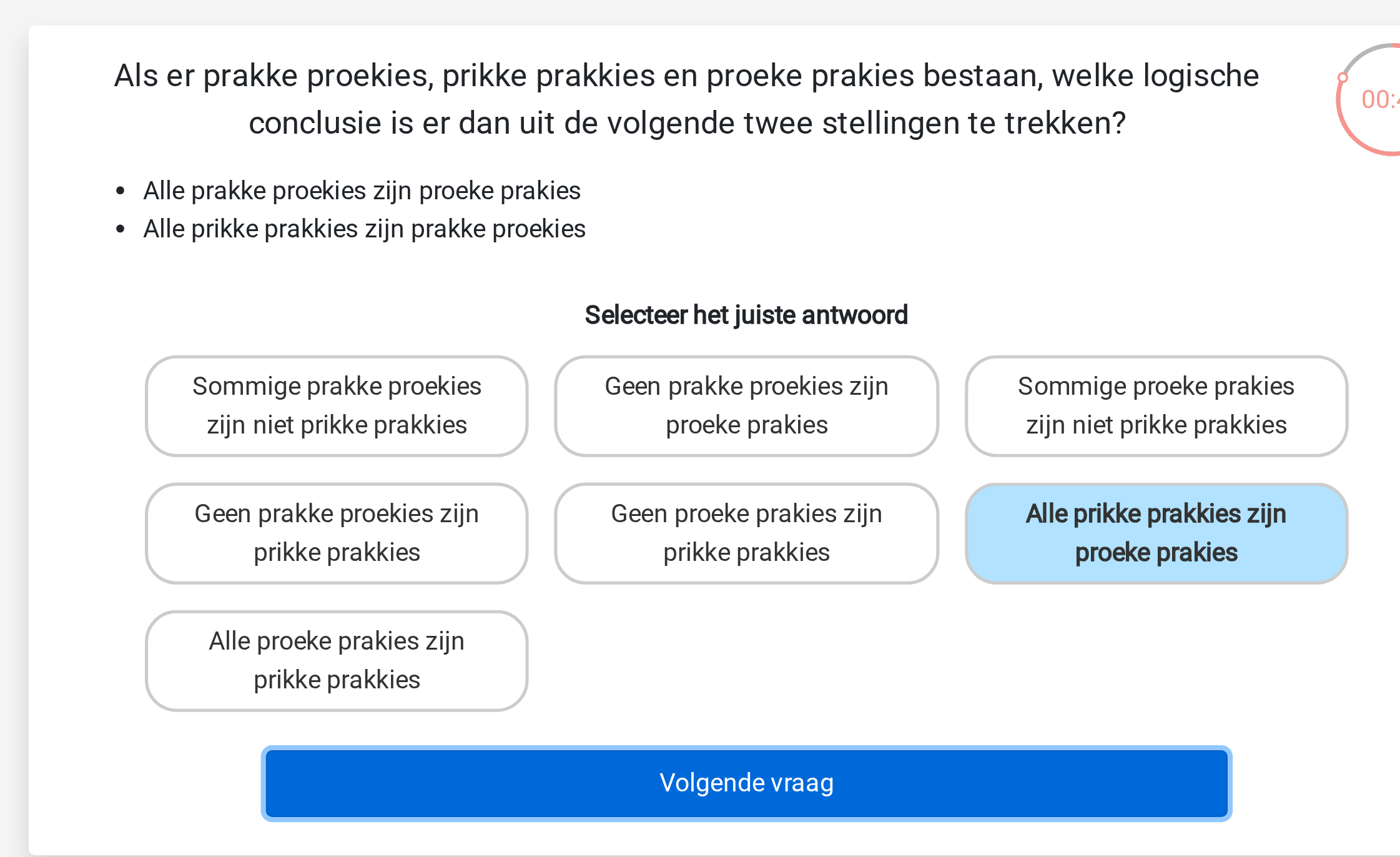
click at [707, 389] on button "Volgende vraag" at bounding box center [701, 385] width 378 height 27
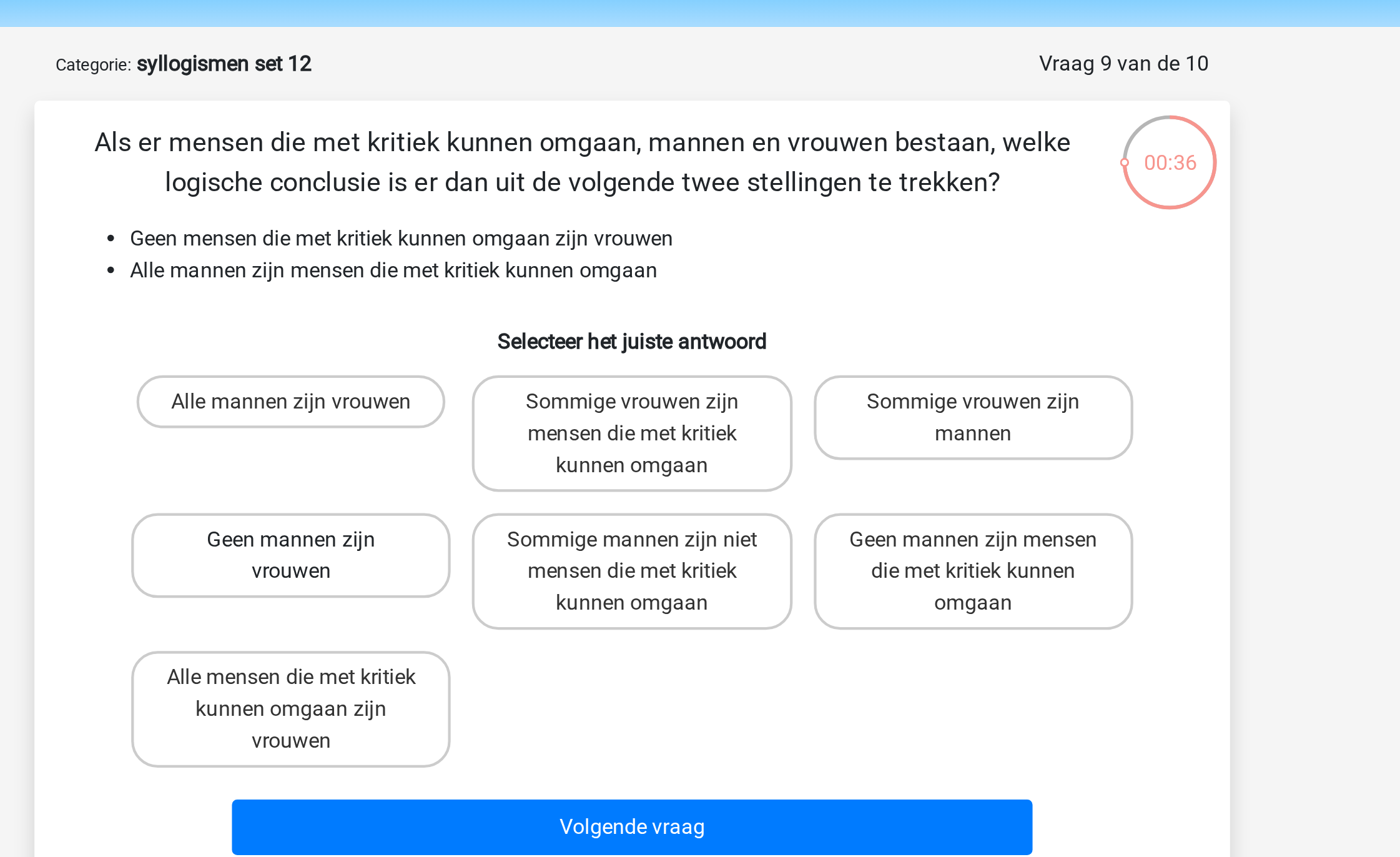
click at [593, 300] on label "Geen mannen zijn vrouwen" at bounding box center [539, 302] width 150 height 40
click at [548, 300] on input "Geen mannen zijn vrouwen" at bounding box center [544, 299] width 8 height 8
radio input "true"
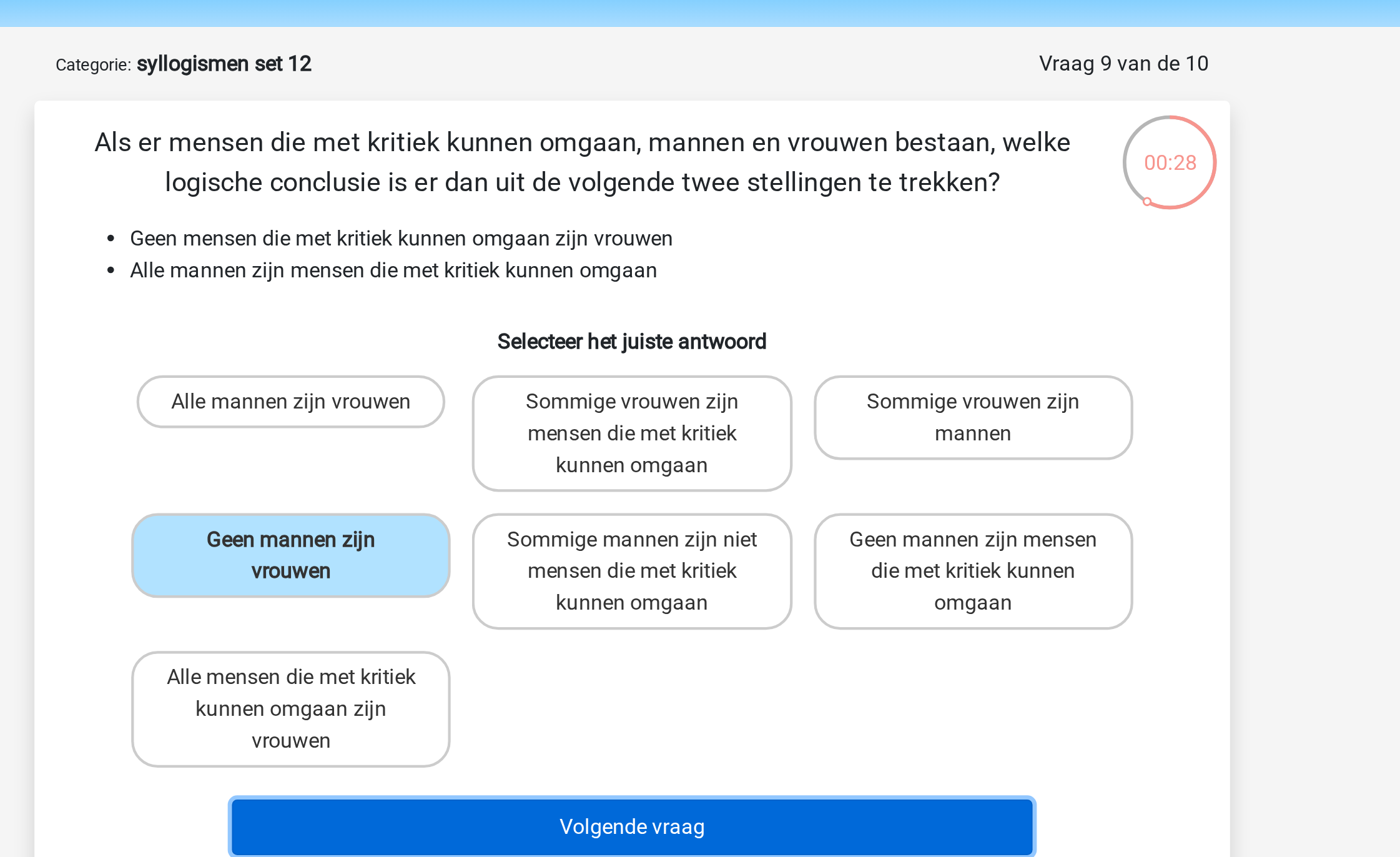
click at [601, 419] on button "Volgende vraag" at bounding box center [701, 430] width 378 height 27
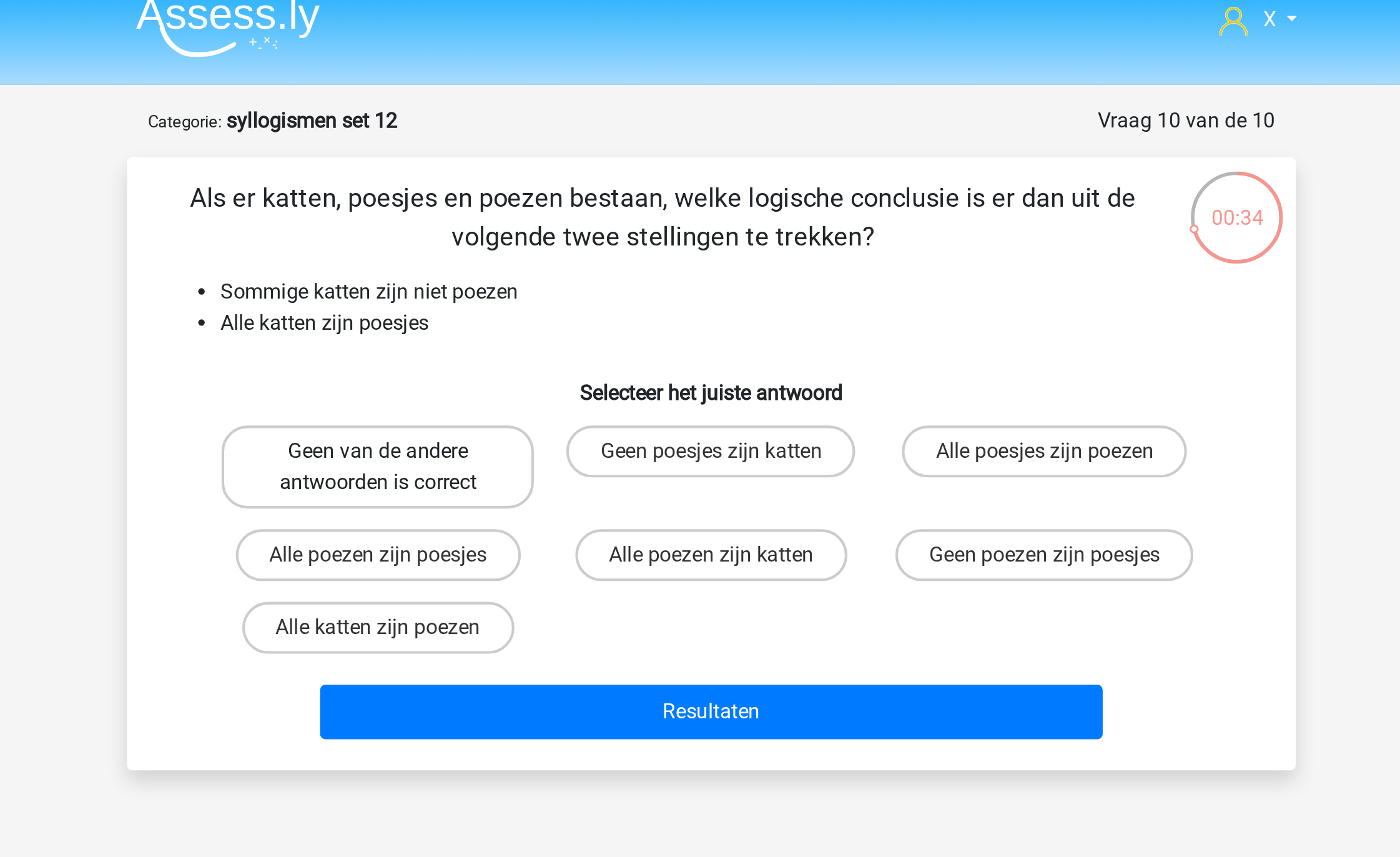
click at [558, 244] on label "Geen van de andere antwoorden is correct" at bounding box center [539, 237] width 150 height 40
click at [548, 237] on input "Geen van de andere antwoorden is correct" at bounding box center [544, 233] width 8 height 8
radio input "true"
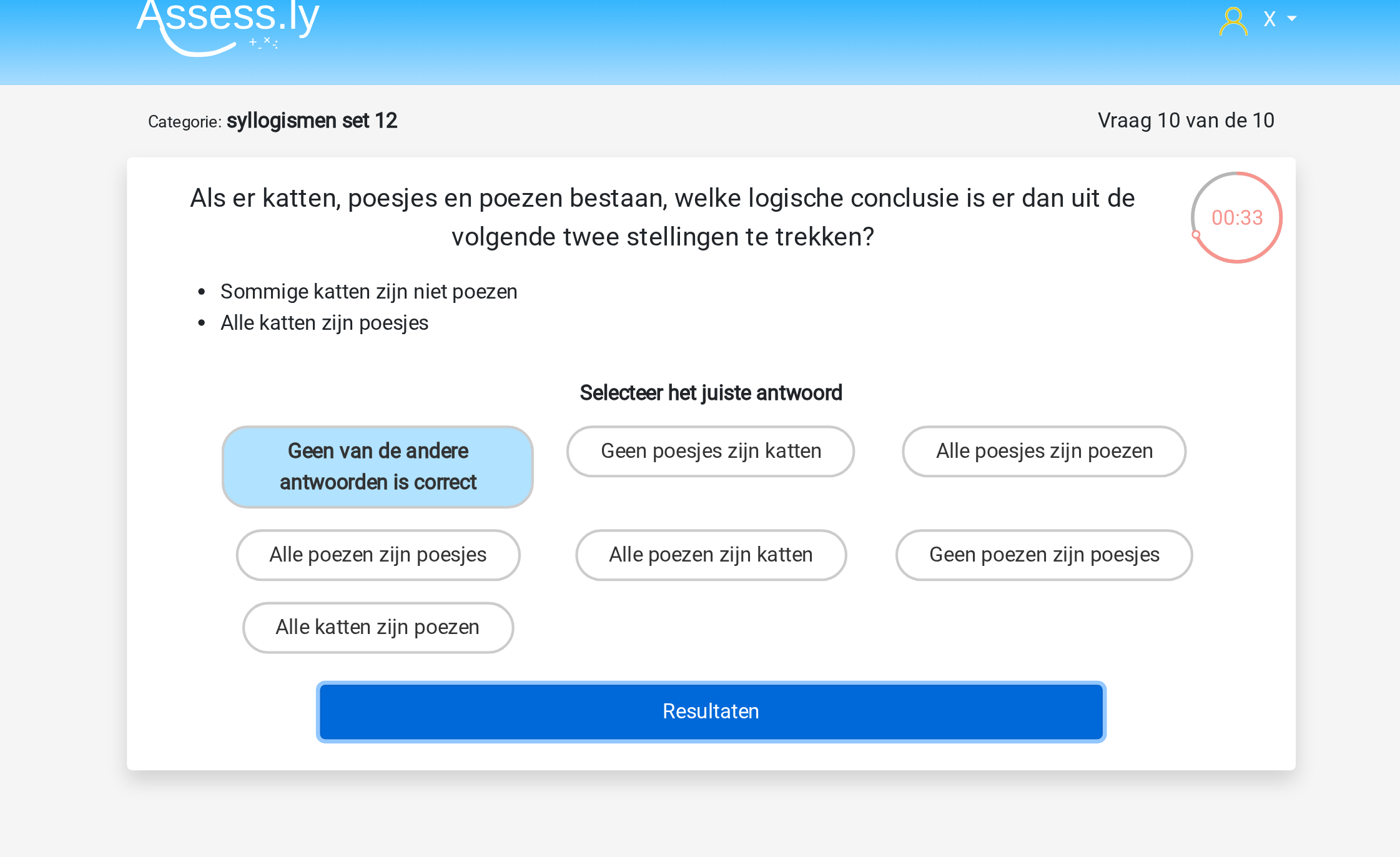
click at [650, 350] on button "Resultaten" at bounding box center [701, 355] width 378 height 27
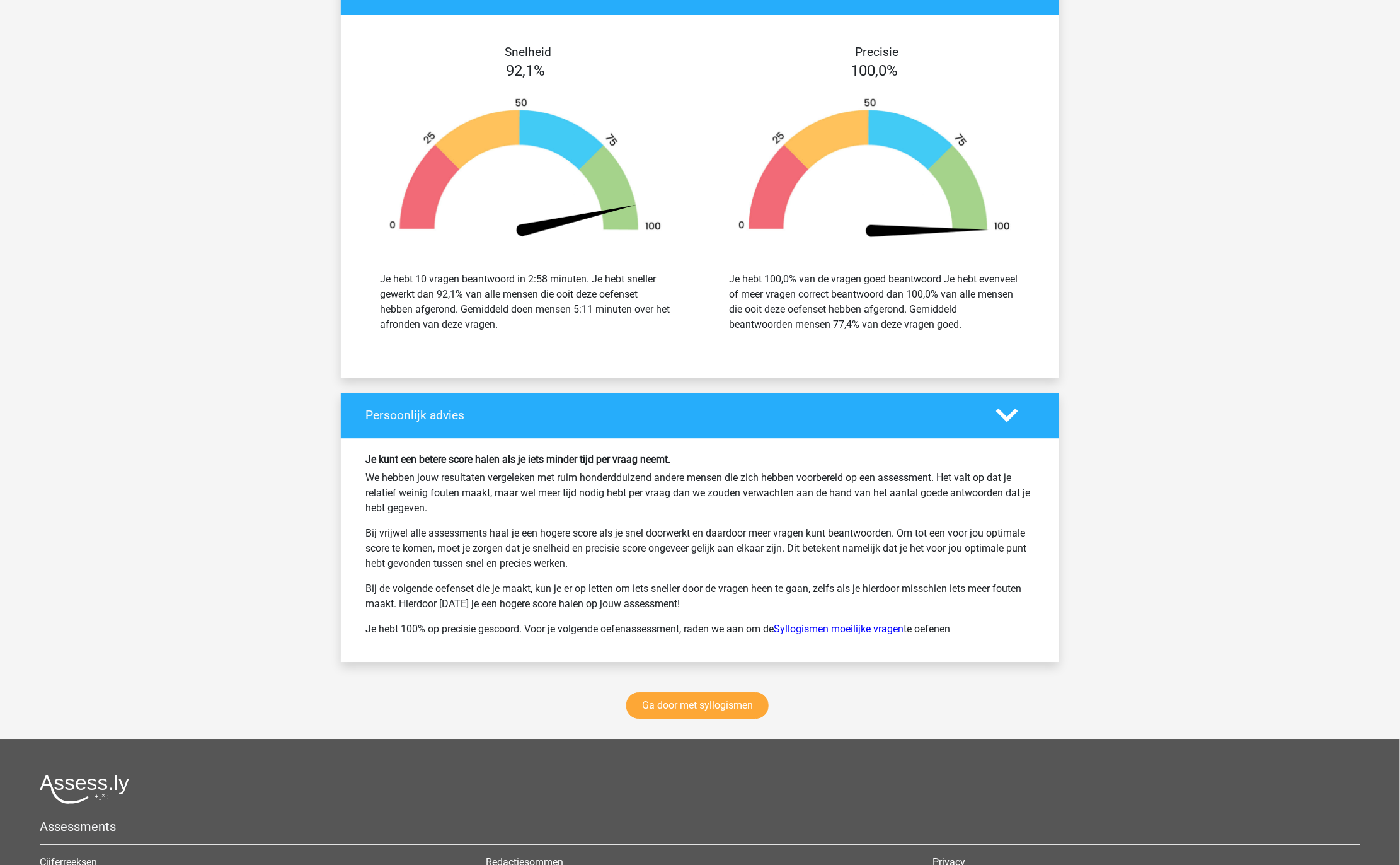
scroll to position [1503, 0]
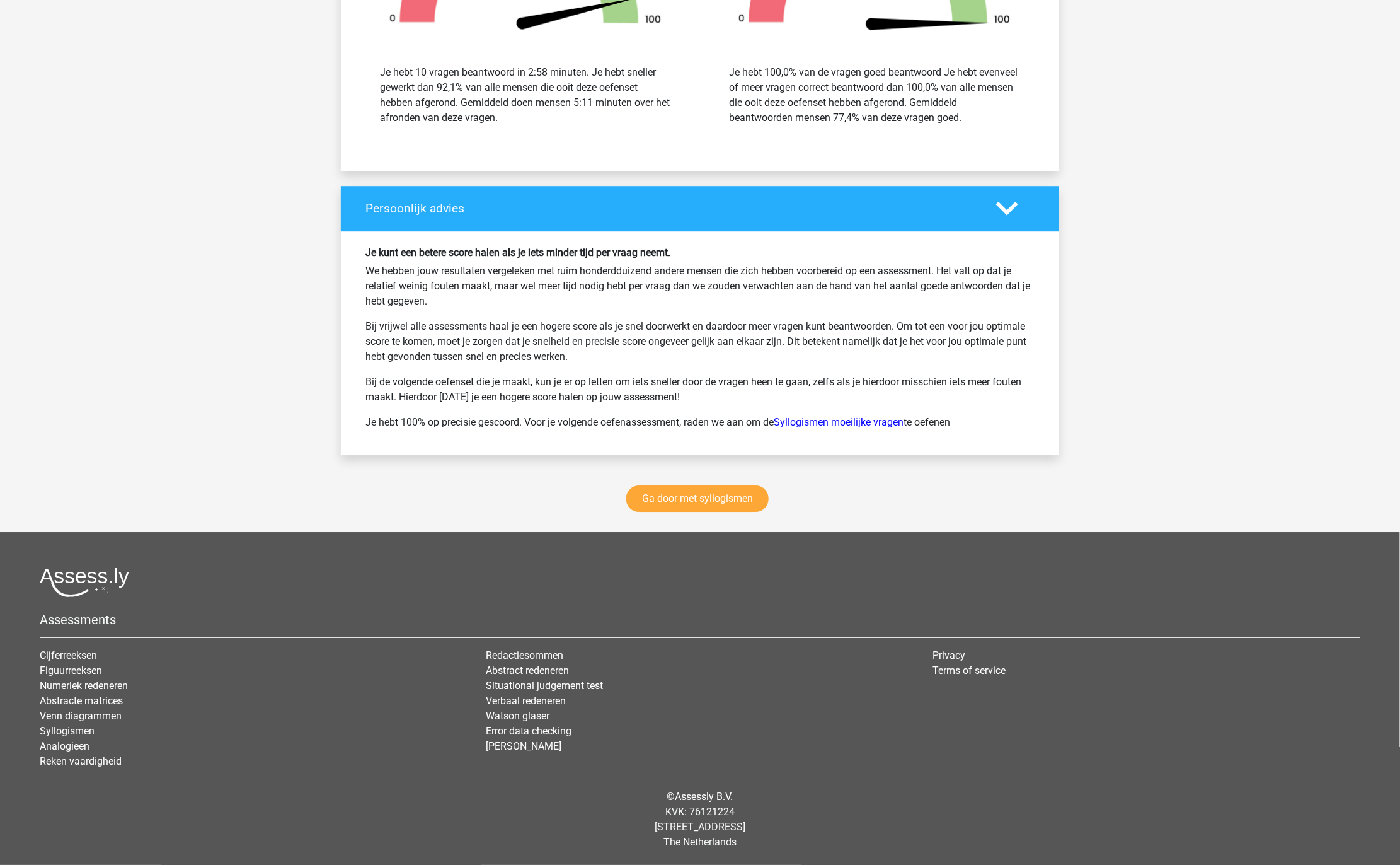
drag, startPoint x: 717, startPoint y: 263, endPoint x: 42, endPoint y: 356, distance: 681.4
